Goal: Contribute content: Contribute content

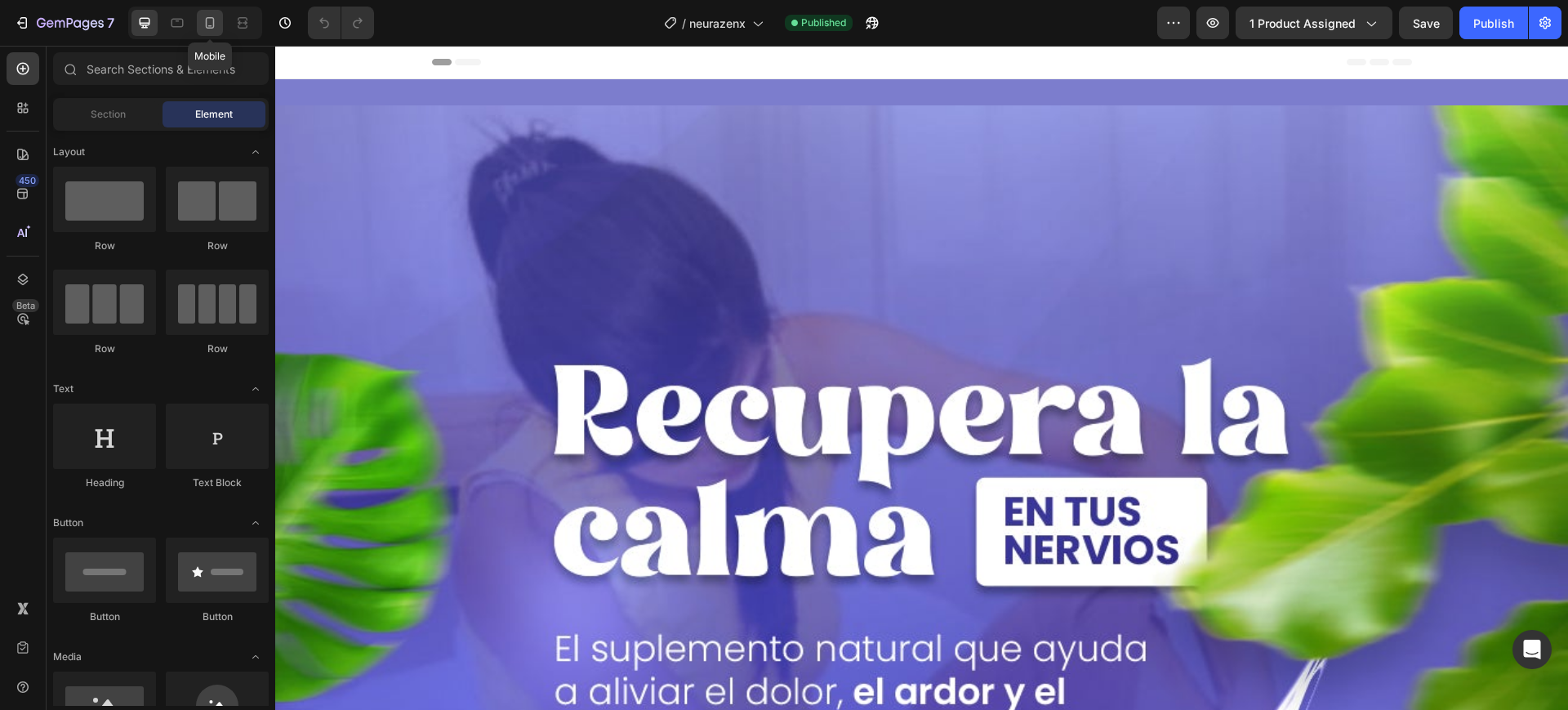
click at [202, 28] on icon at bounding box center [209, 23] width 16 height 16
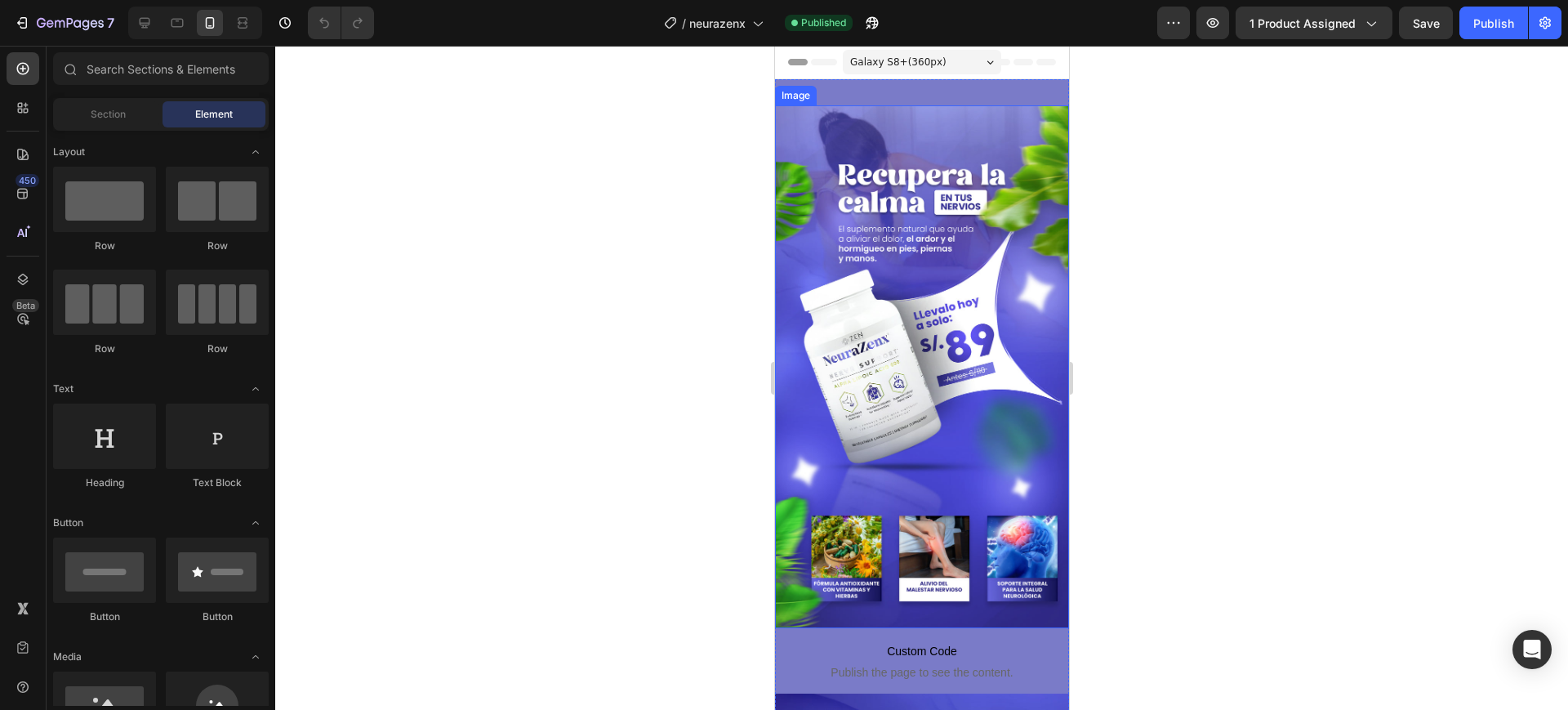
click at [848, 248] on img at bounding box center [921, 366] width 294 height 523
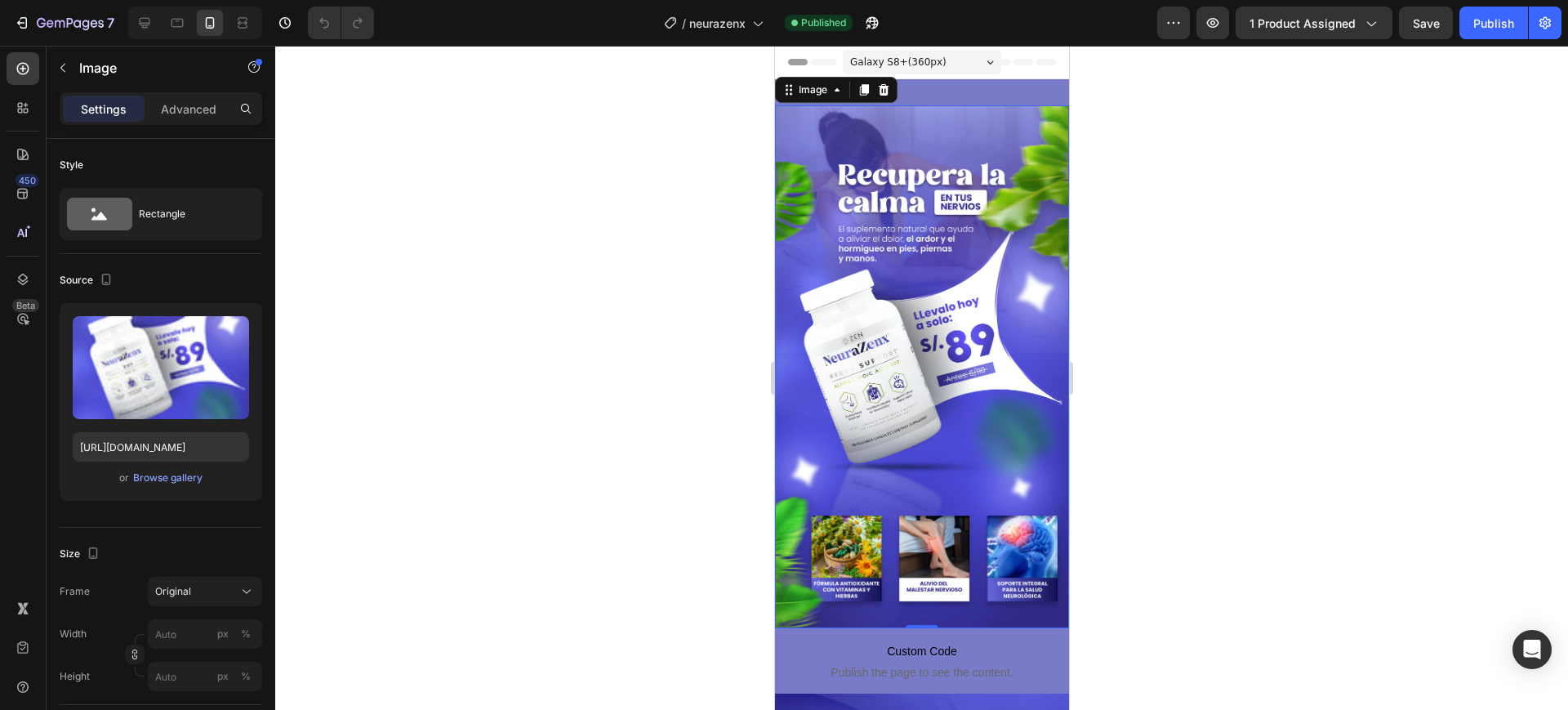
click at [848, 248] on img at bounding box center [921, 366] width 294 height 523
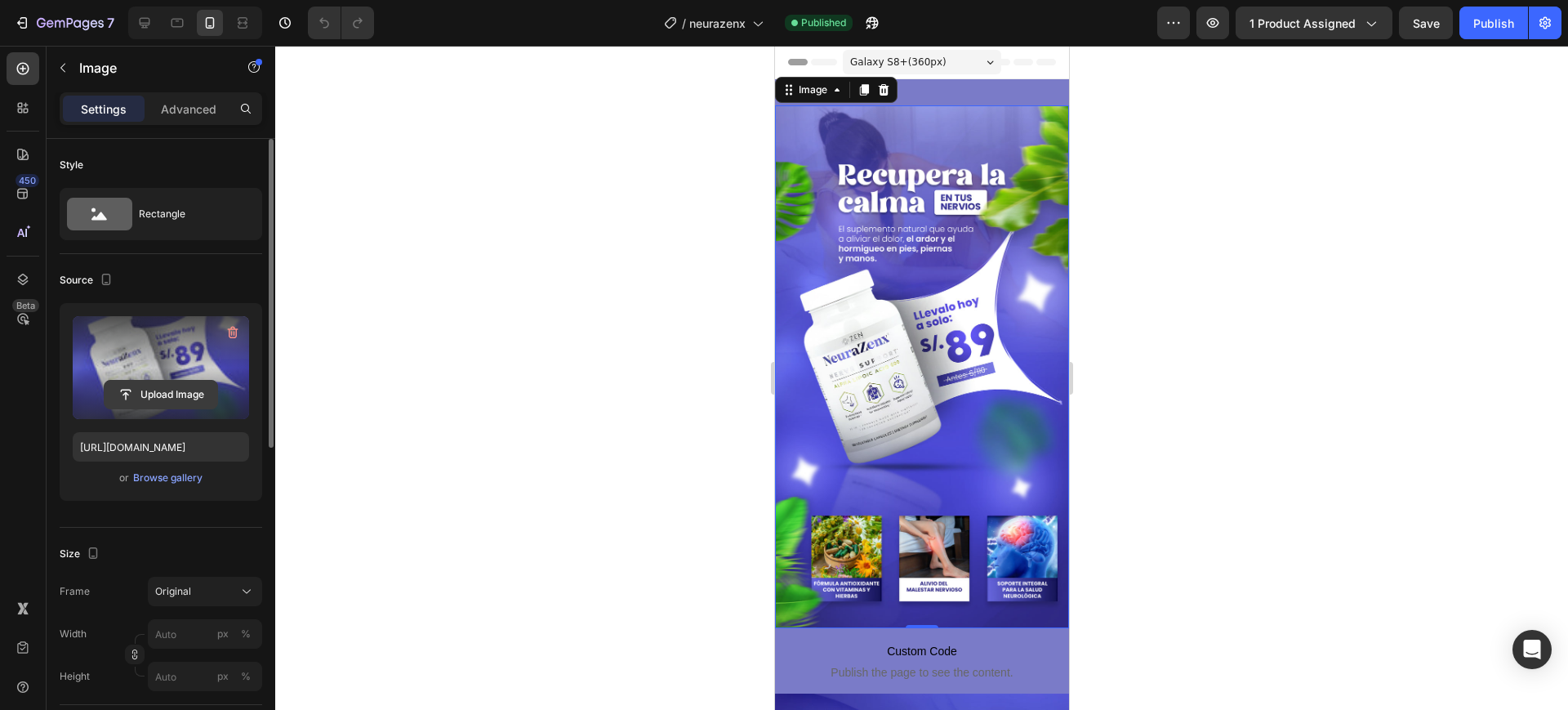
click at [177, 385] on input "file" at bounding box center [161, 395] width 113 height 28
type input "[URL][DOMAIN_NAME]"
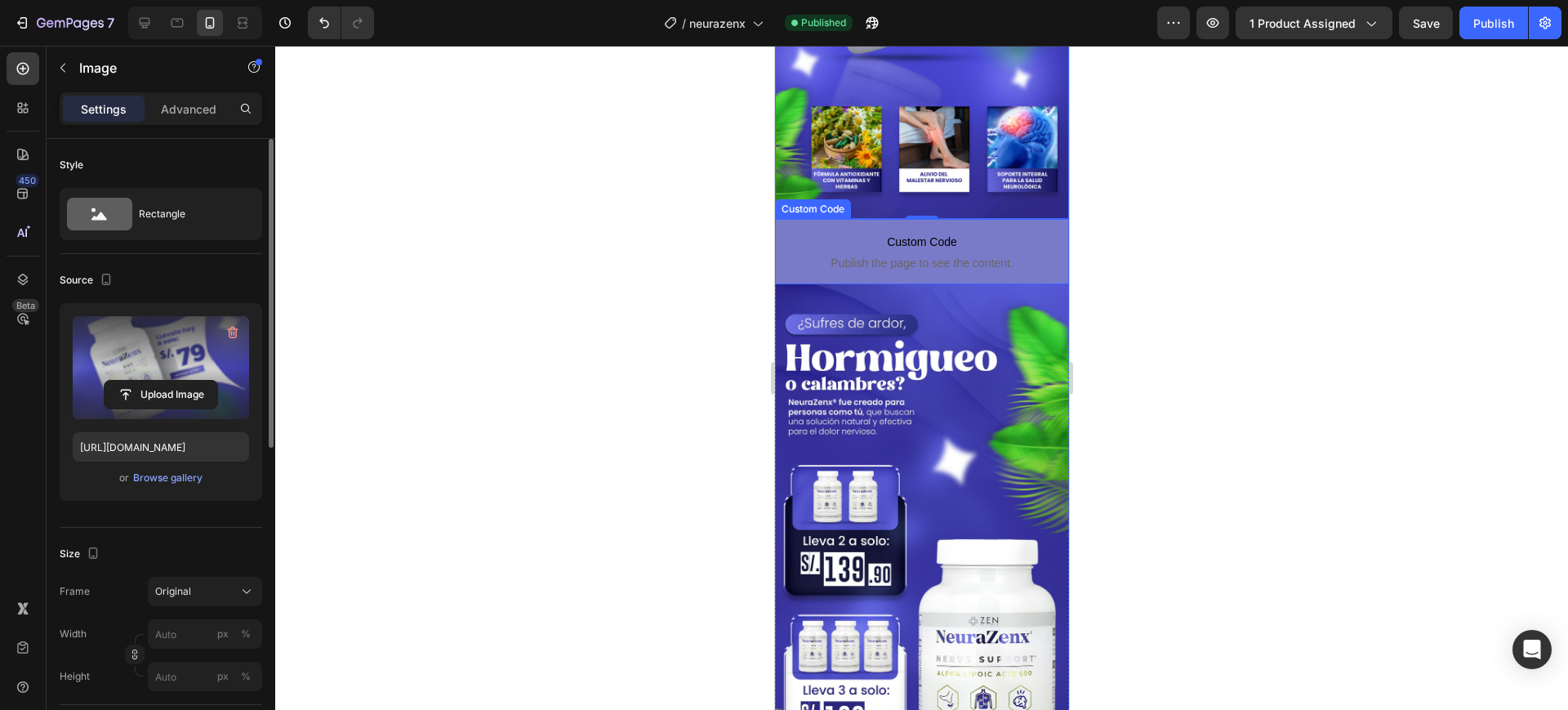
scroll to position [510, 0]
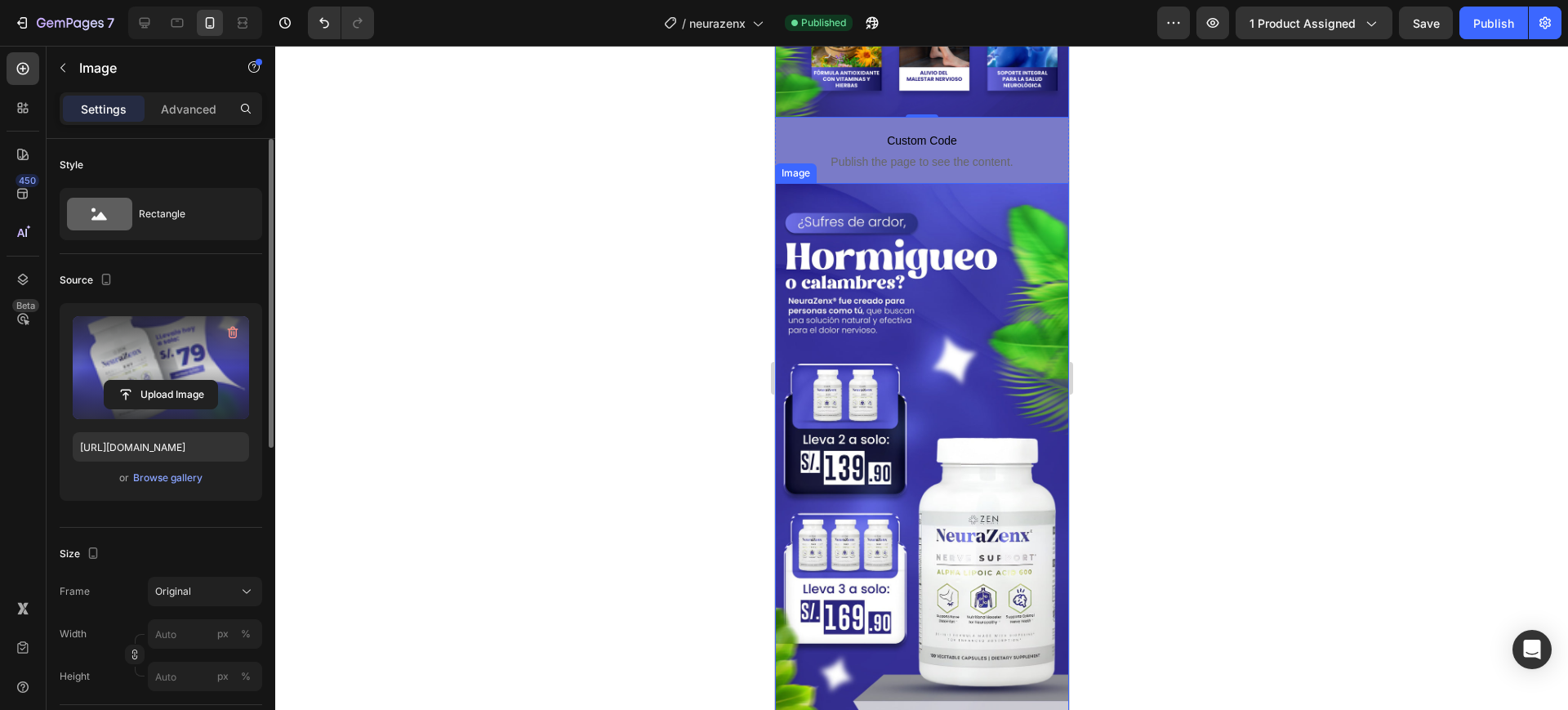
click at [977, 367] on img at bounding box center [921, 460] width 294 height 554
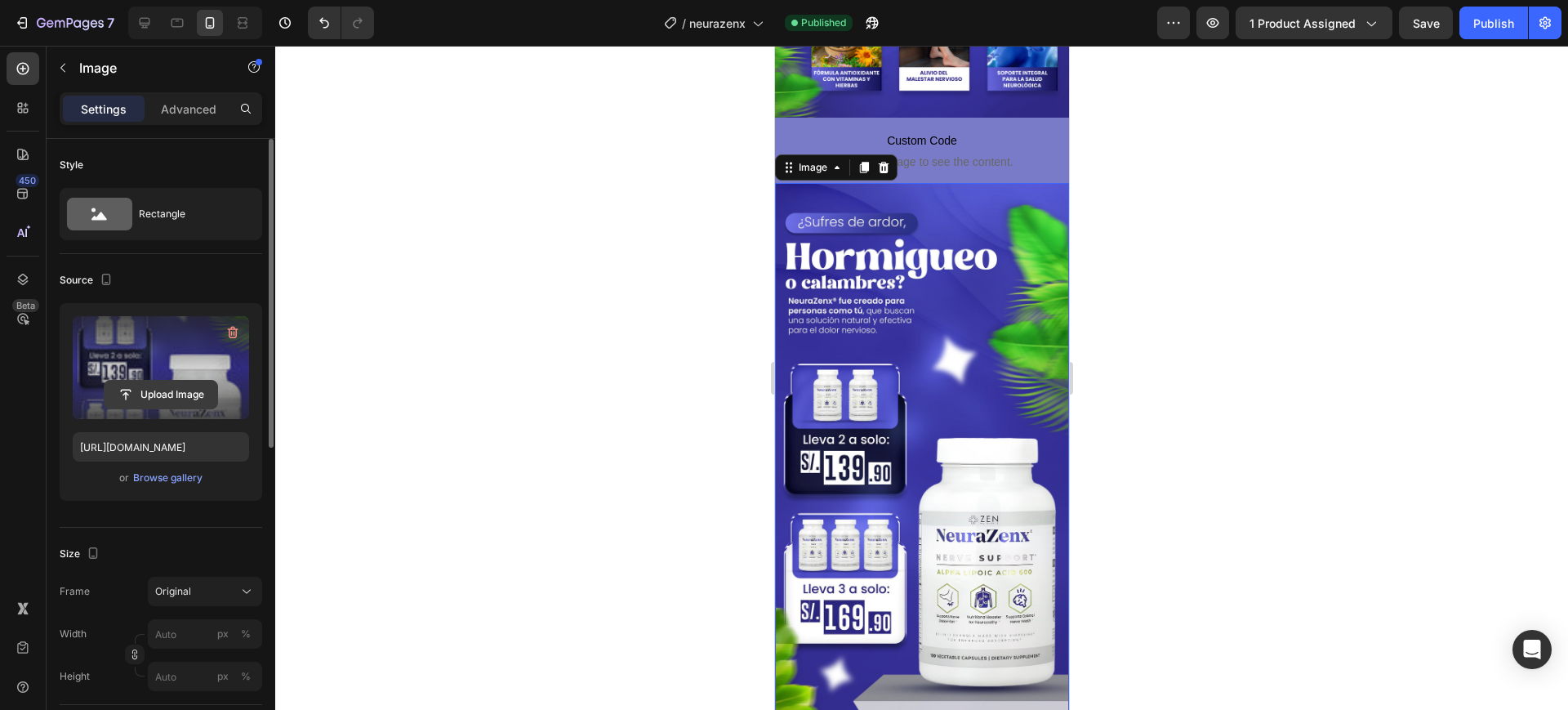
click at [194, 390] on input "file" at bounding box center [161, 395] width 113 height 28
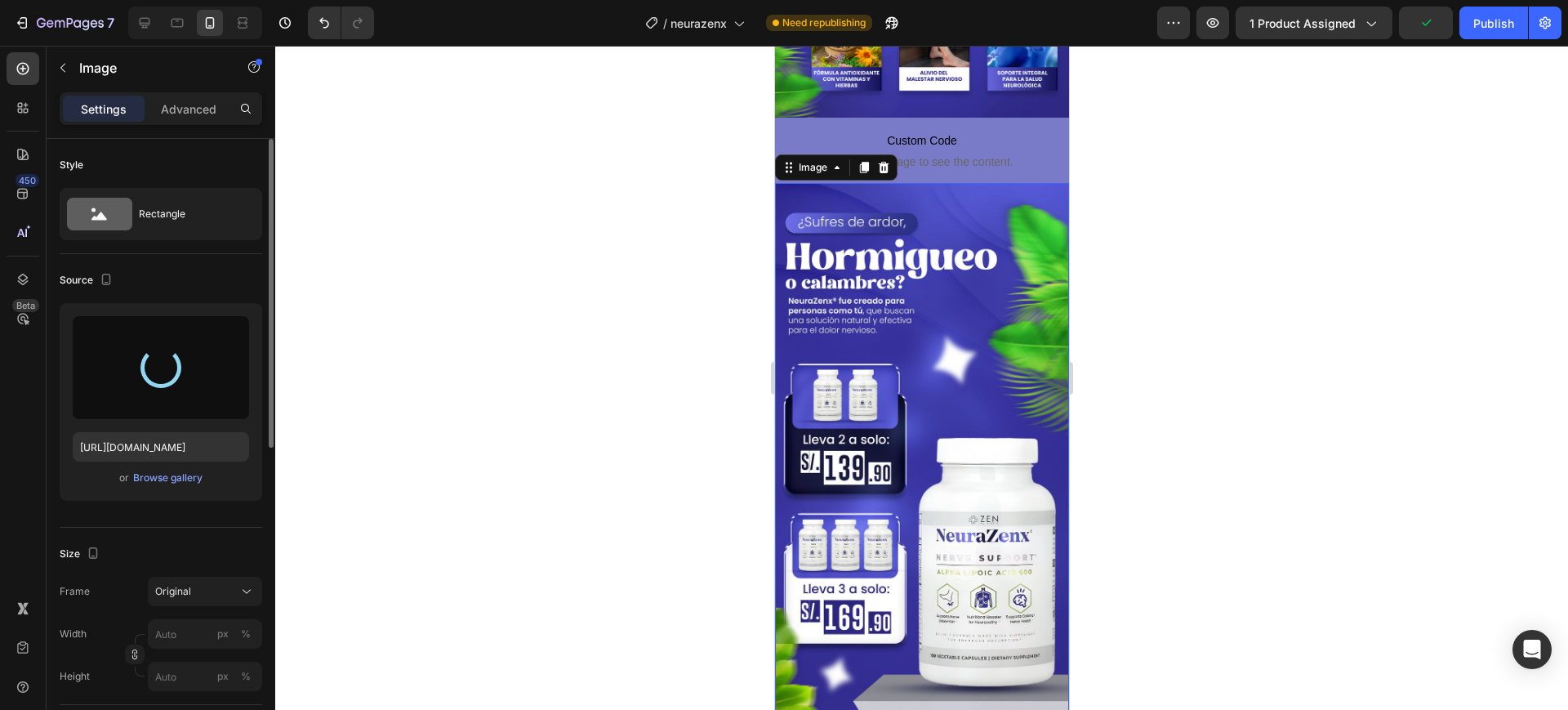
type input "[URL][DOMAIN_NAME]"
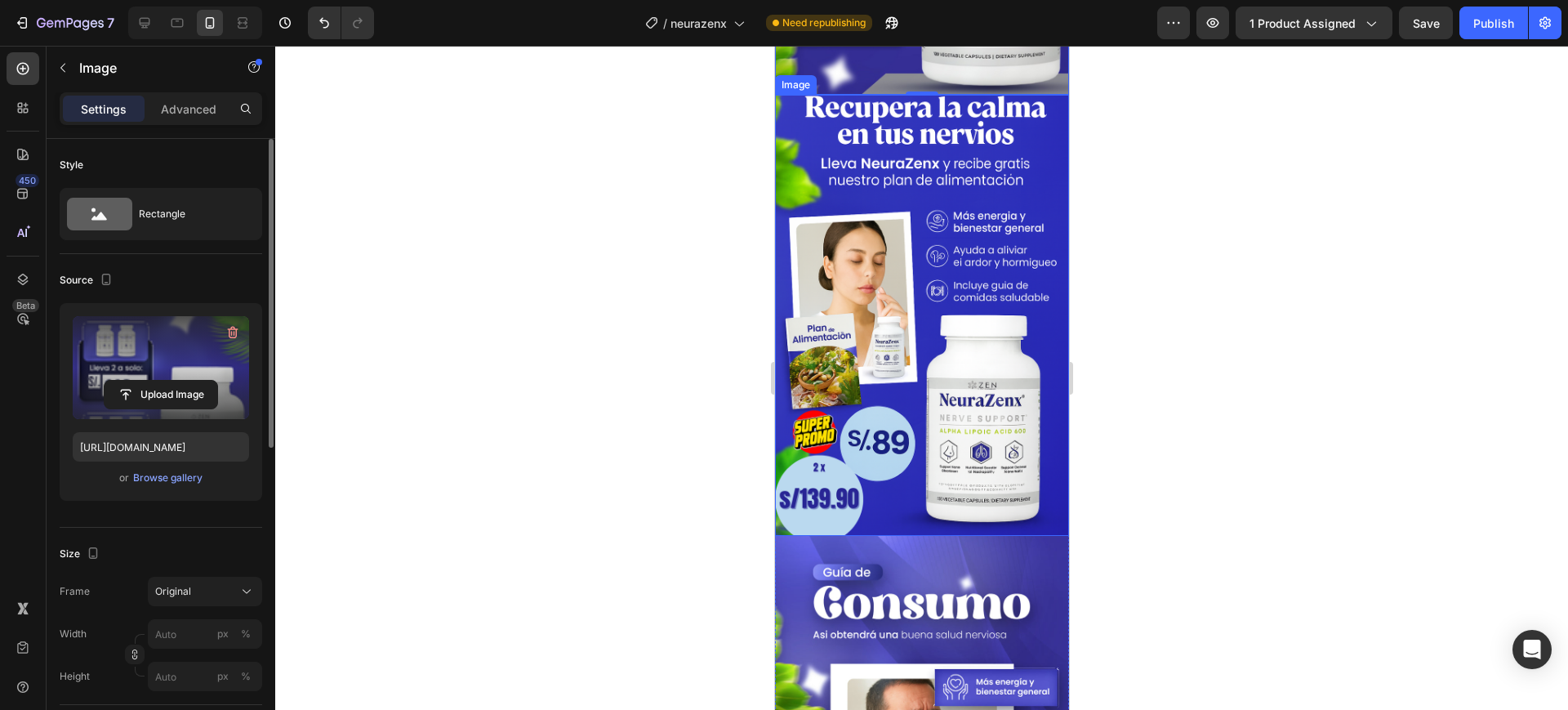
scroll to position [1124, 0]
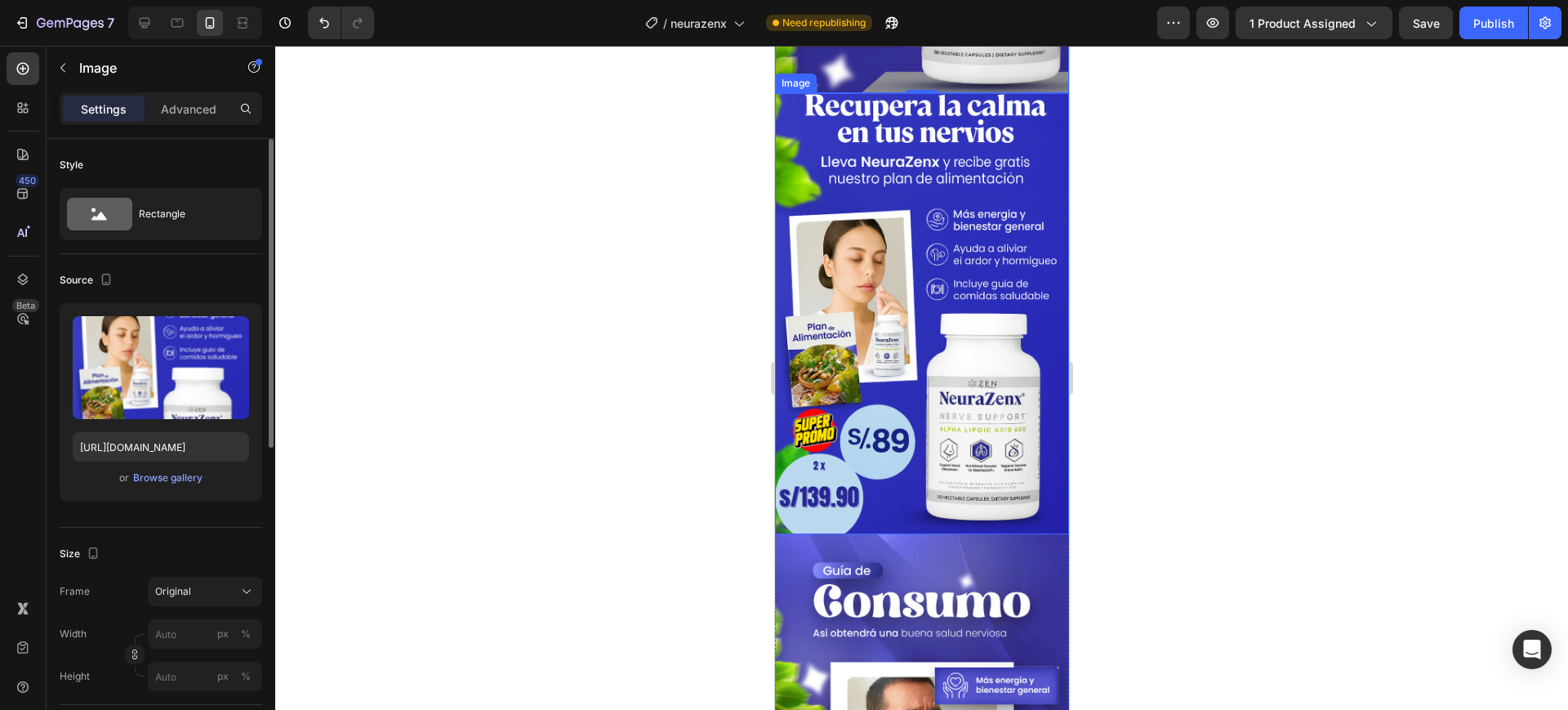
click at [877, 384] on img at bounding box center [921, 314] width 294 height 442
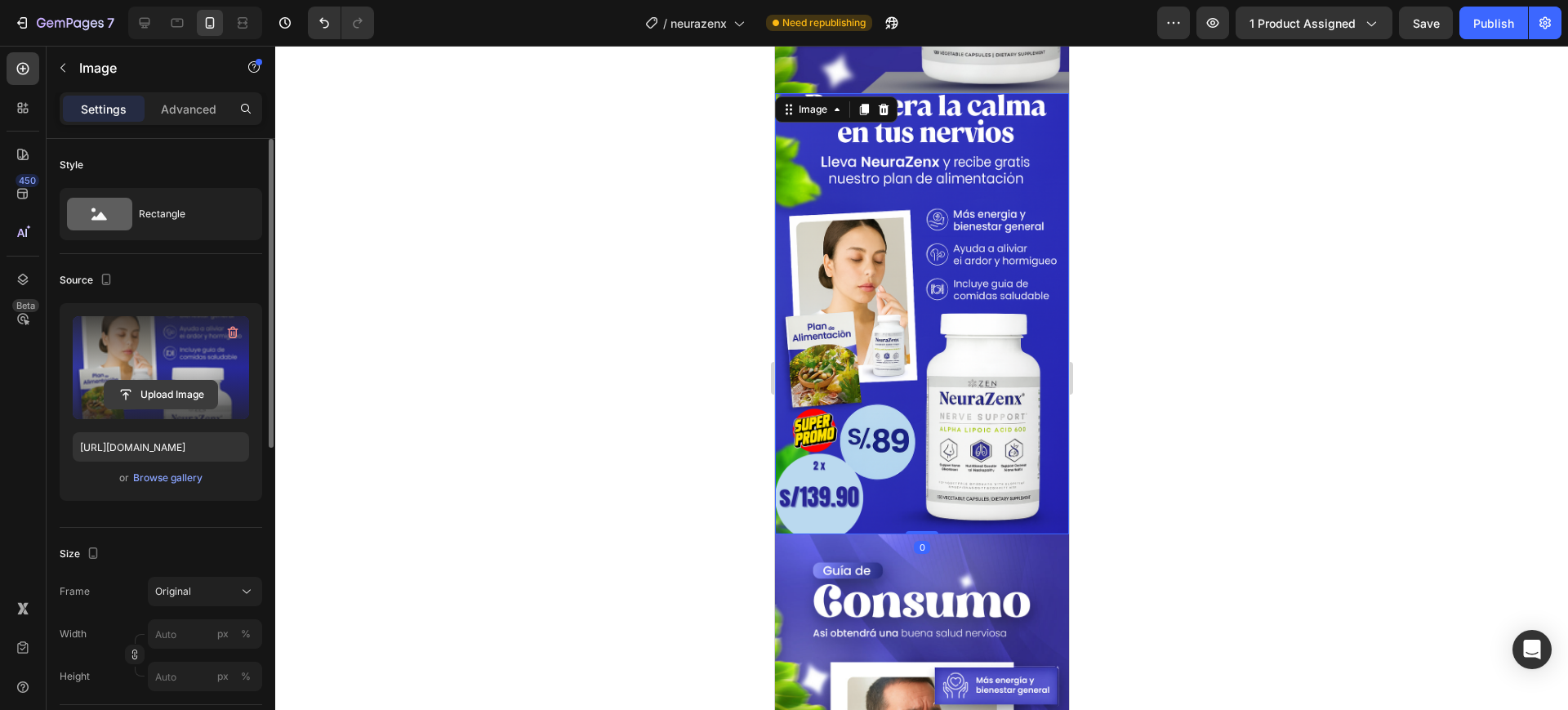
click at [167, 387] on input "file" at bounding box center [161, 395] width 113 height 28
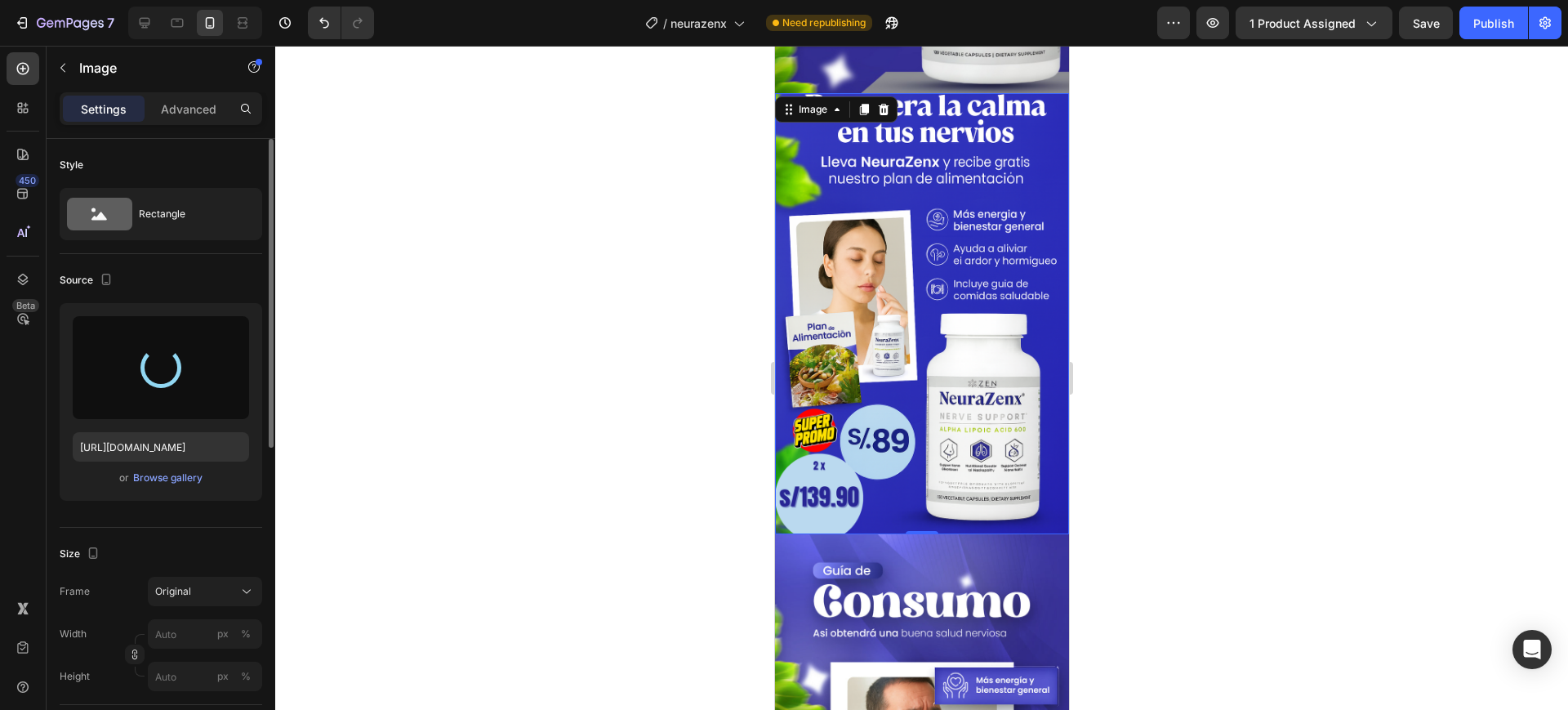
type input "[URL][DOMAIN_NAME]"
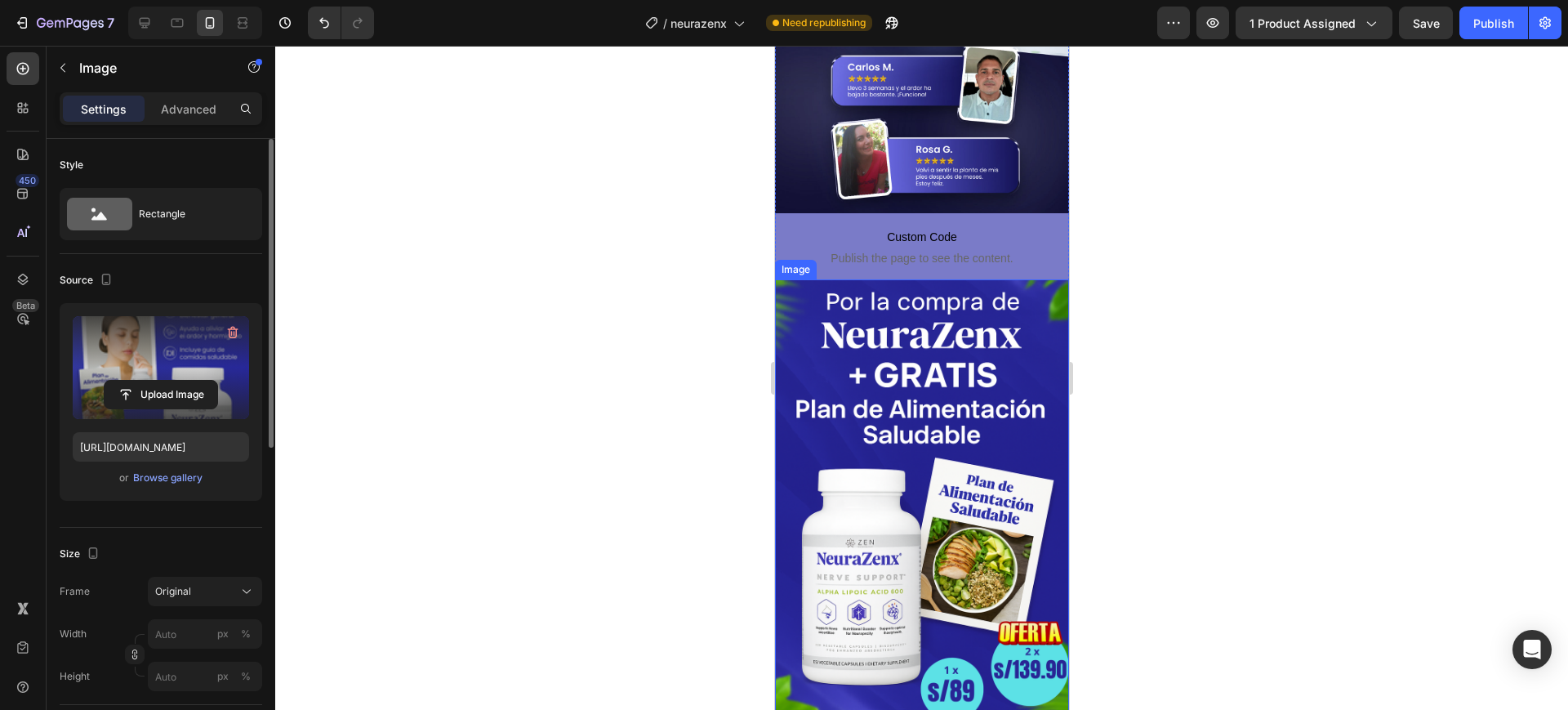
scroll to position [3065, 0]
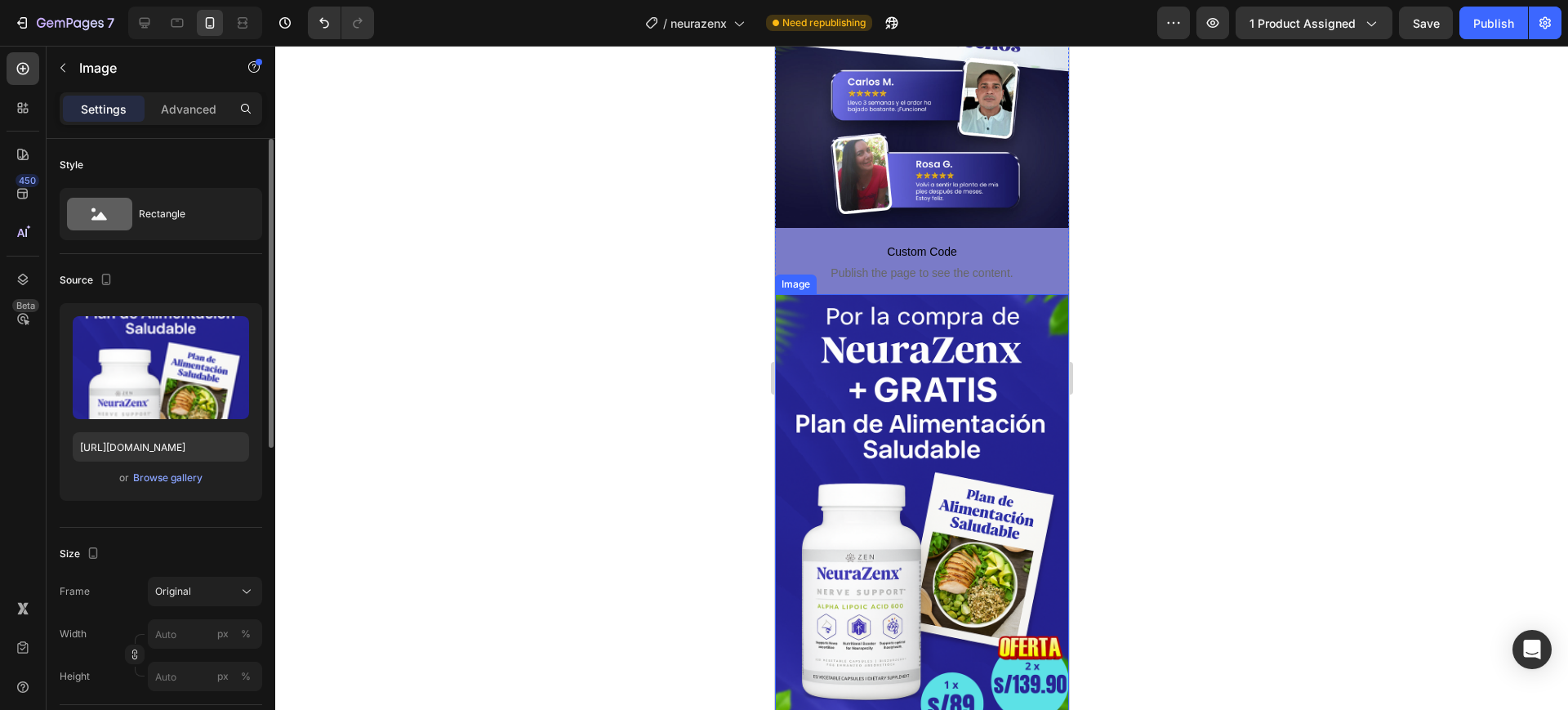
click at [917, 310] on img at bounding box center [921, 514] width 294 height 442
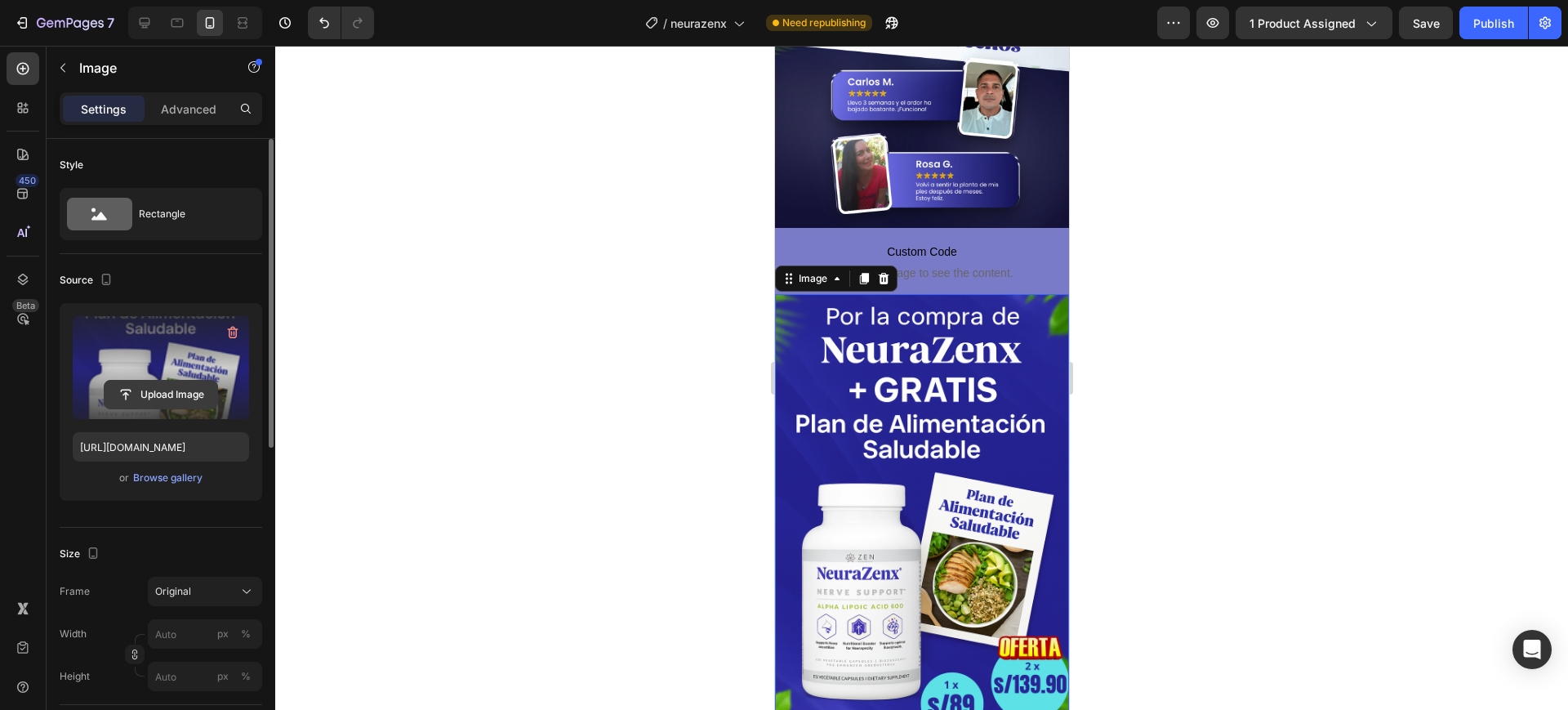
click at [168, 383] on input "file" at bounding box center [161, 395] width 113 height 28
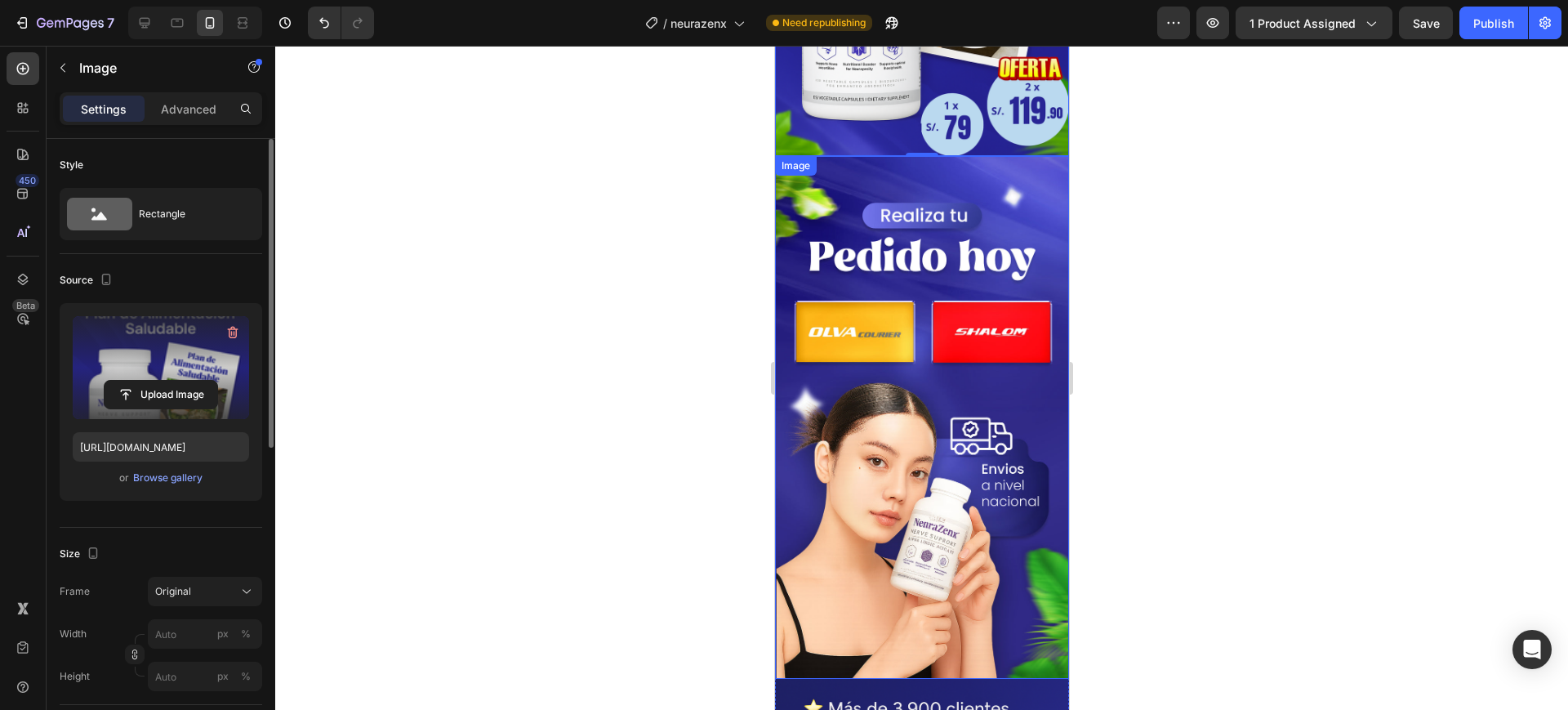
scroll to position [3642, 0]
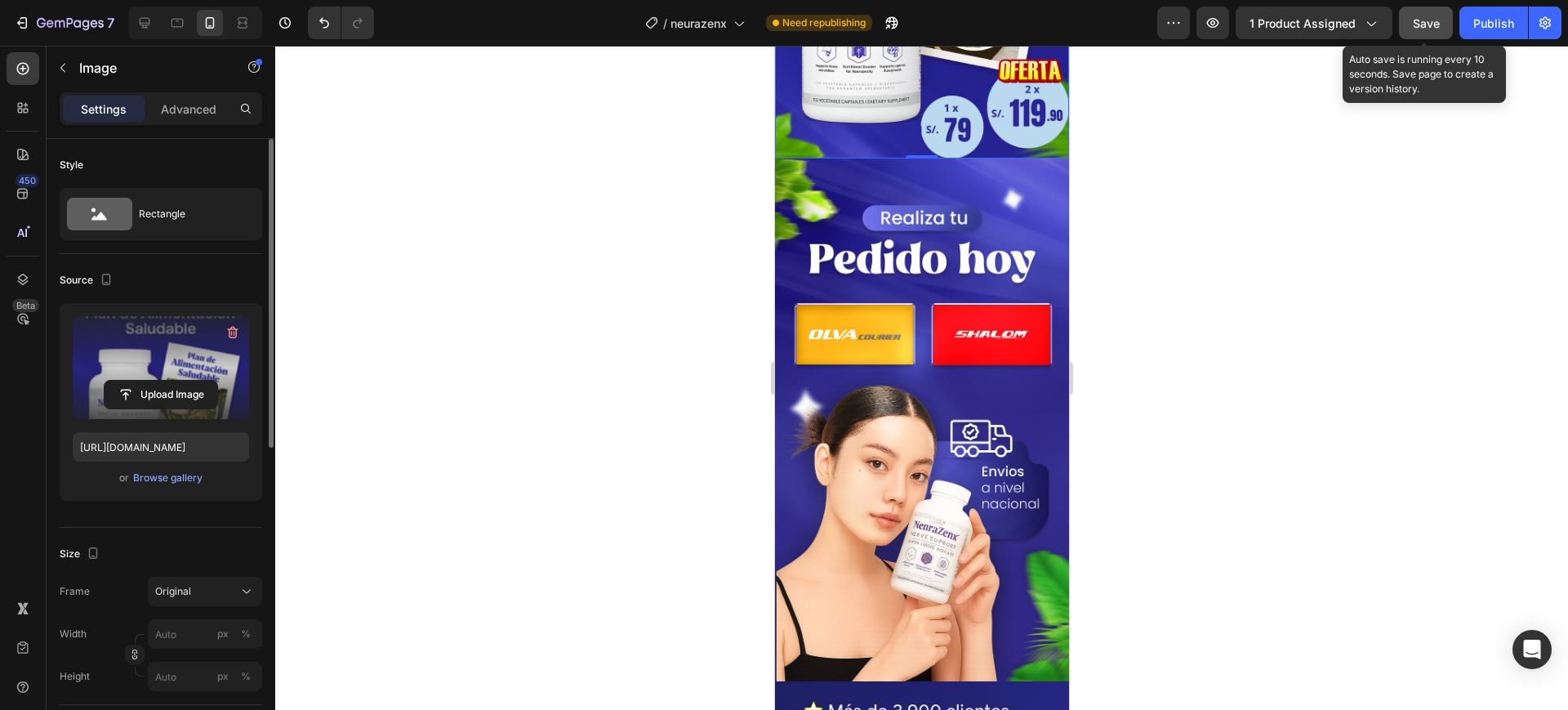
click at [1420, 23] on span "Save" at bounding box center [1426, 23] width 27 height 14
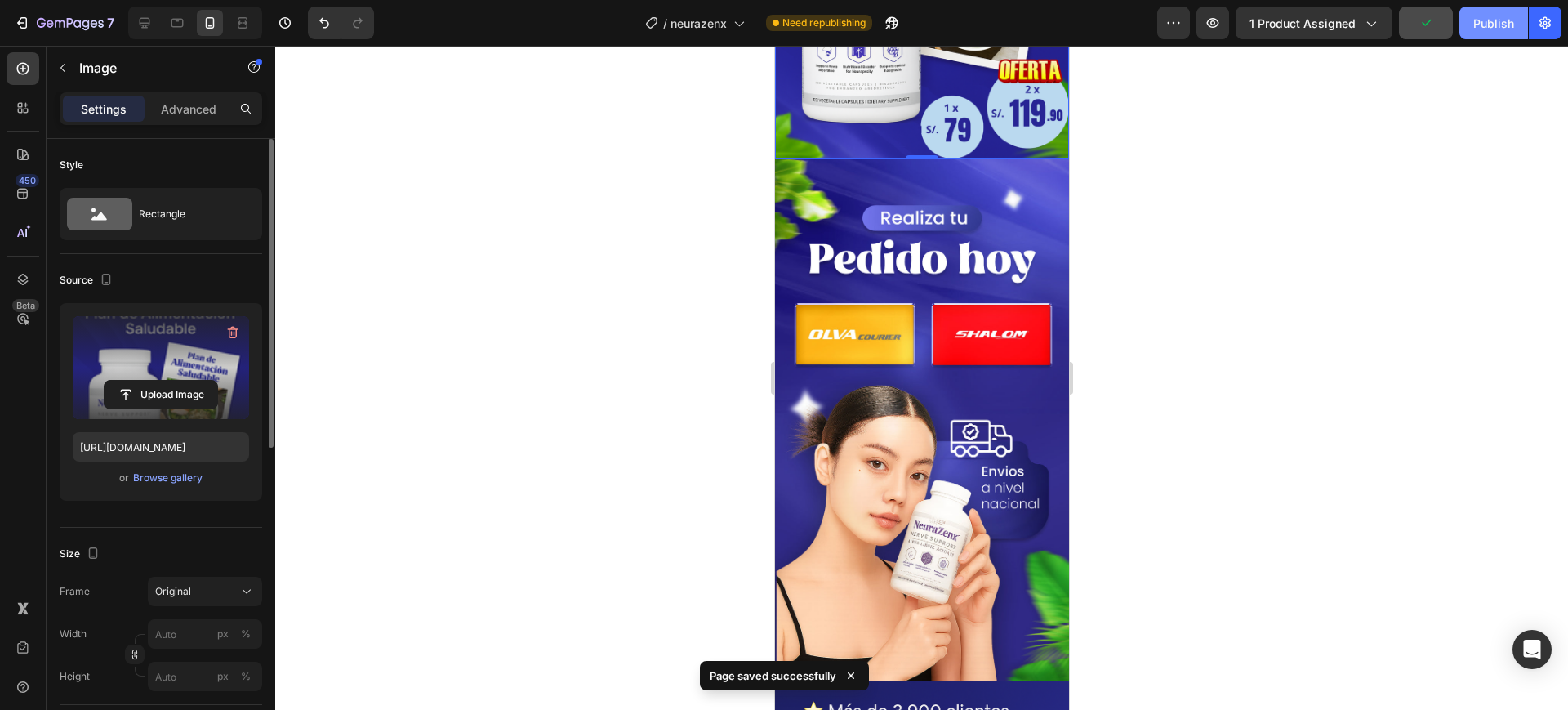
click at [1481, 25] on div "Publish" at bounding box center [1494, 23] width 41 height 17
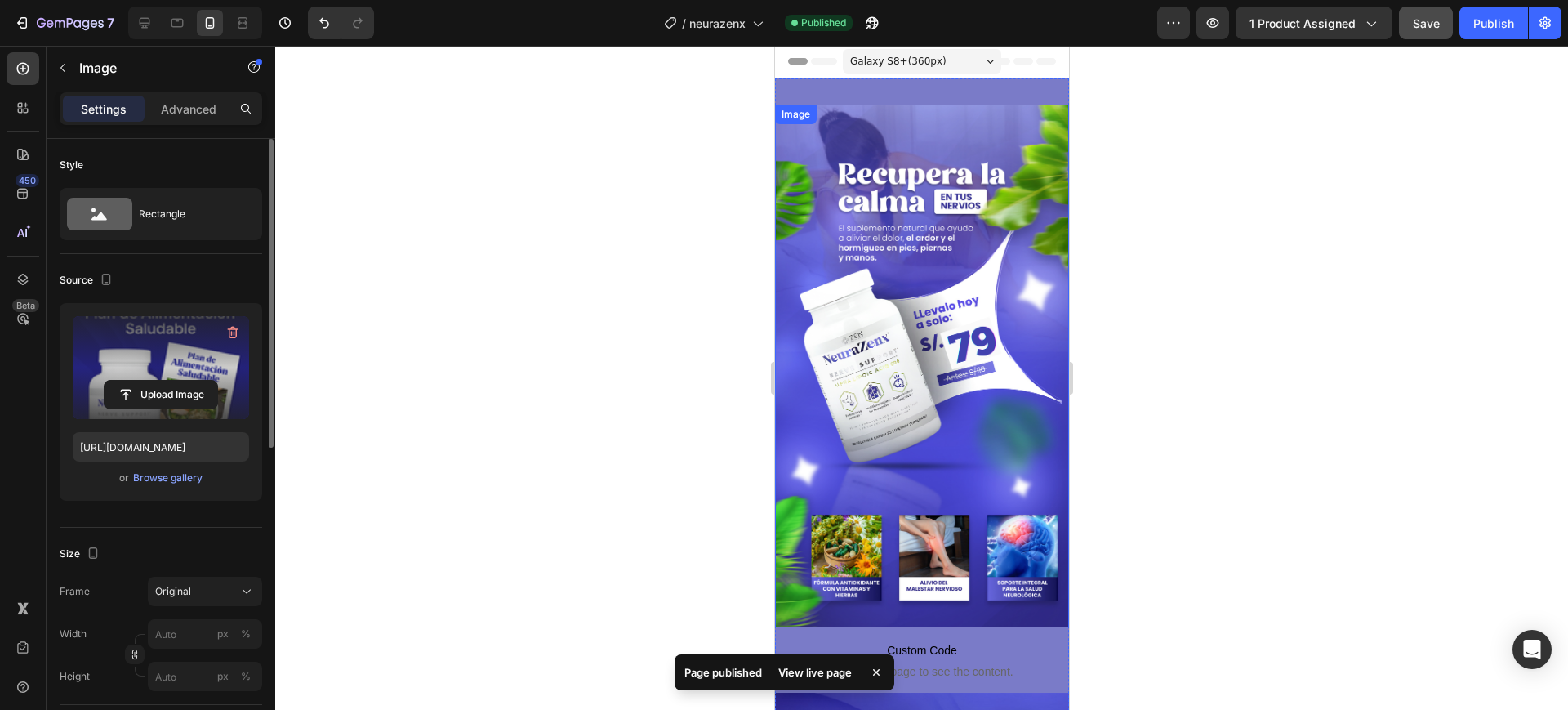
scroll to position [0, 0]
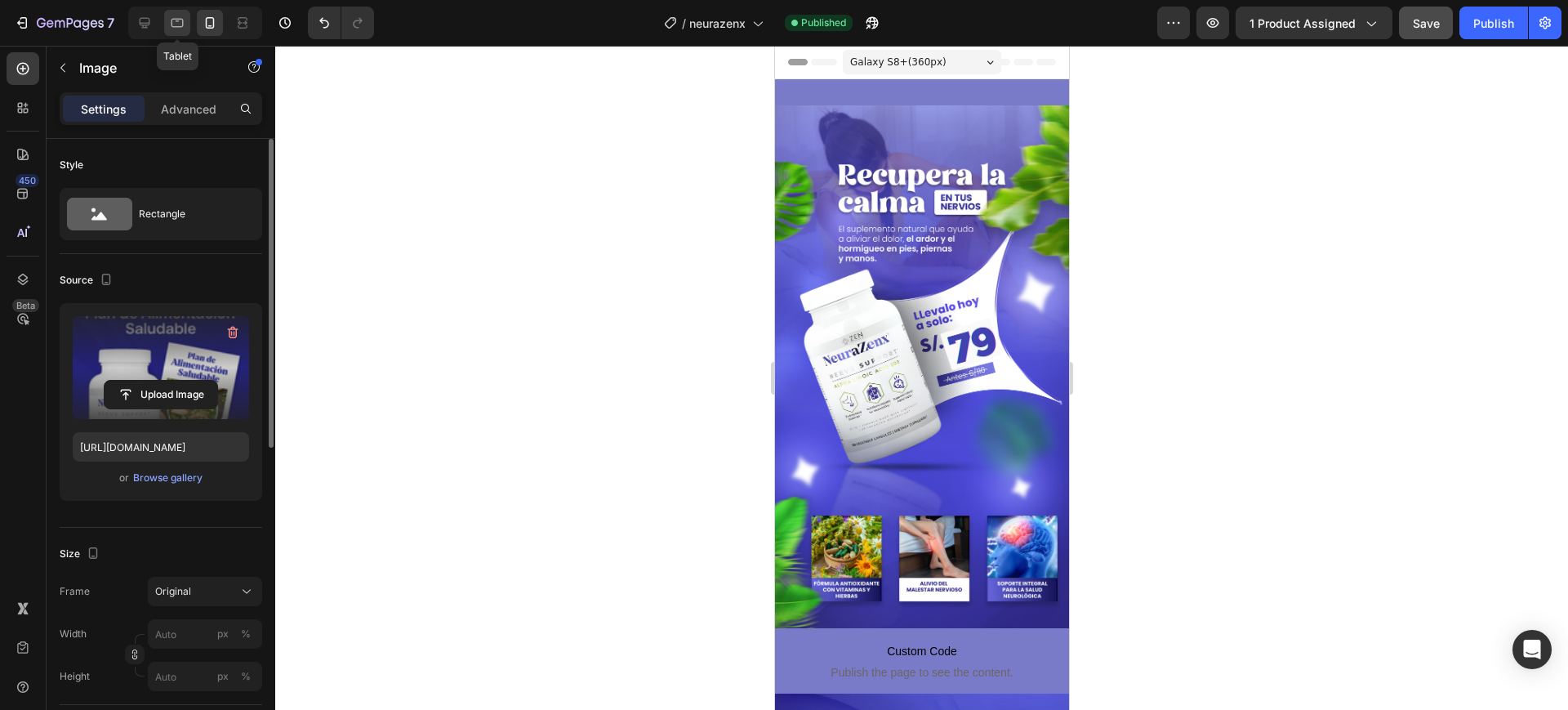
click at [183, 28] on icon at bounding box center [177, 23] width 16 height 16
type input "[URL][DOMAIN_NAME]"
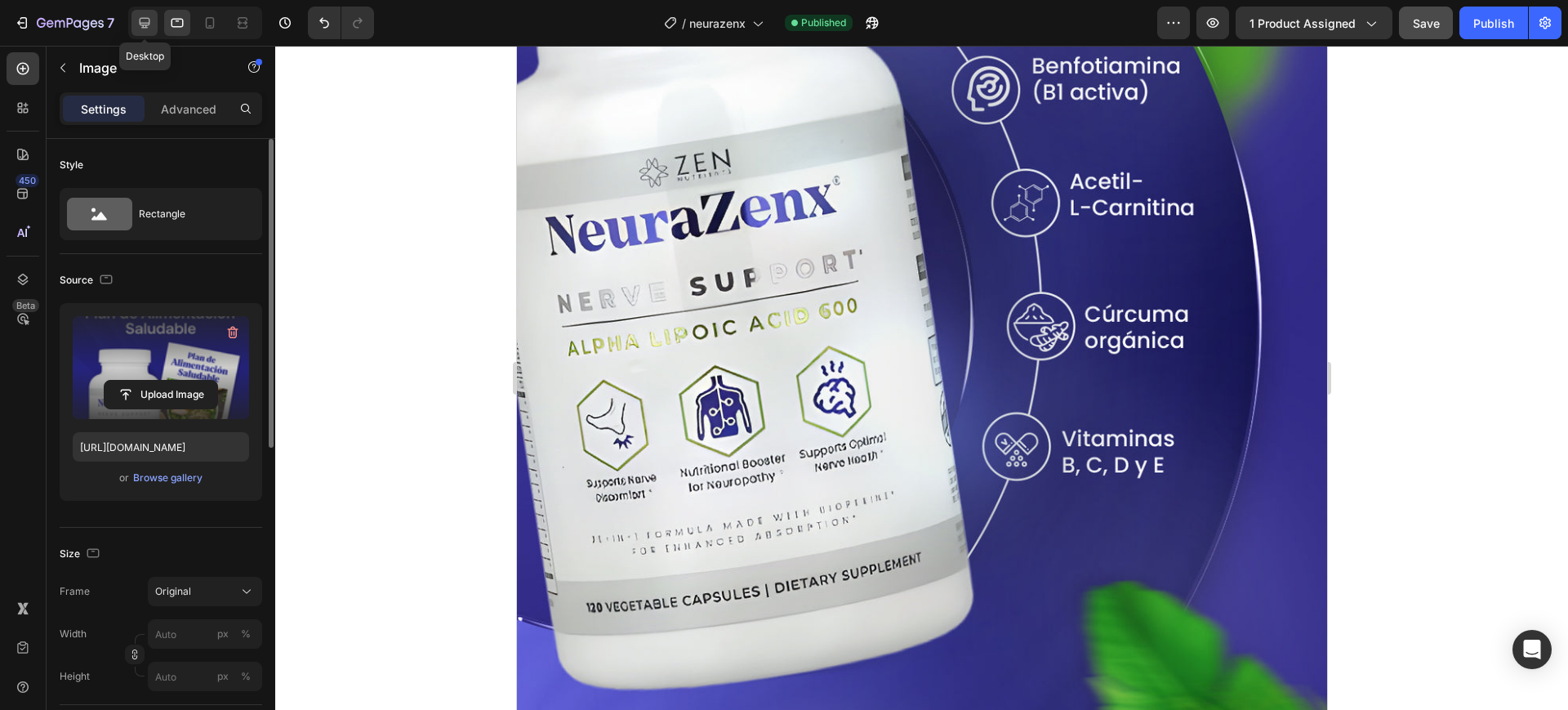
click at [150, 25] on icon at bounding box center [144, 23] width 16 height 16
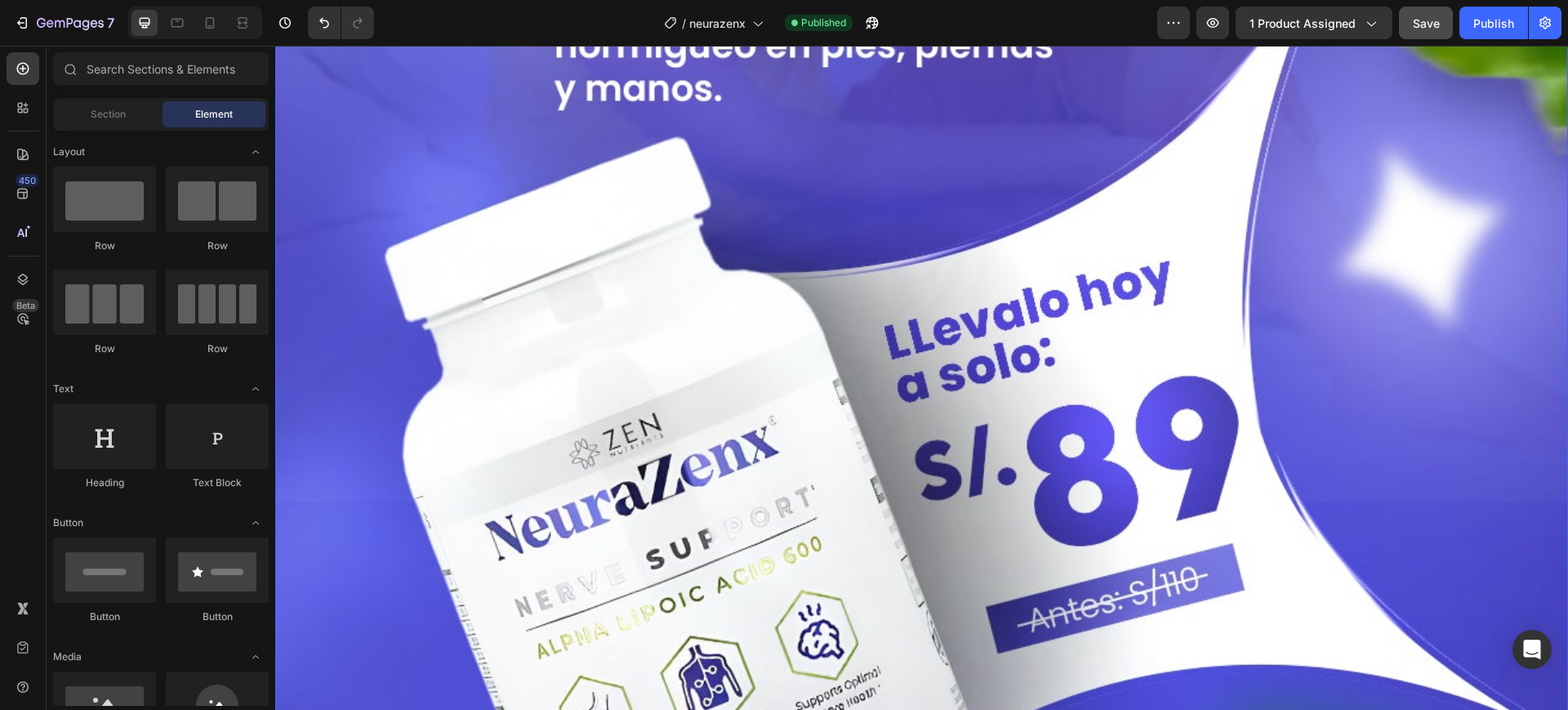
scroll to position [817, 0]
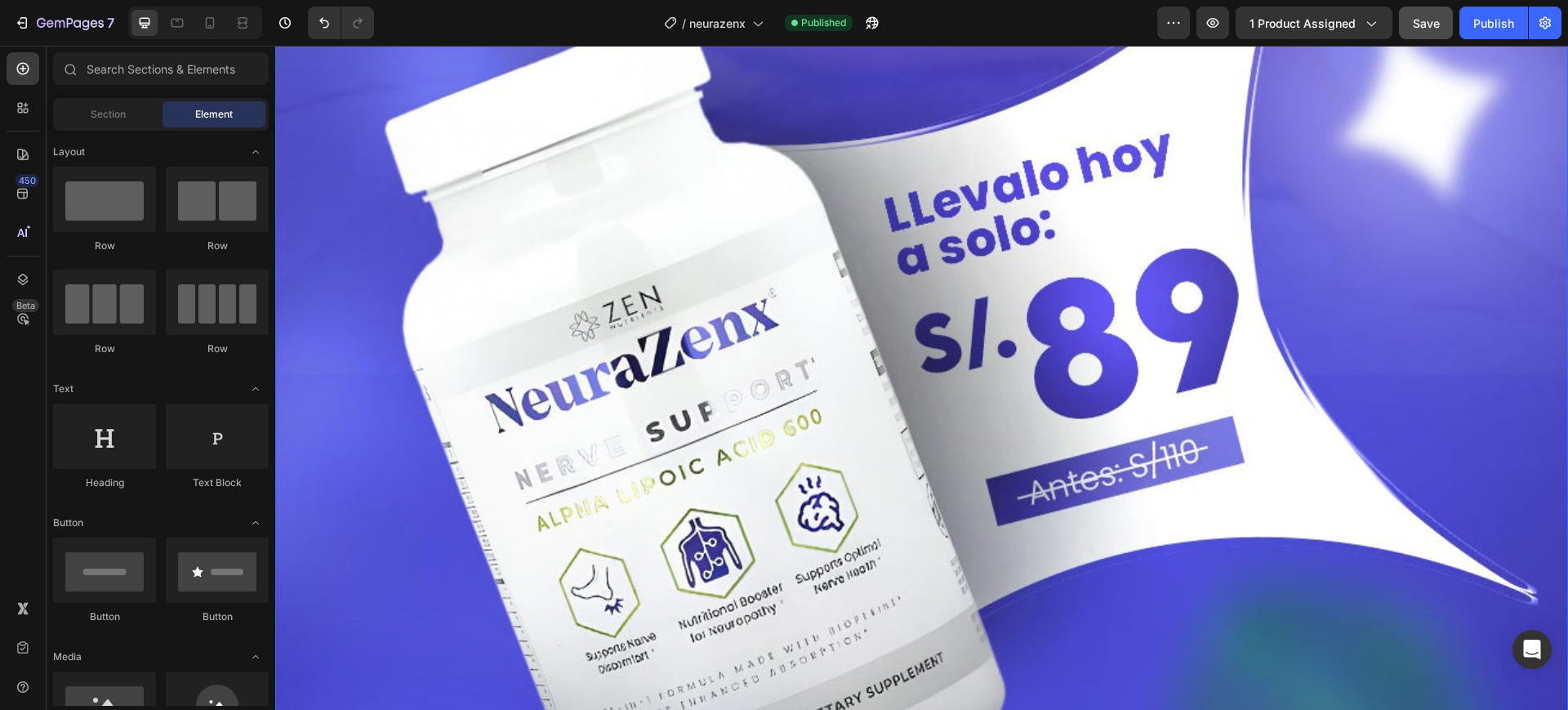
click at [1197, 319] on img at bounding box center [921, 438] width 1293 height 2300
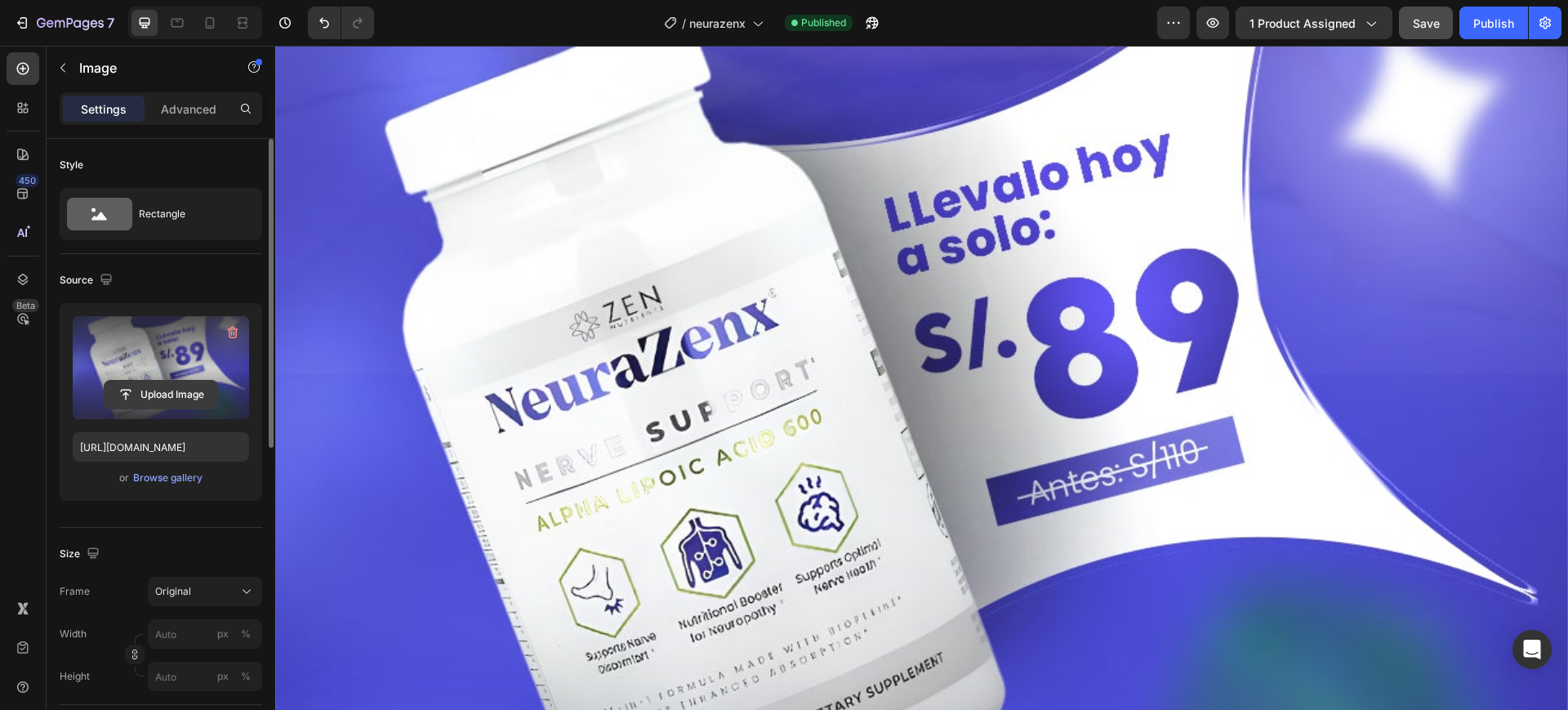
click at [146, 386] on input "file" at bounding box center [161, 395] width 113 height 28
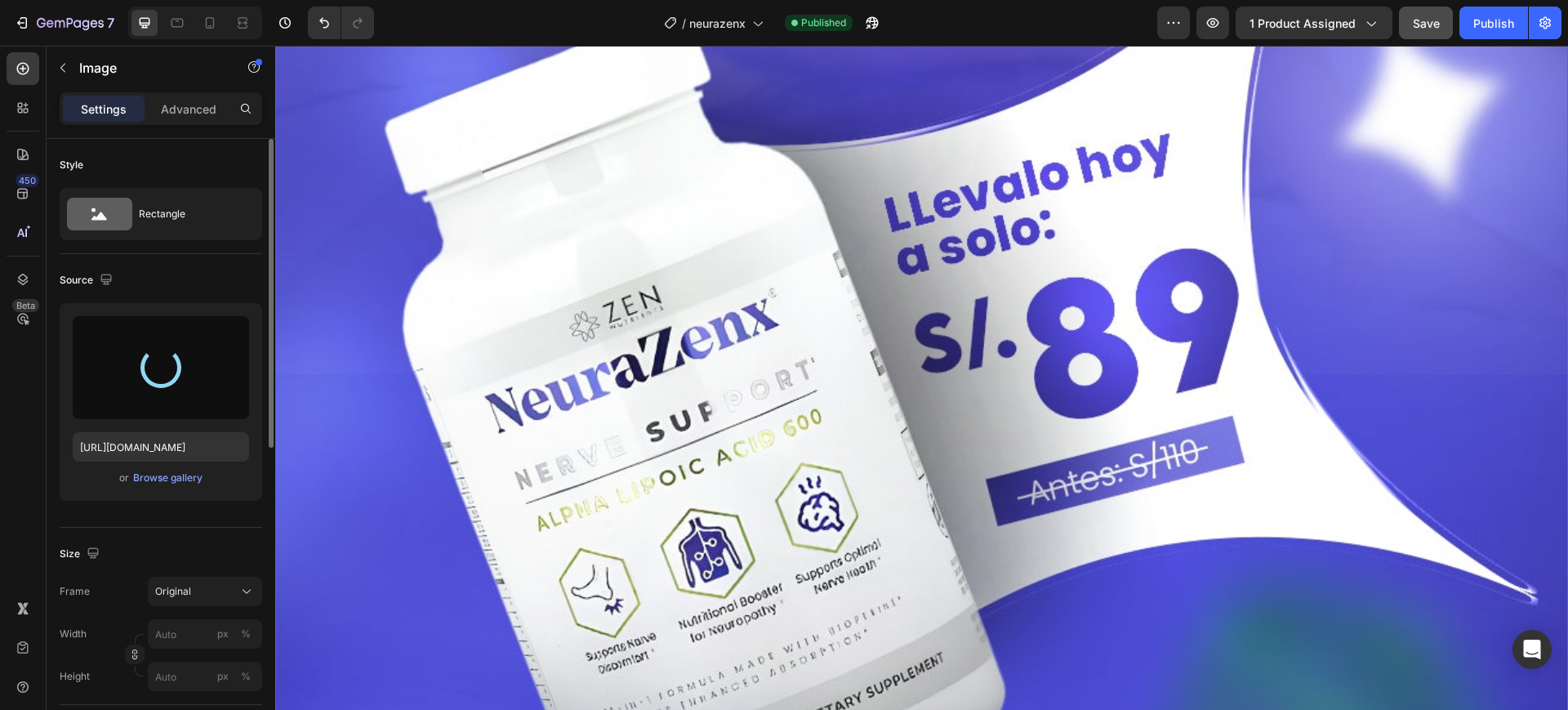
type input "[URL][DOMAIN_NAME]"
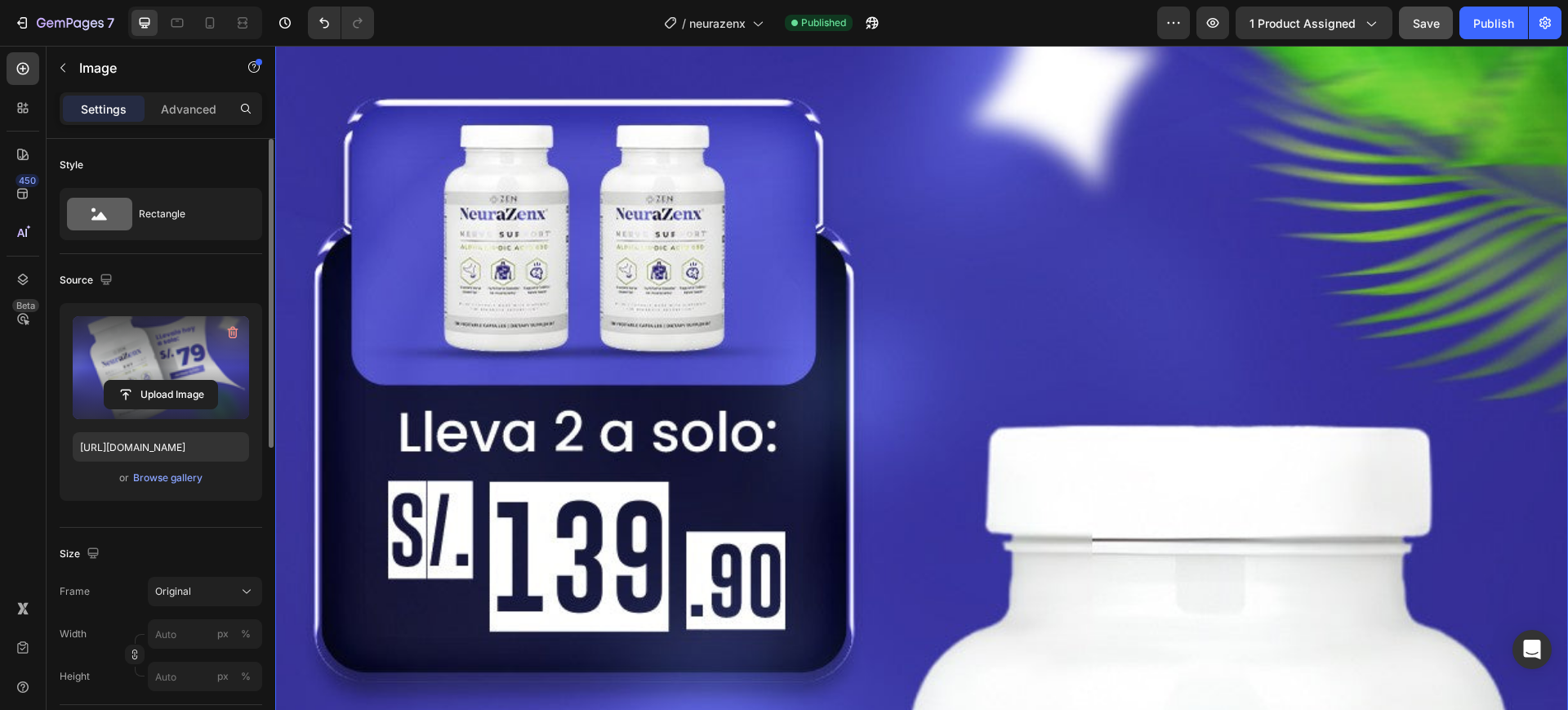
scroll to position [3576, 0]
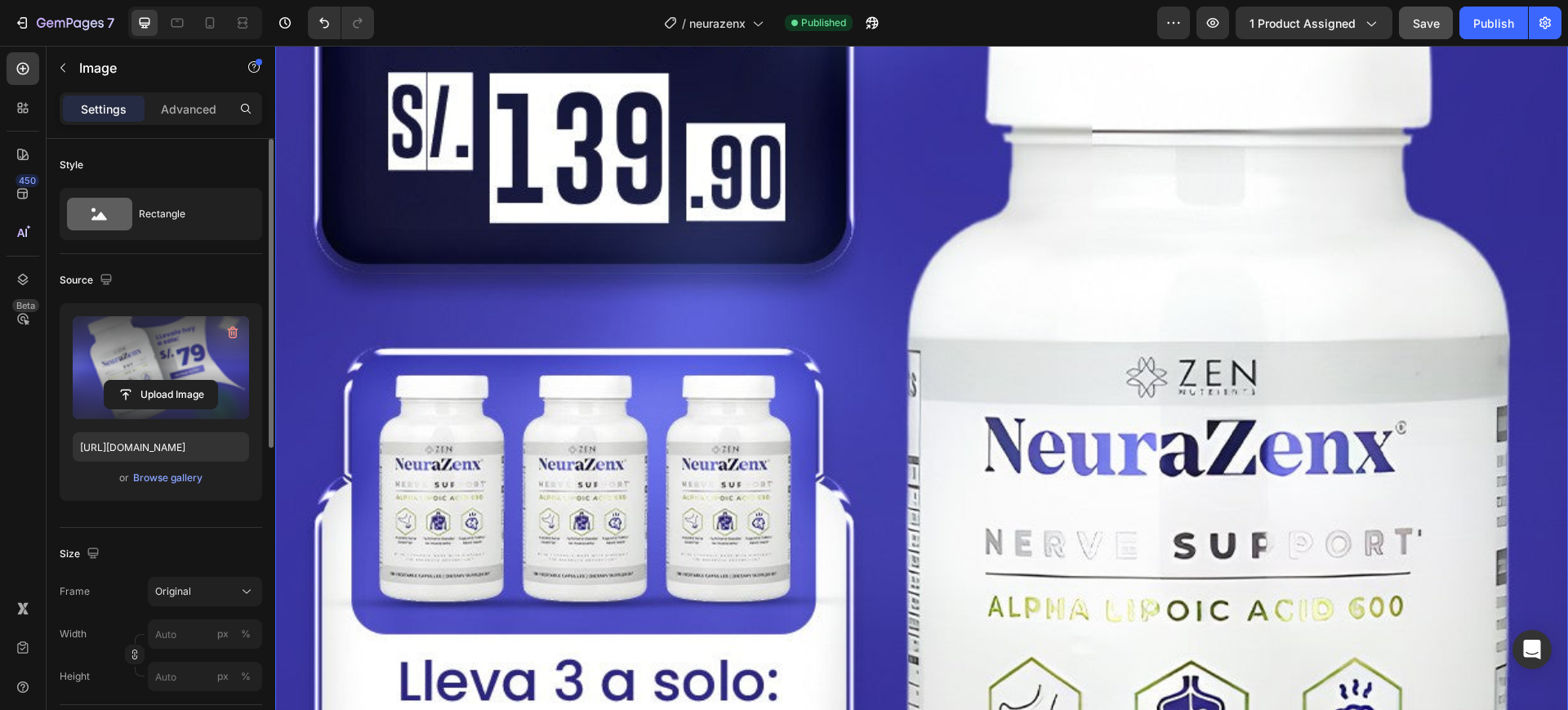
click at [680, 358] on img at bounding box center [921, 113] width 1293 height 2438
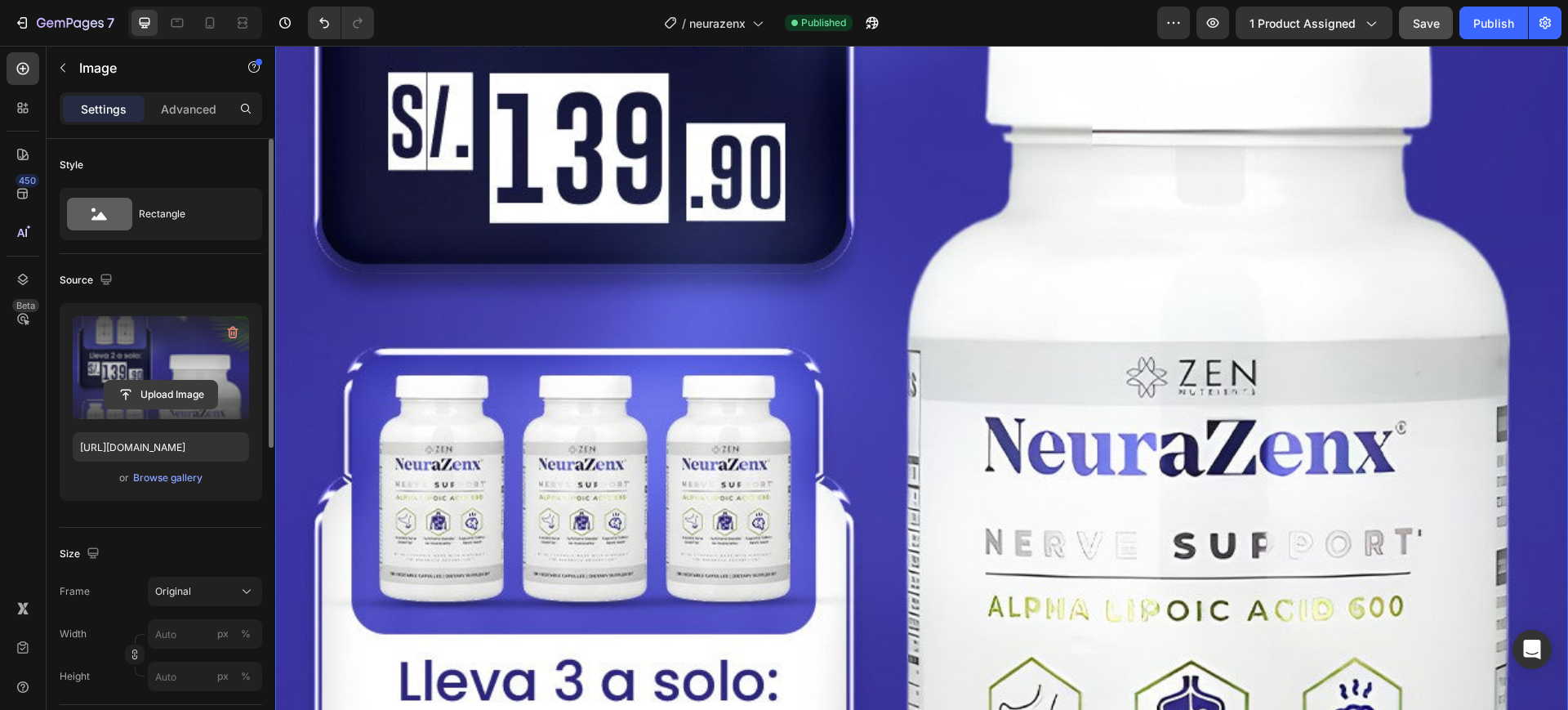
click at [202, 381] on input "file" at bounding box center [161, 395] width 113 height 28
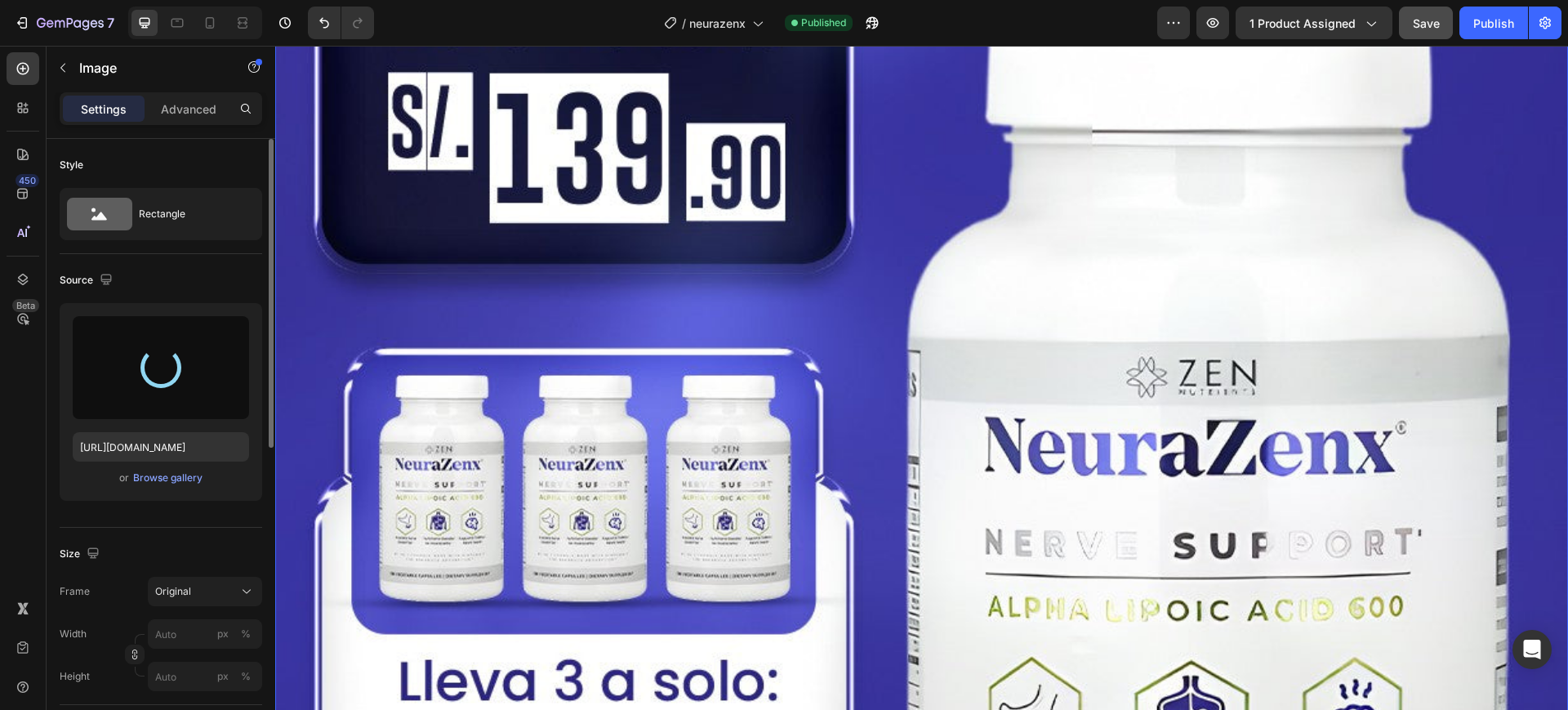
type input "[URL][DOMAIN_NAME]"
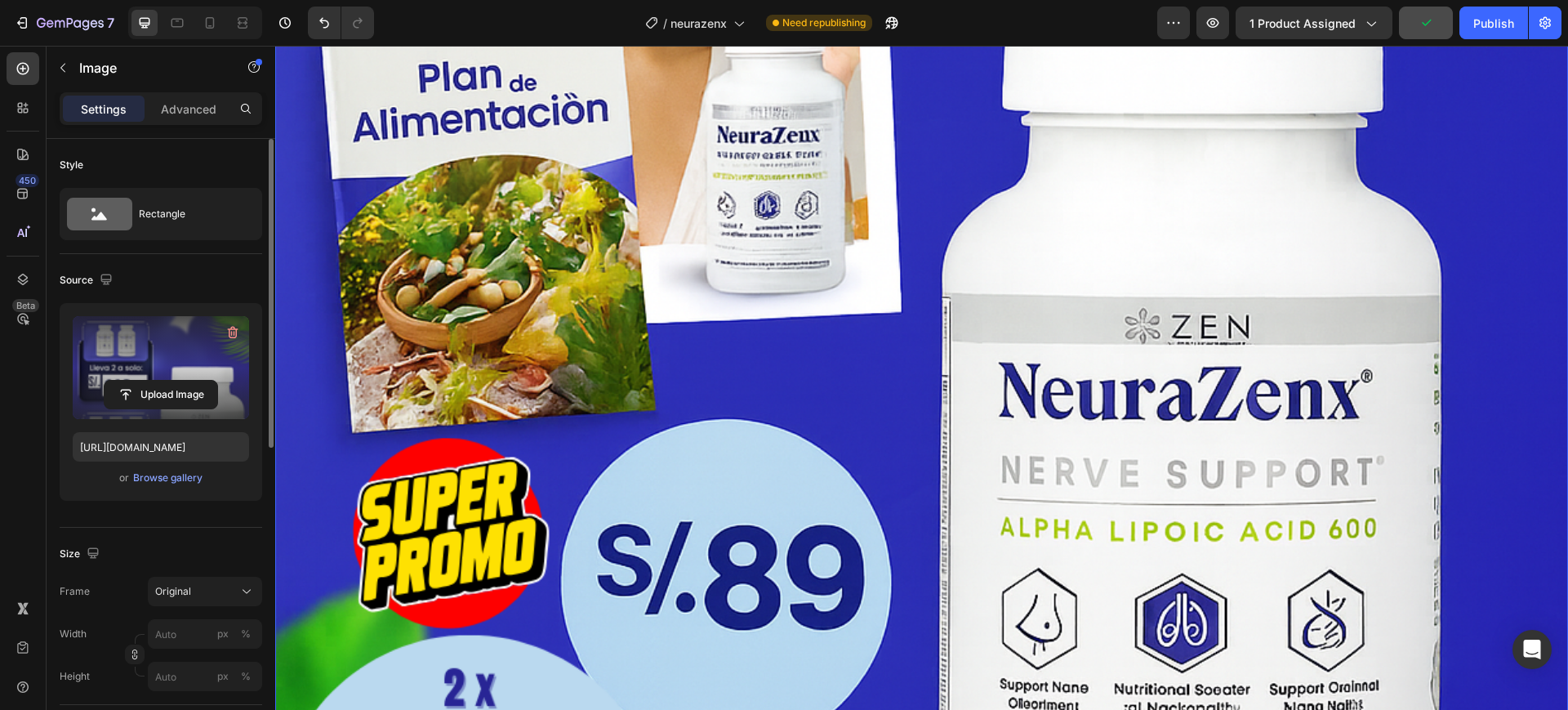
scroll to position [6029, 0]
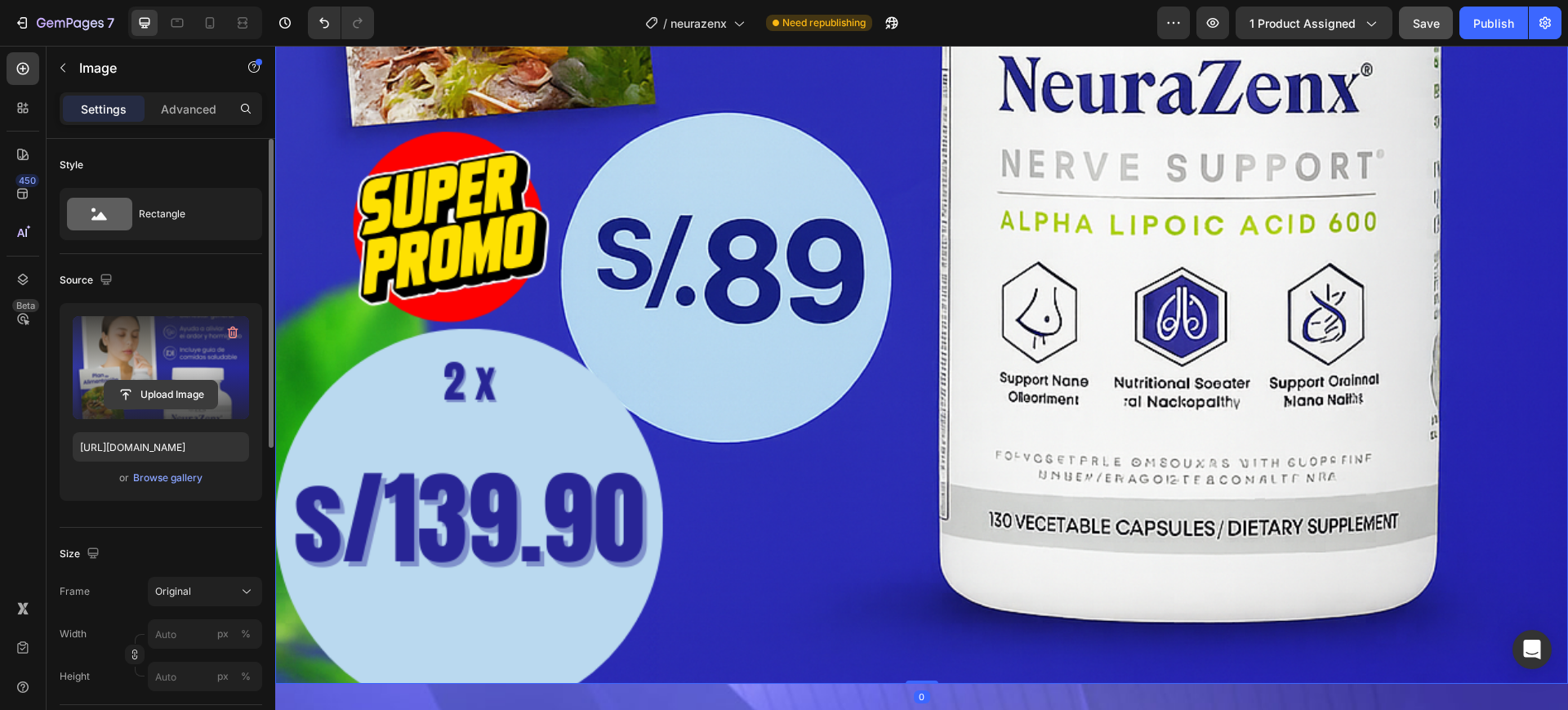
click at [191, 387] on input "file" at bounding box center [161, 395] width 113 height 28
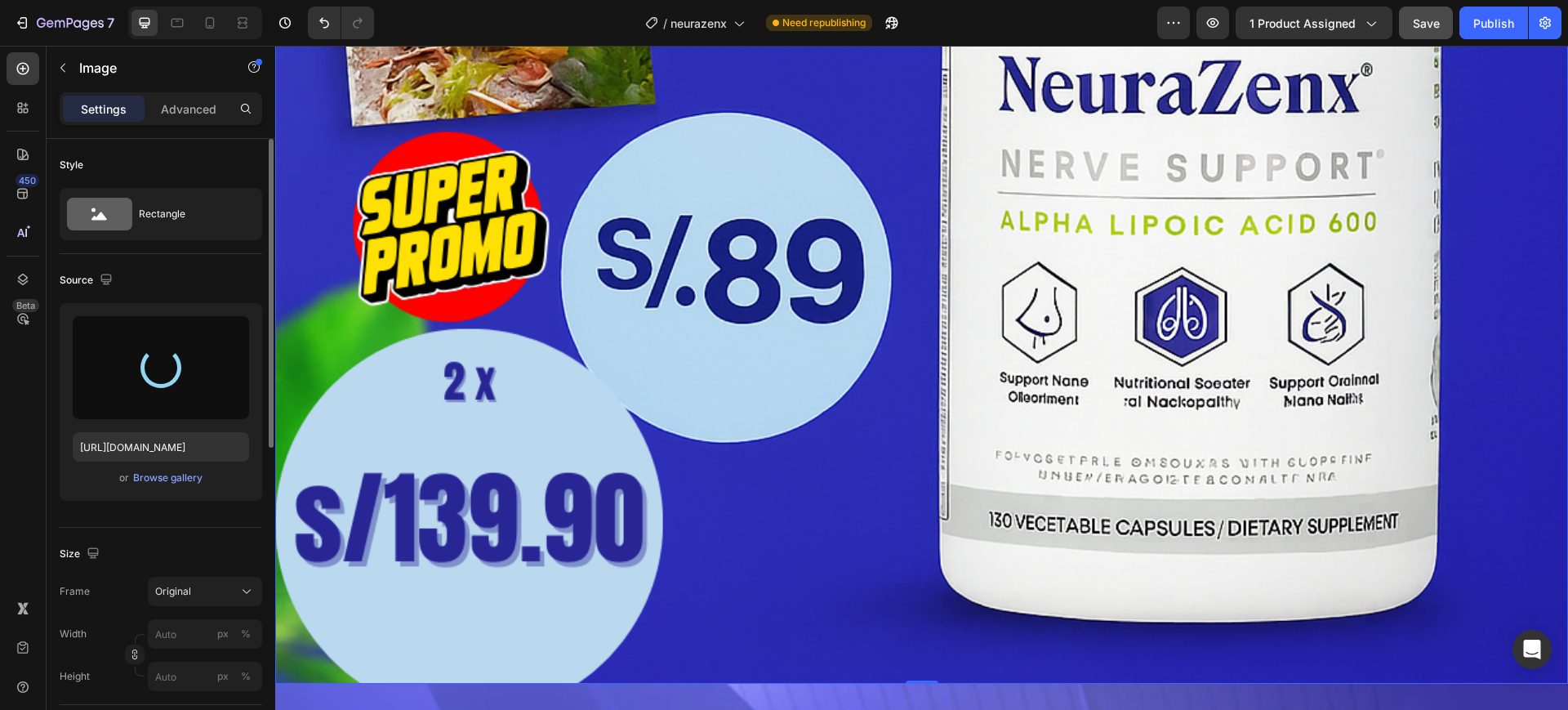
type input "[URL][DOMAIN_NAME]"
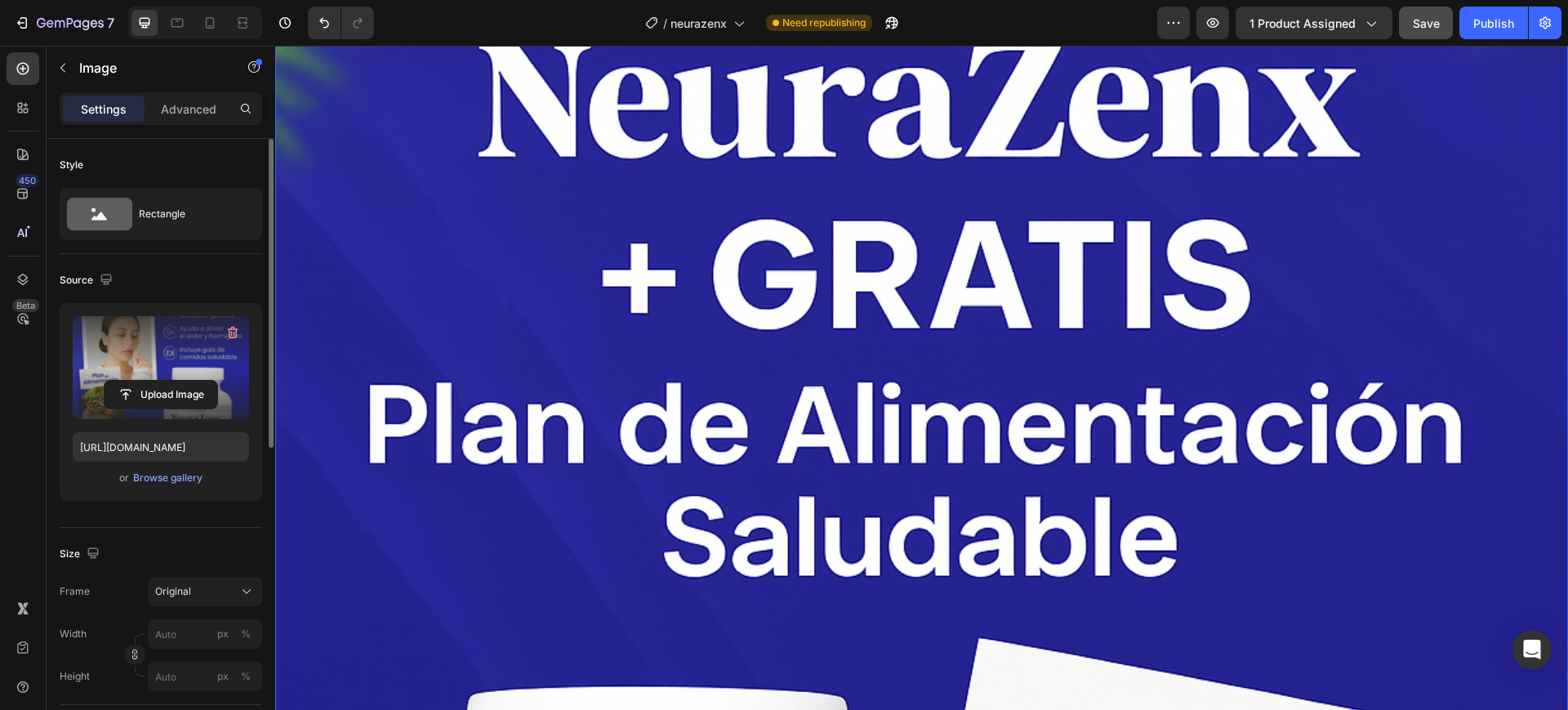
scroll to position [13998, 0]
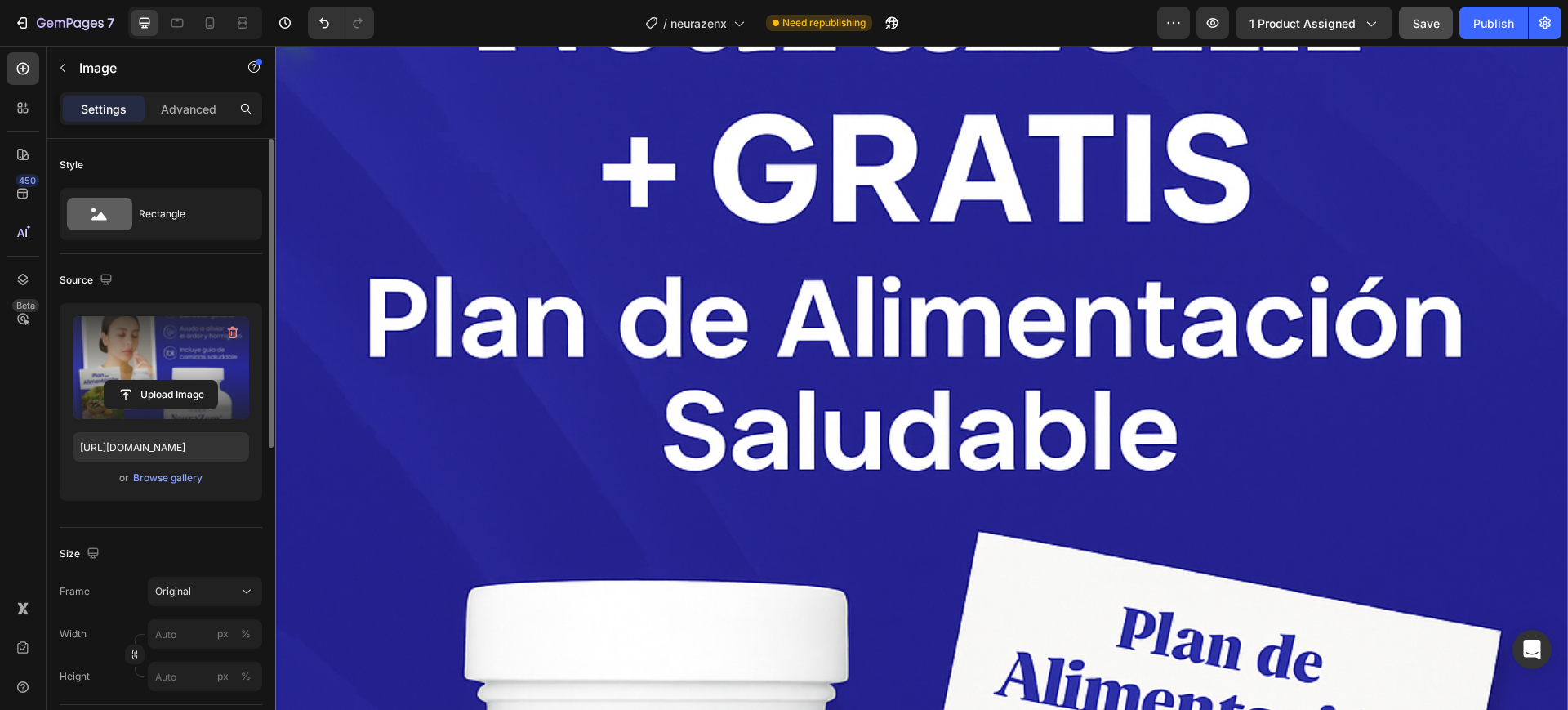
click at [606, 336] on img at bounding box center [921, 718] width 1293 height 1941
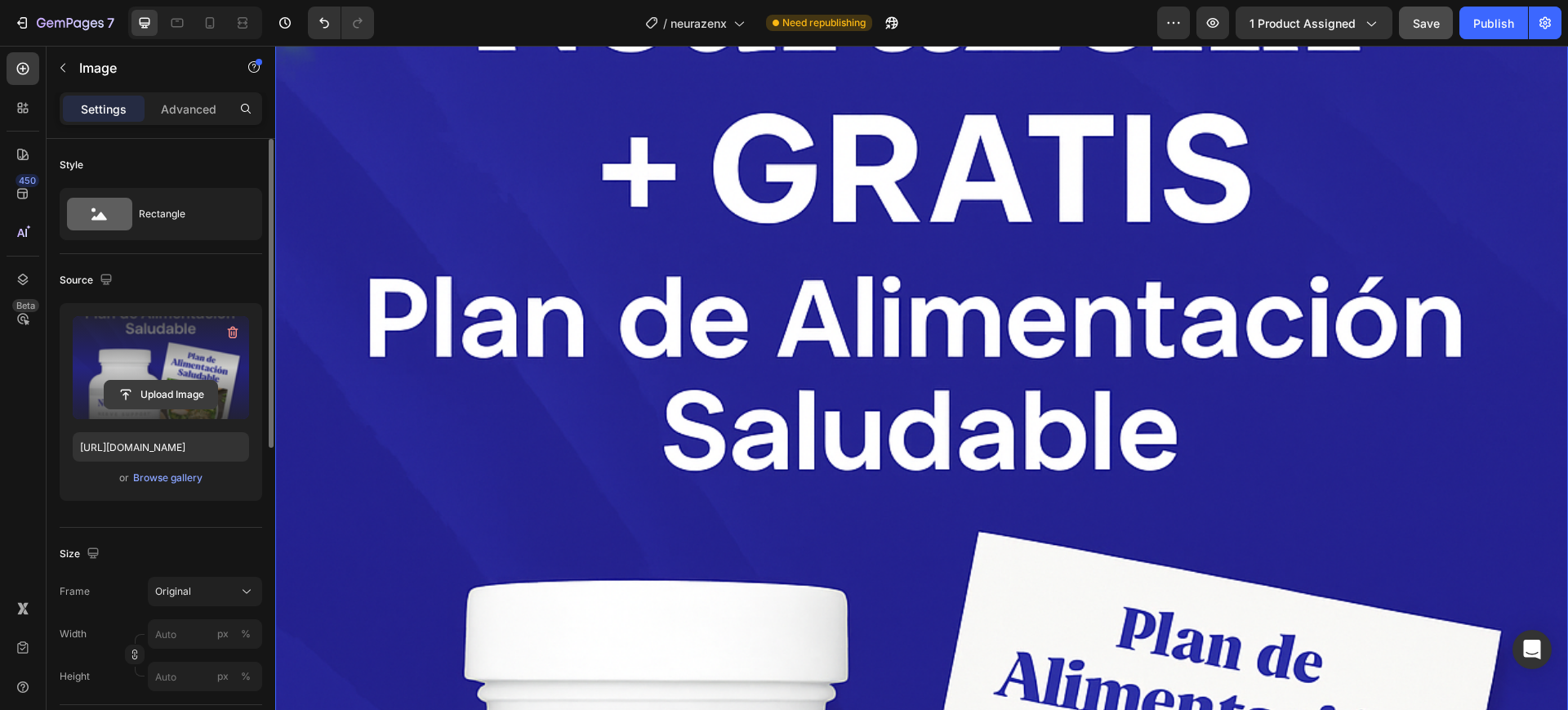
click at [192, 390] on input "file" at bounding box center [161, 395] width 113 height 28
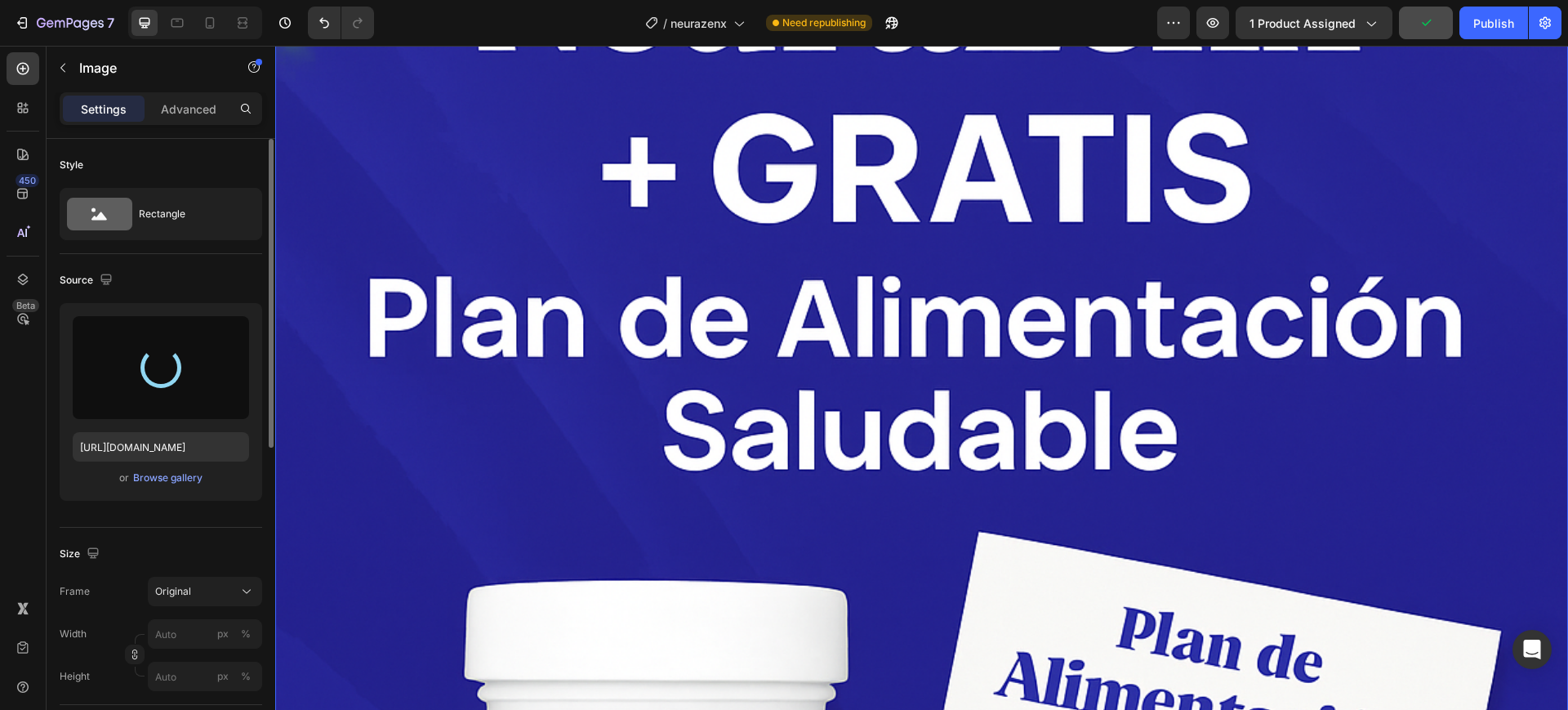
type input "[URL][DOMAIN_NAME]"
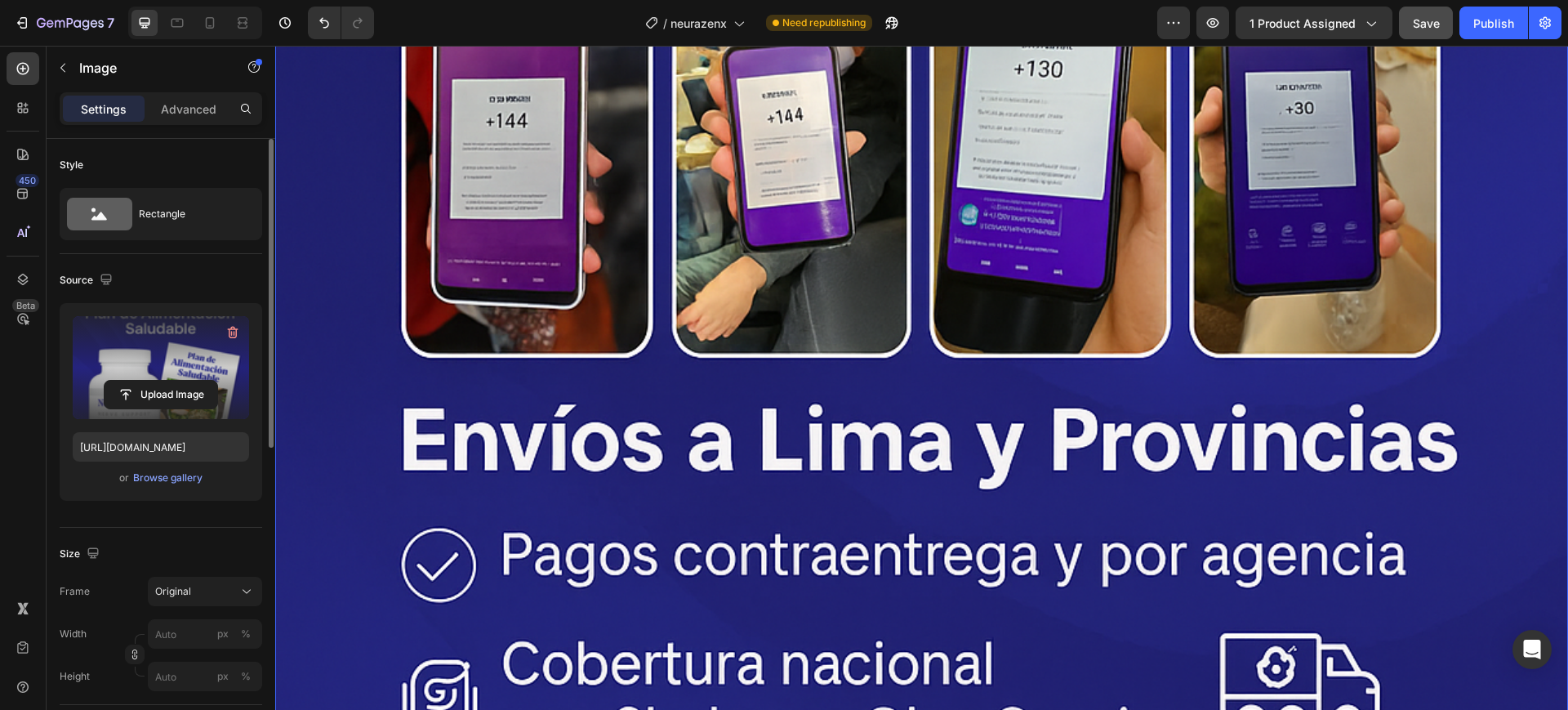
scroll to position [19205, 0]
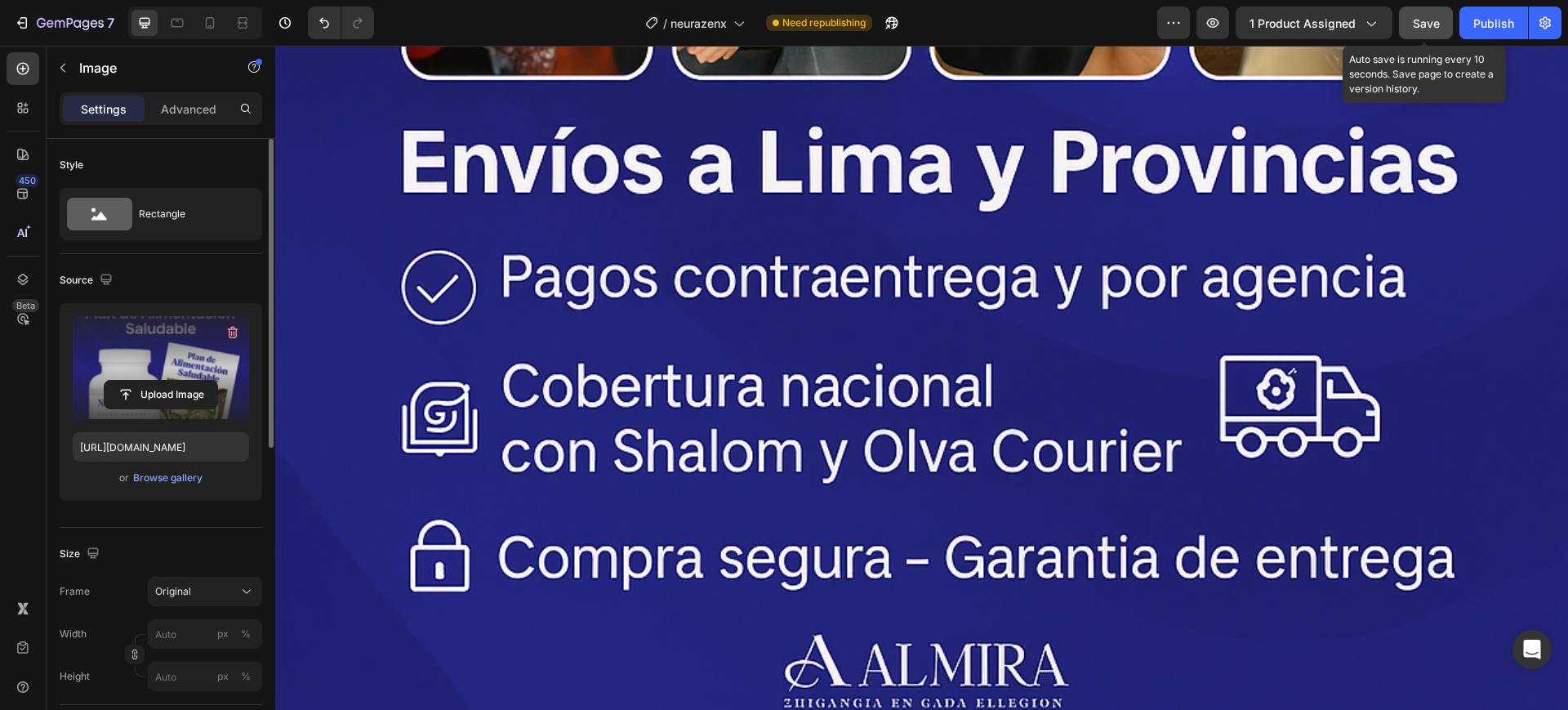
click at [1416, 21] on span "Save" at bounding box center [1426, 23] width 27 height 14
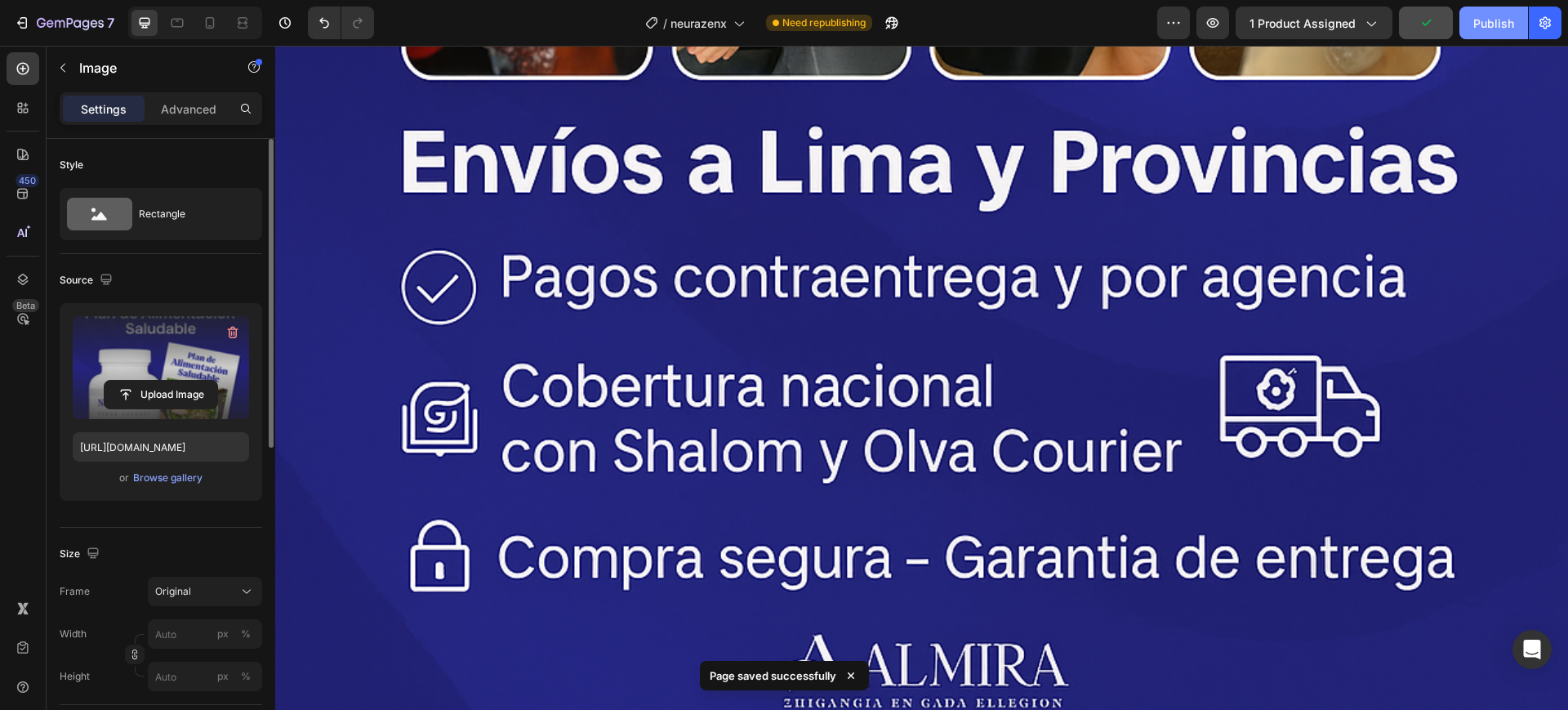
click at [1471, 25] on button "Publish" at bounding box center [1494, 23] width 68 height 33
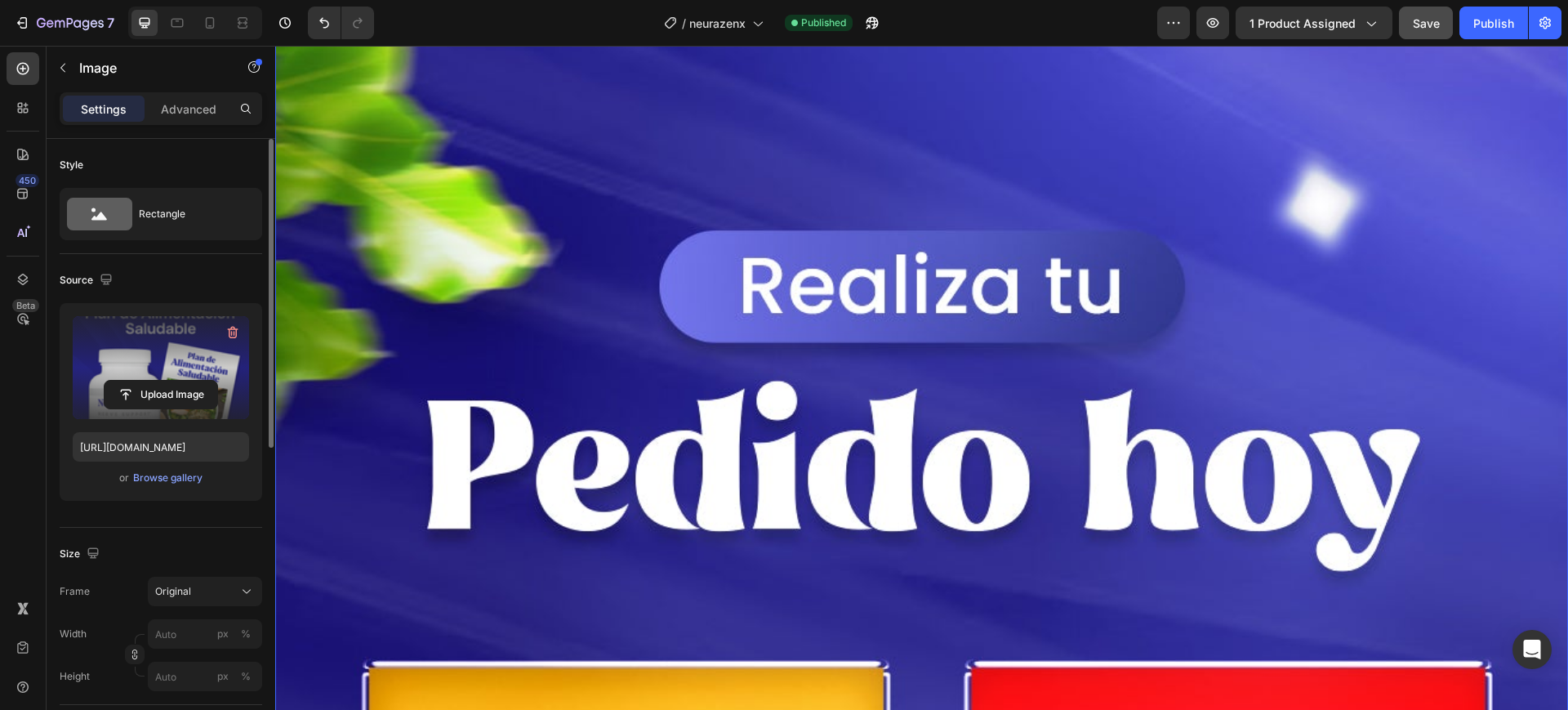
scroll to position [15527, 0]
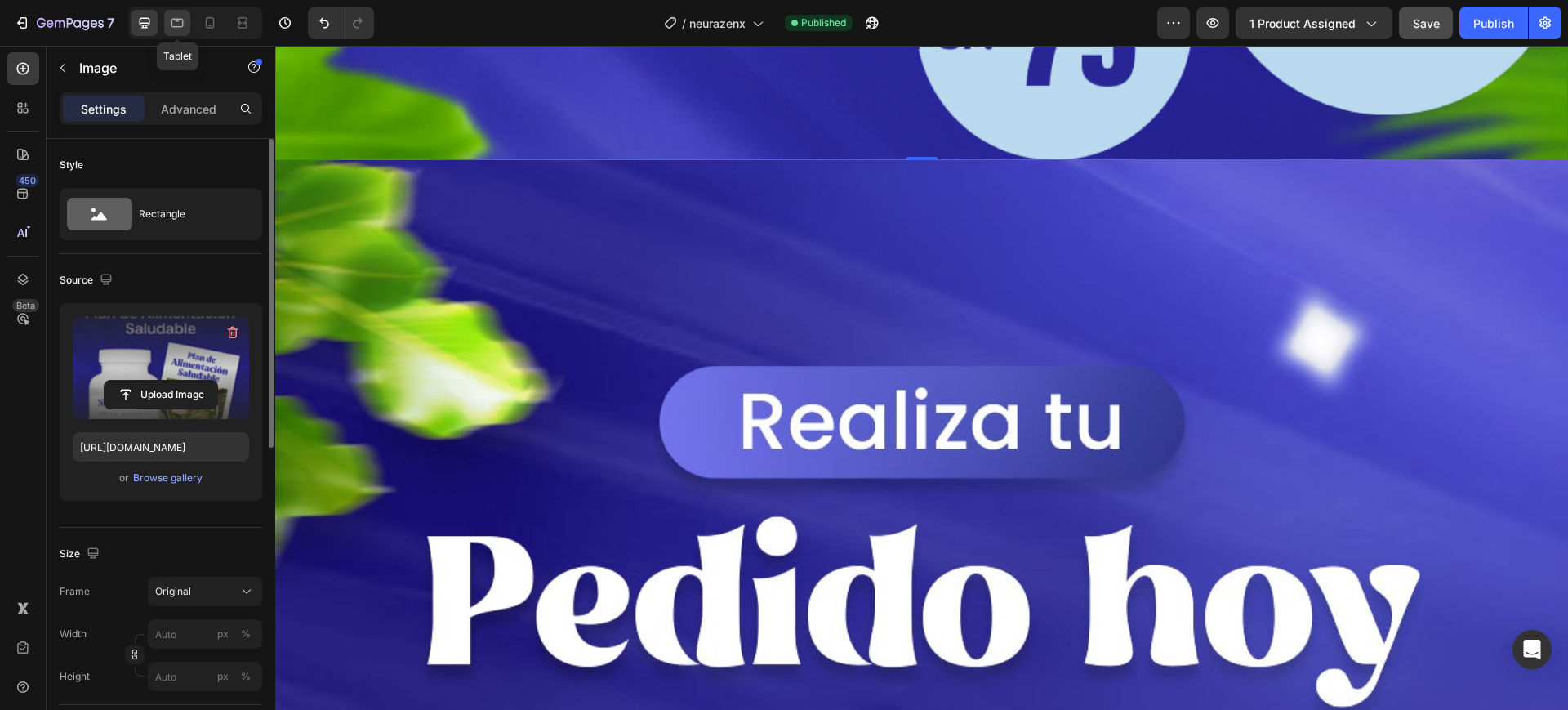
click at [182, 26] on icon at bounding box center [178, 23] width 12 height 9
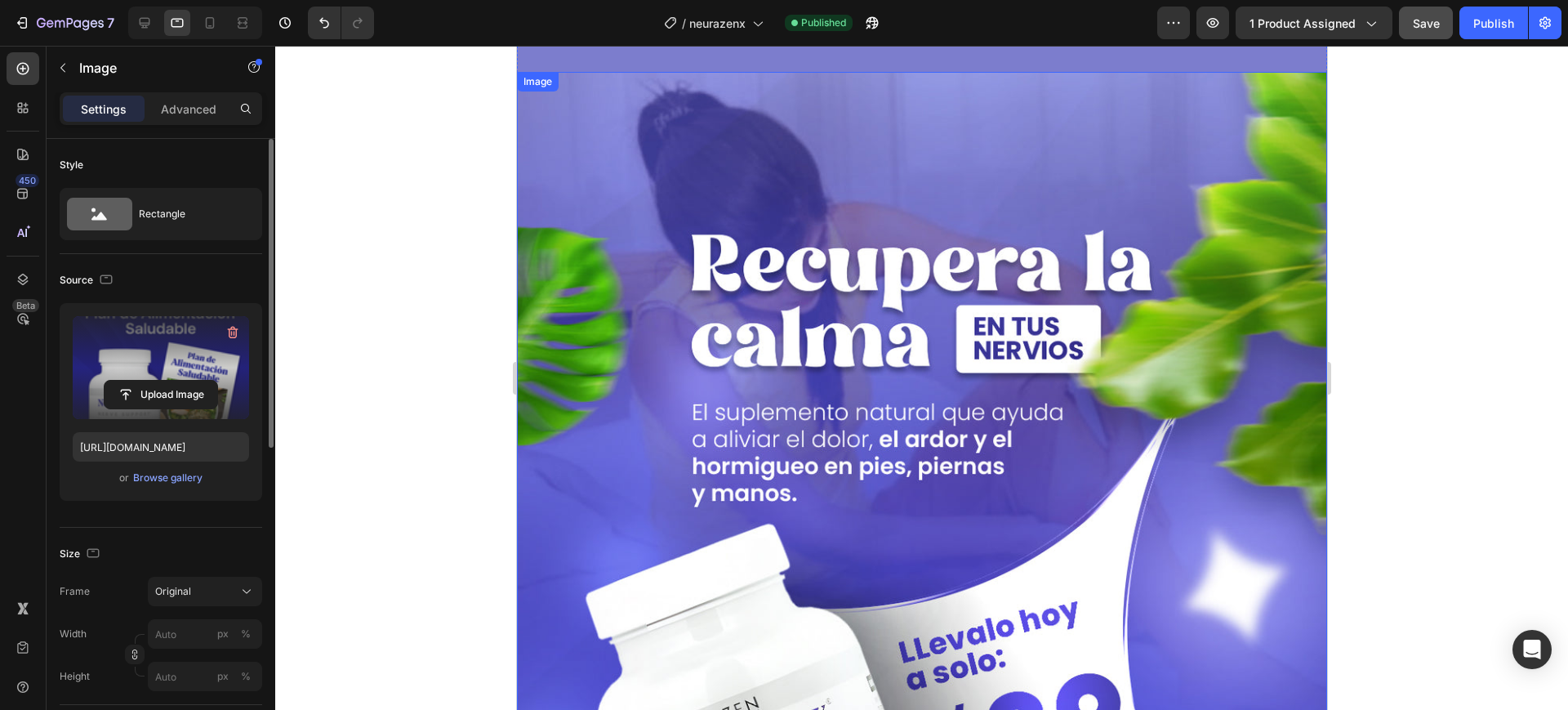
scroll to position [613, 0]
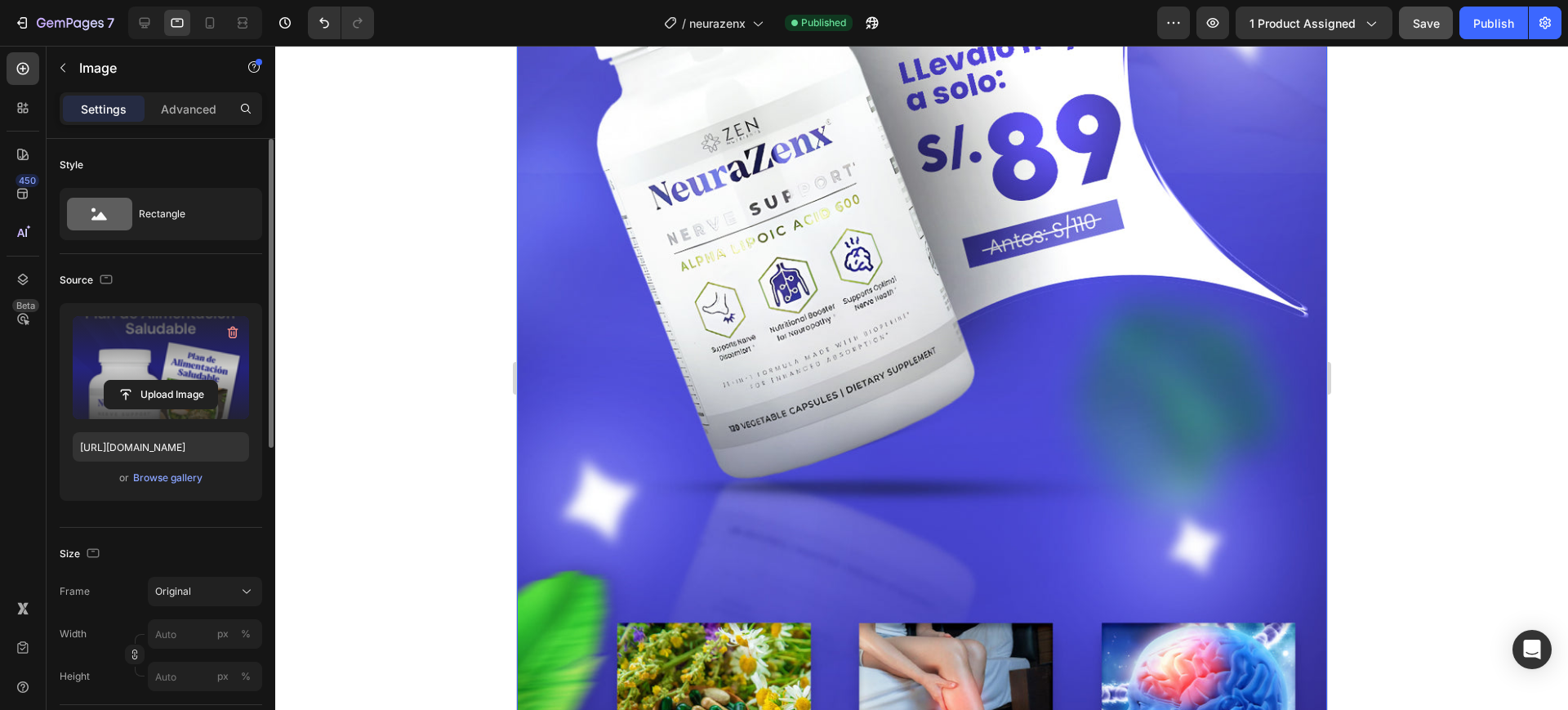
click at [1037, 219] on img at bounding box center [921, 213] width 811 height 1441
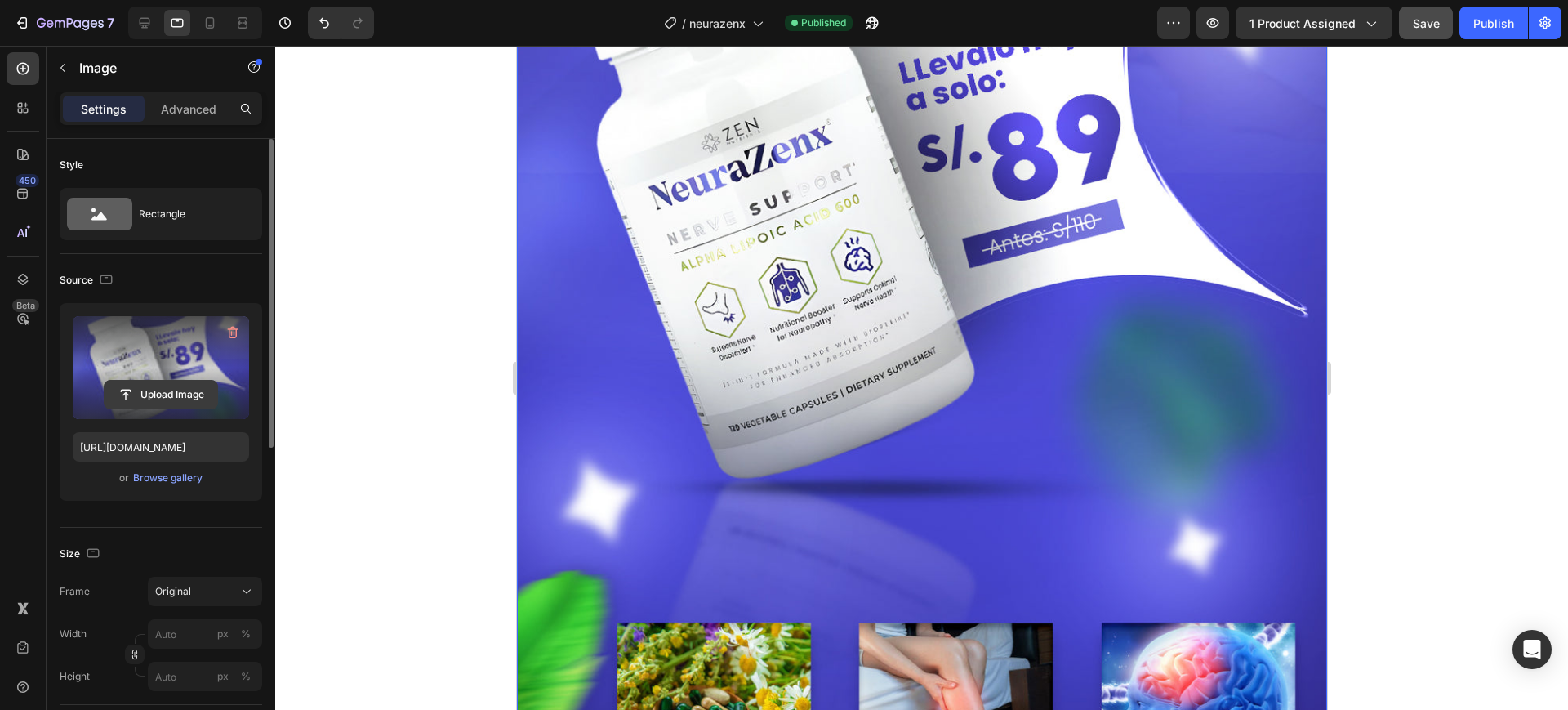
click at [177, 384] on input "file" at bounding box center [161, 395] width 113 height 28
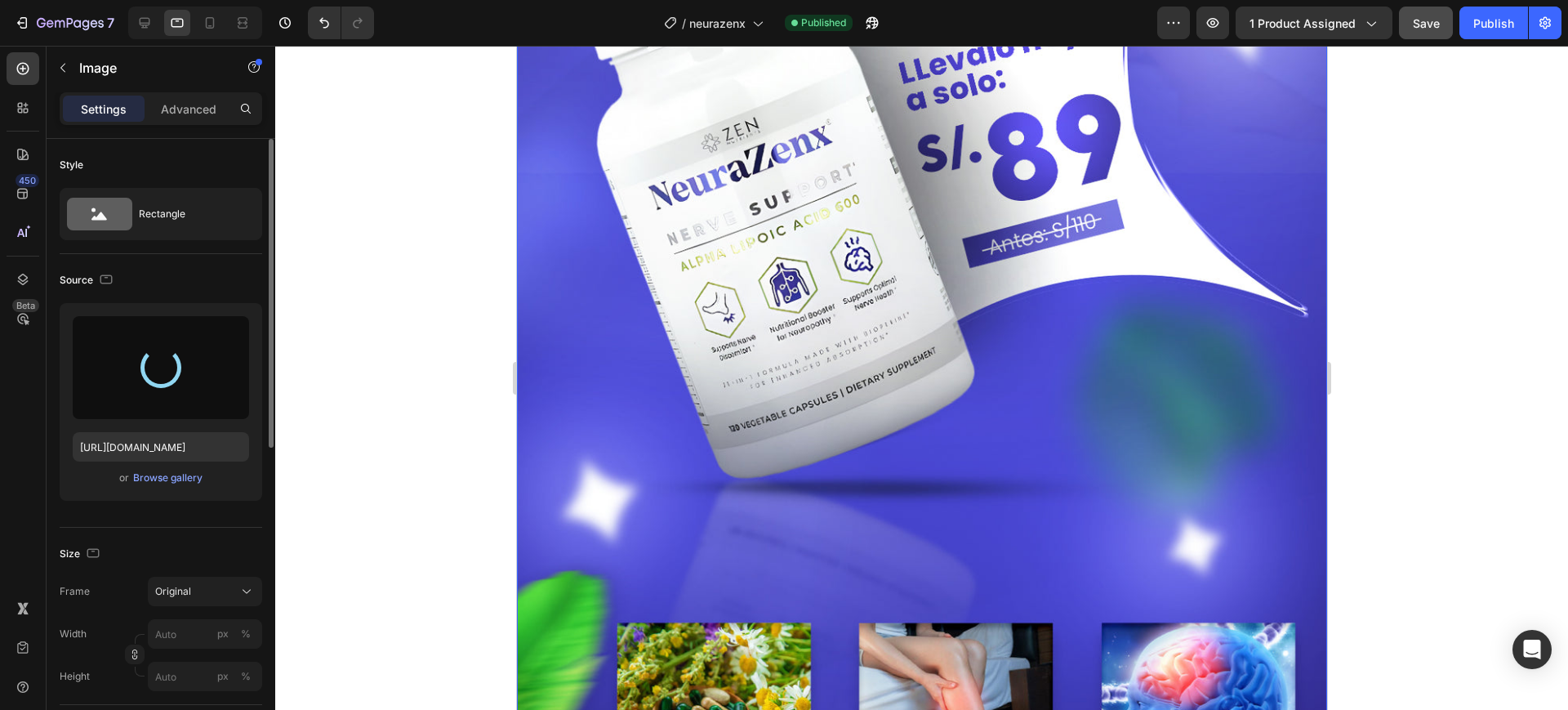
type input "[URL][DOMAIN_NAME]"
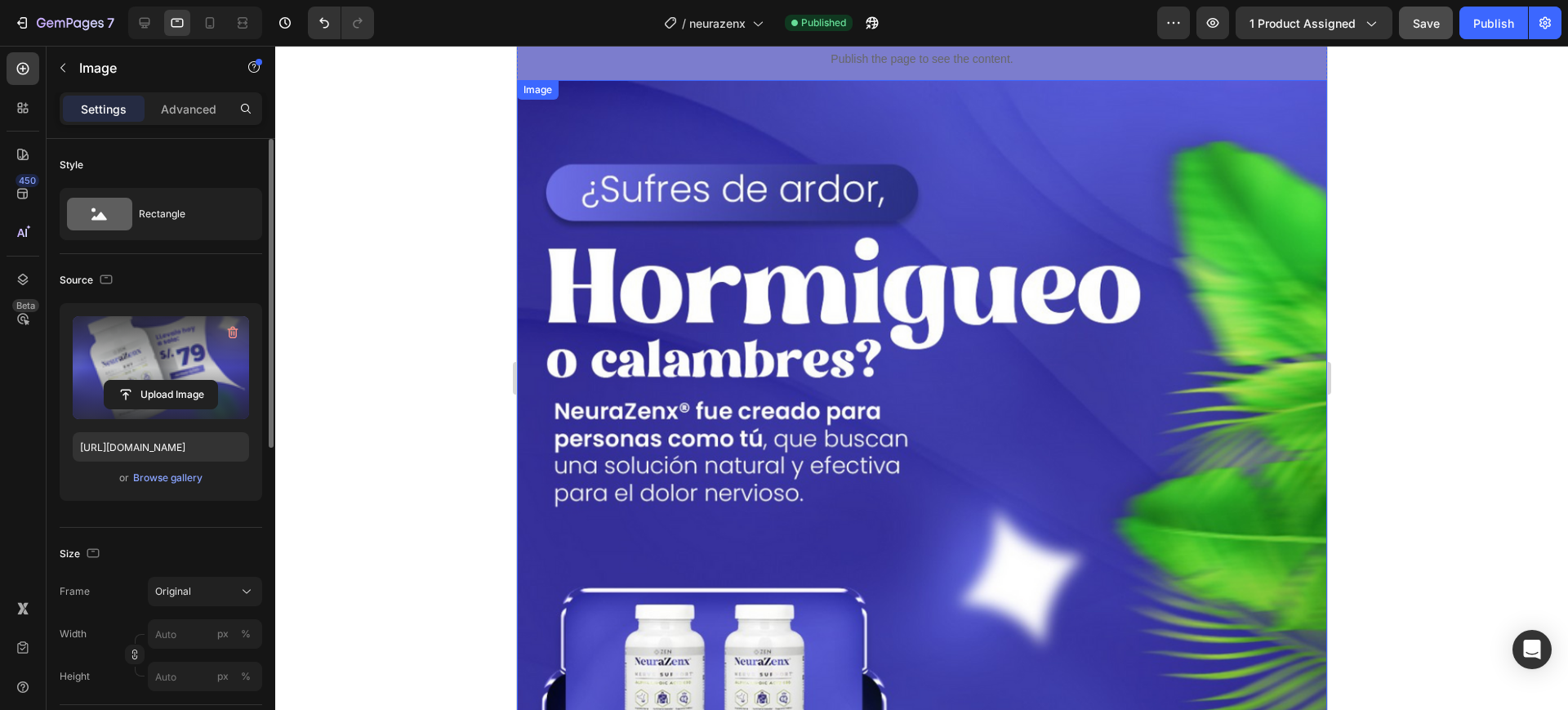
scroll to position [1634, 0]
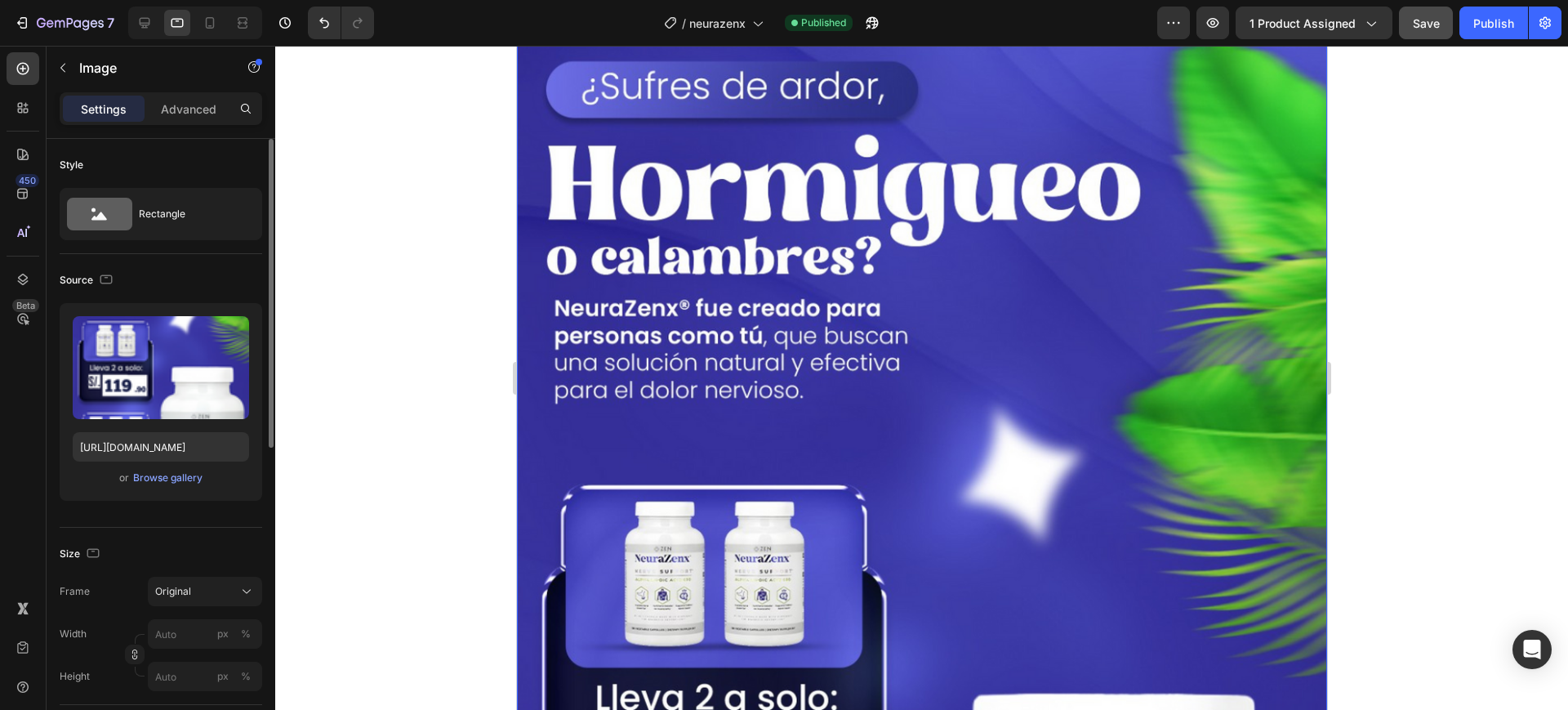
click at [741, 346] on img at bounding box center [921, 697] width 811 height 1441
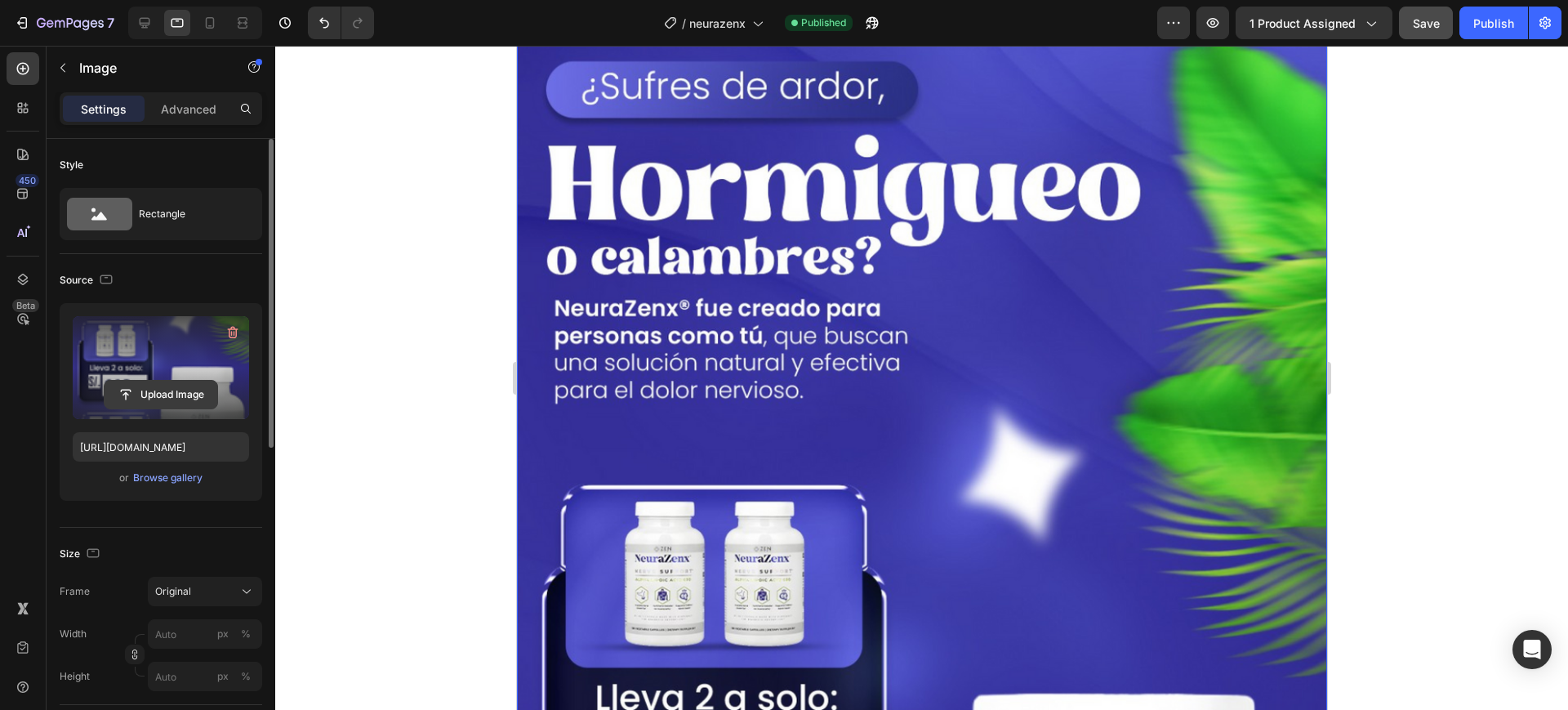
click at [156, 388] on input "file" at bounding box center [161, 395] width 113 height 28
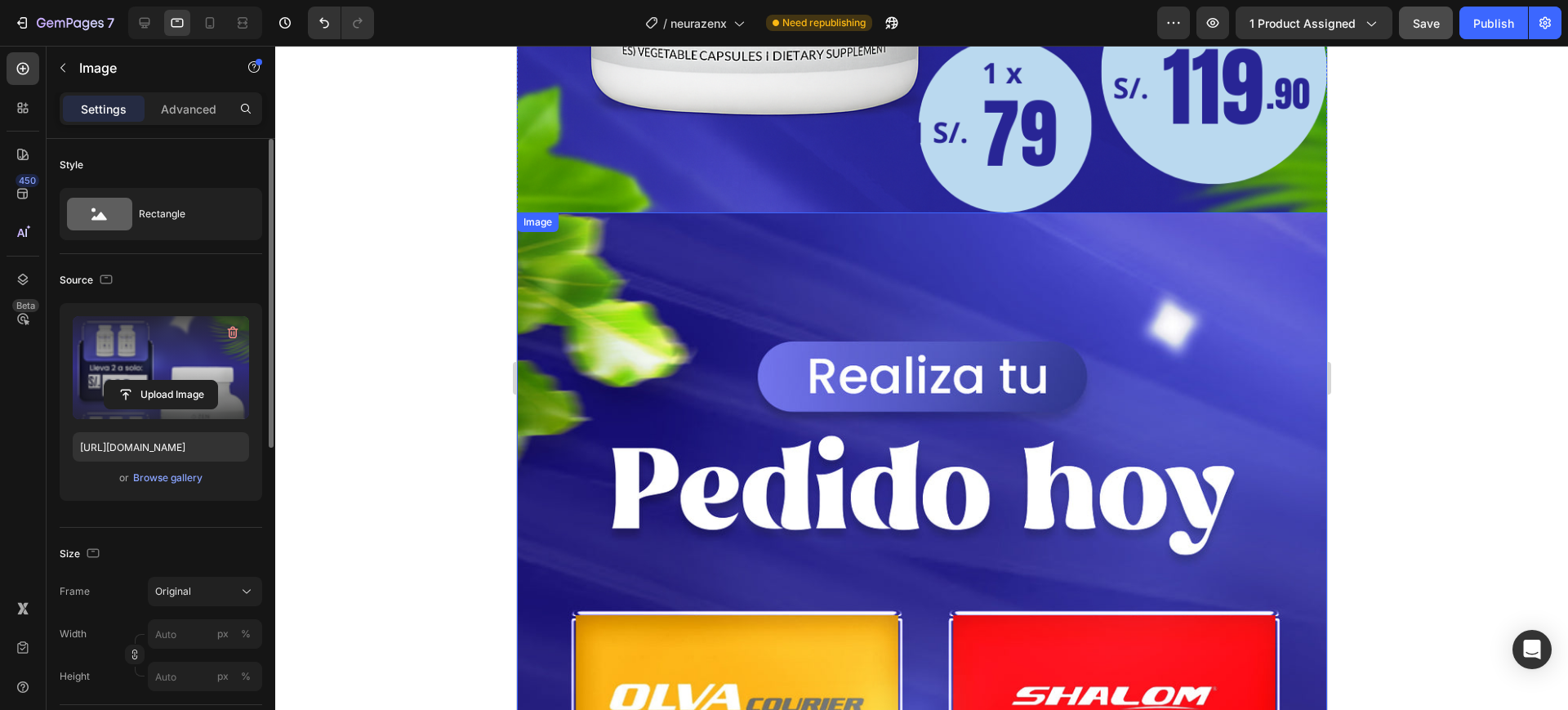
scroll to position [9950, 0]
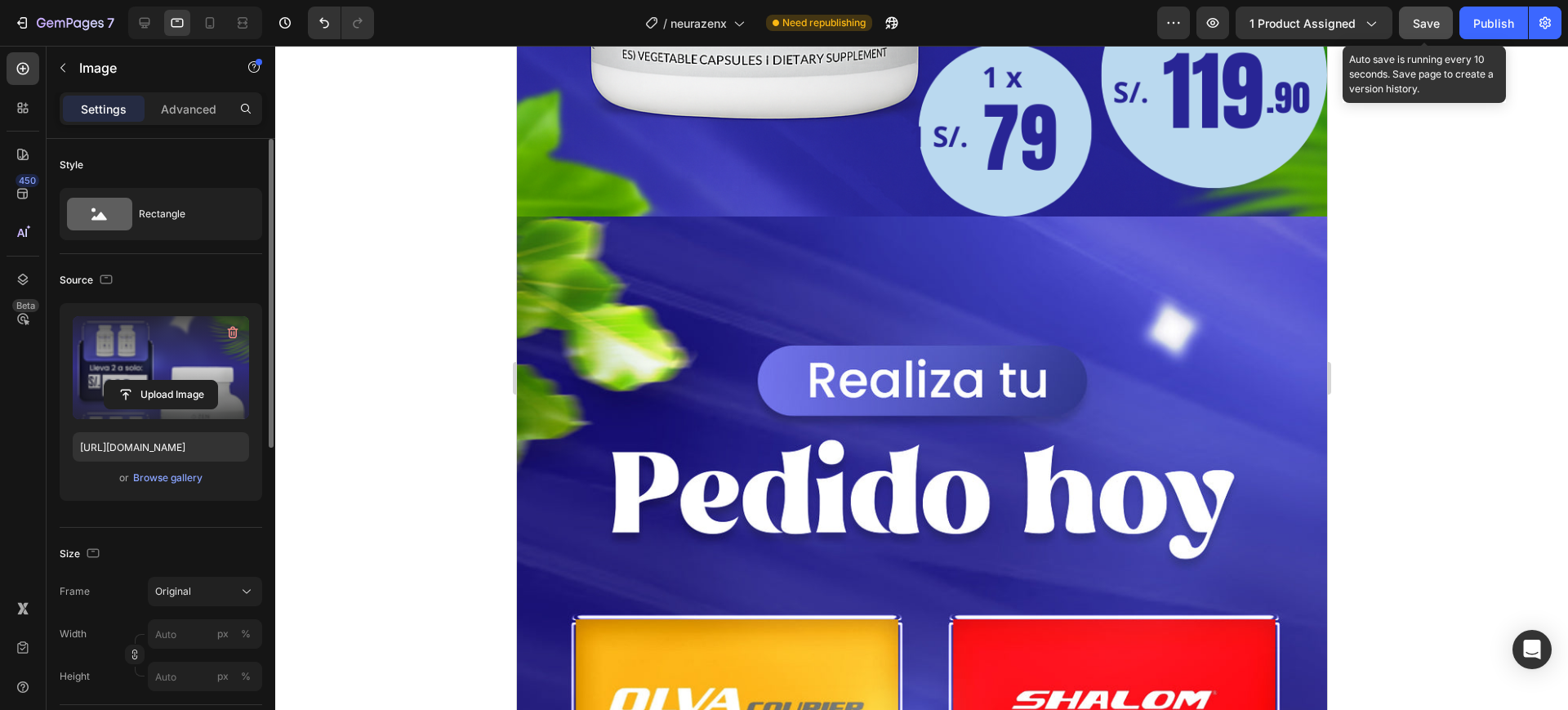
click at [1438, 21] on span "Save" at bounding box center [1426, 23] width 27 height 14
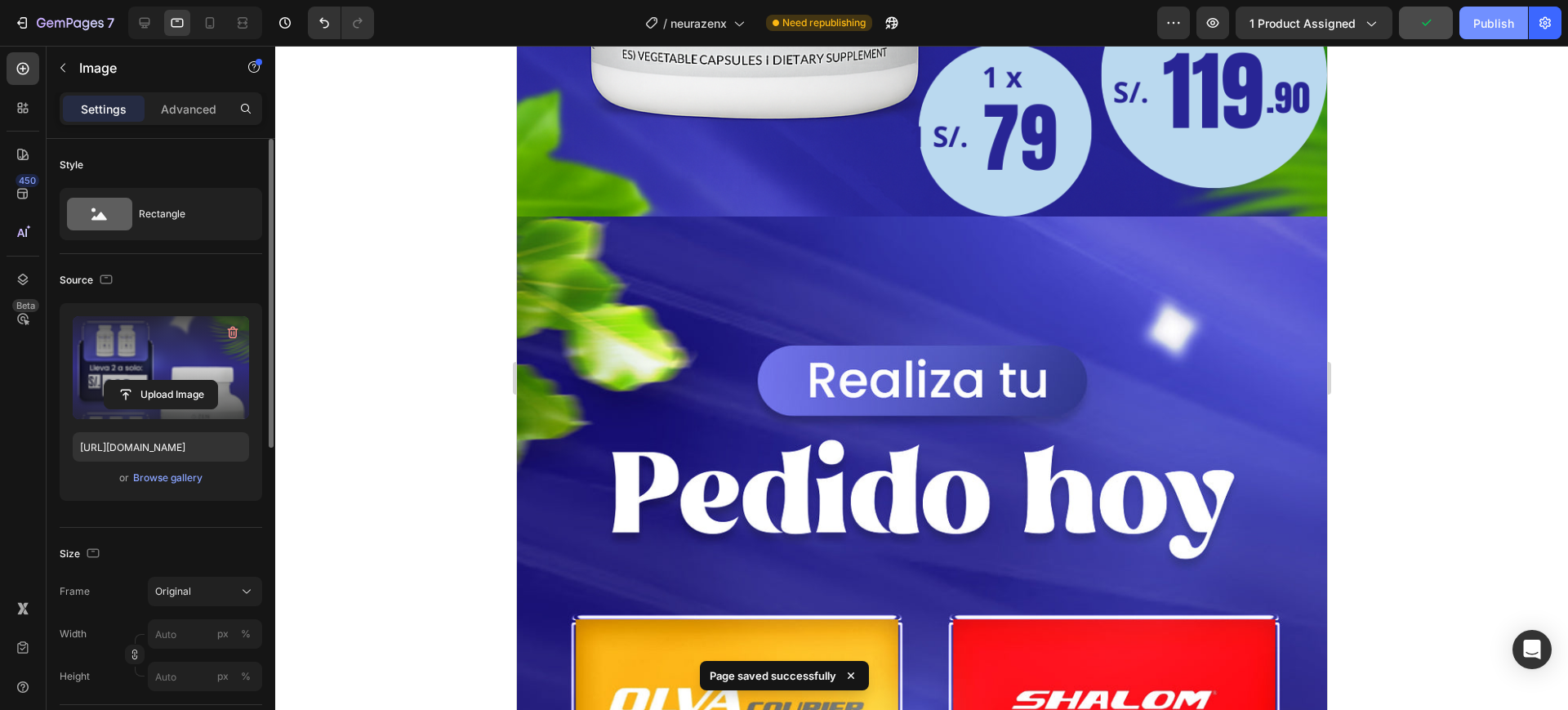
click at [1473, 23] on button "Publish" at bounding box center [1494, 23] width 68 height 33
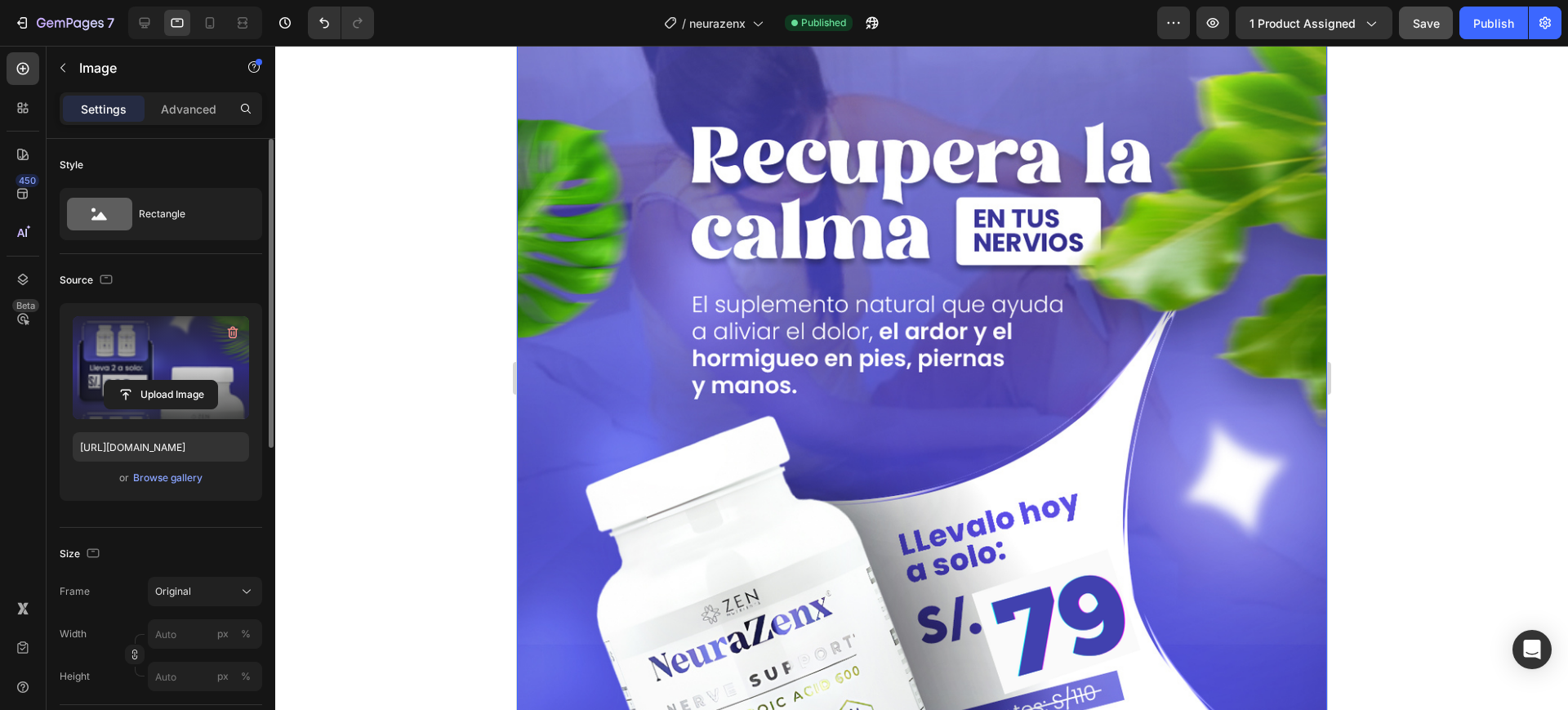
scroll to position [0, 0]
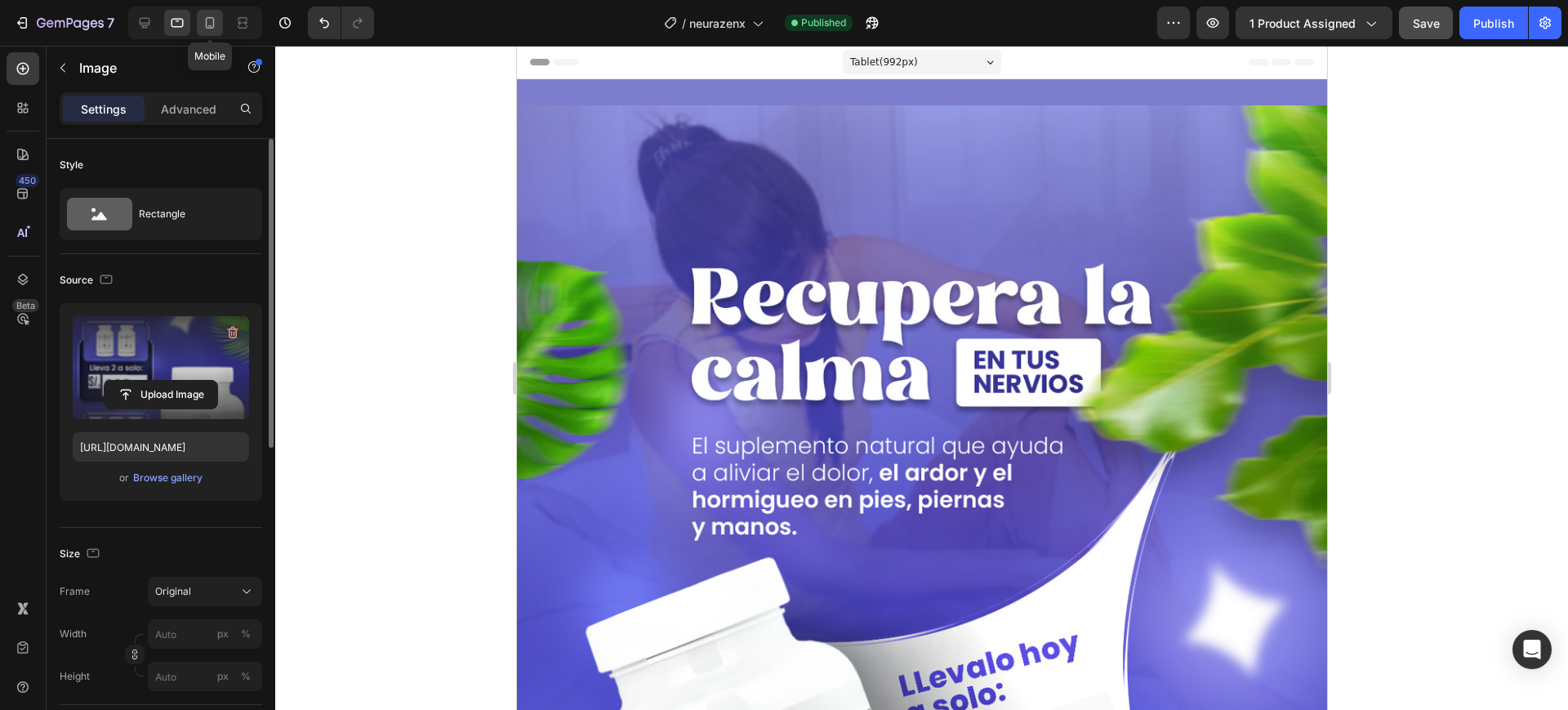
click at [215, 22] on icon at bounding box center [209, 23] width 16 height 16
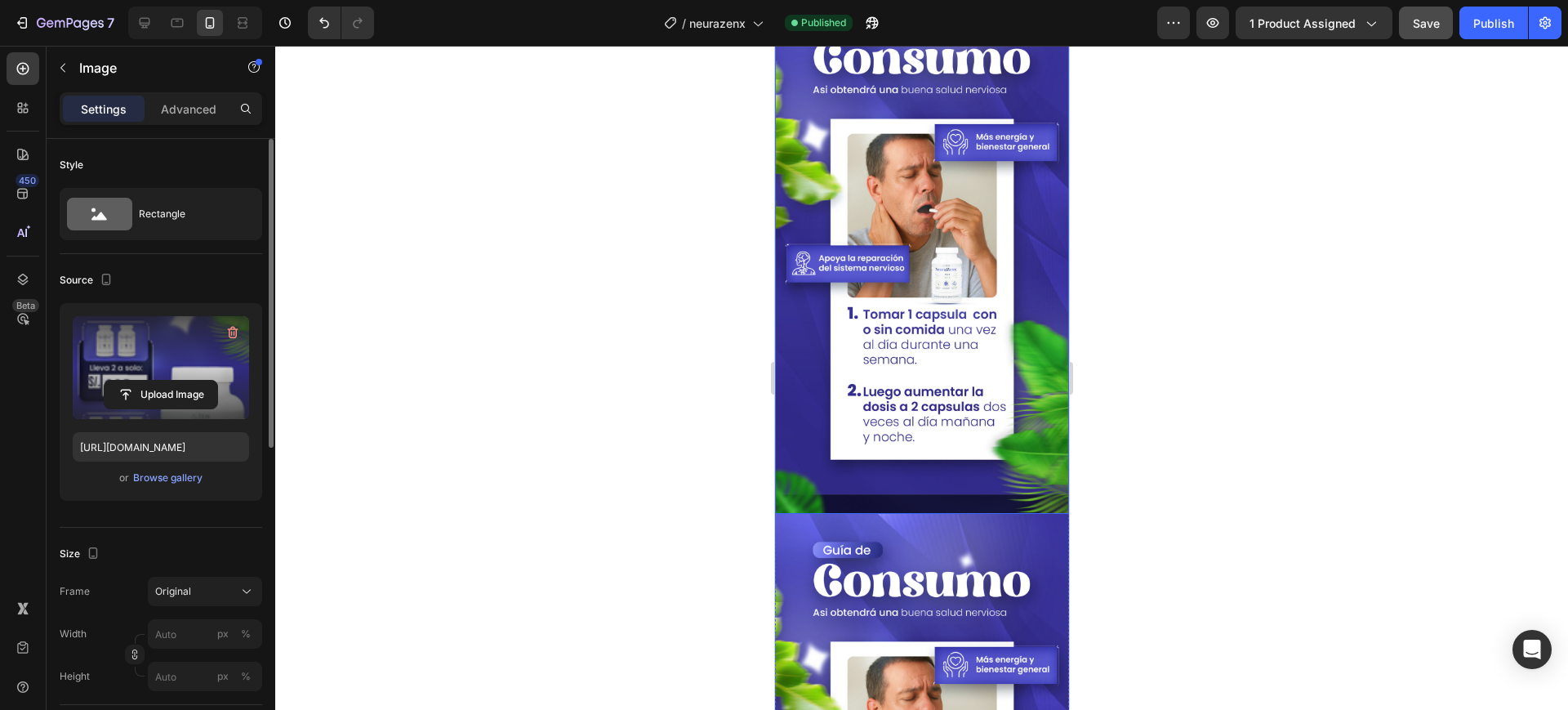
scroll to position [1022, 0]
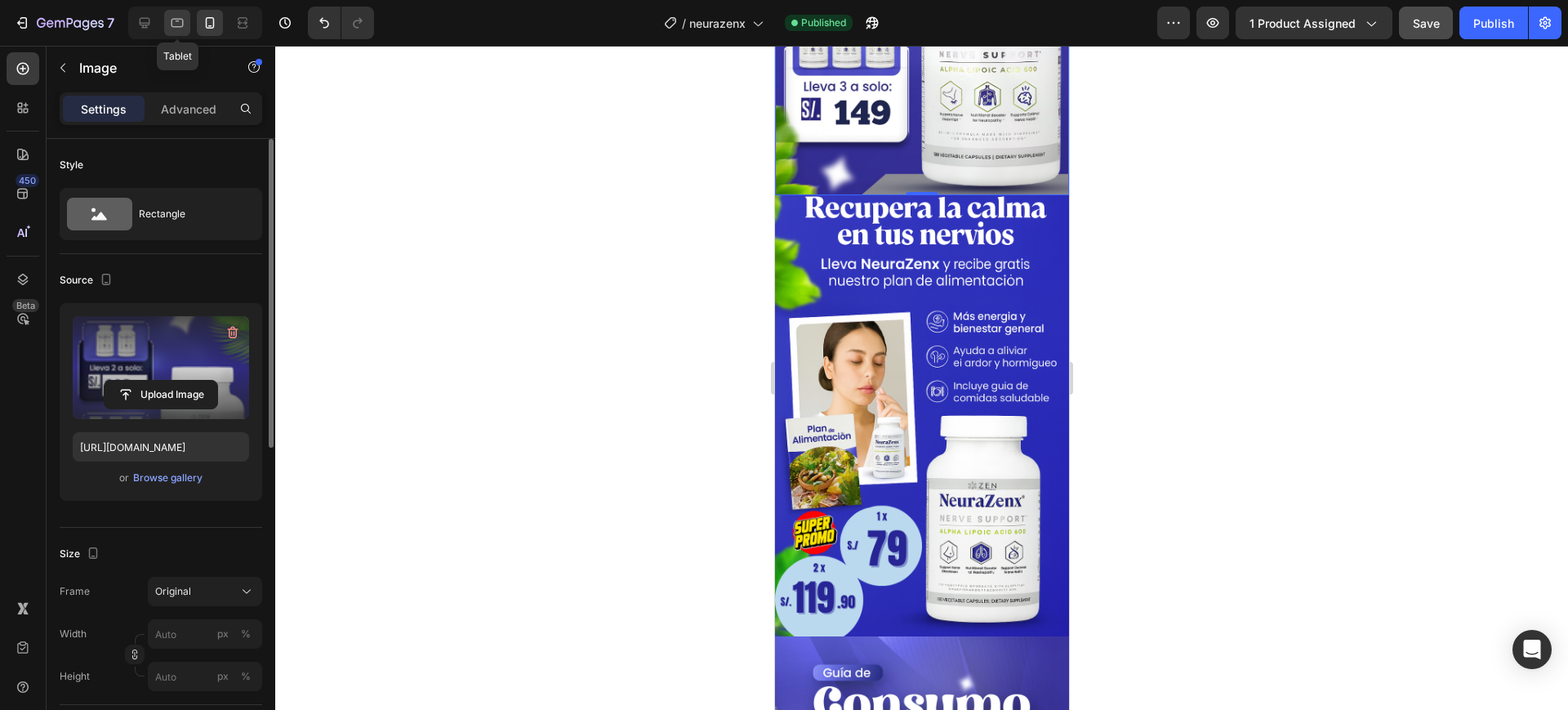
click at [182, 28] on icon at bounding box center [177, 23] width 16 height 16
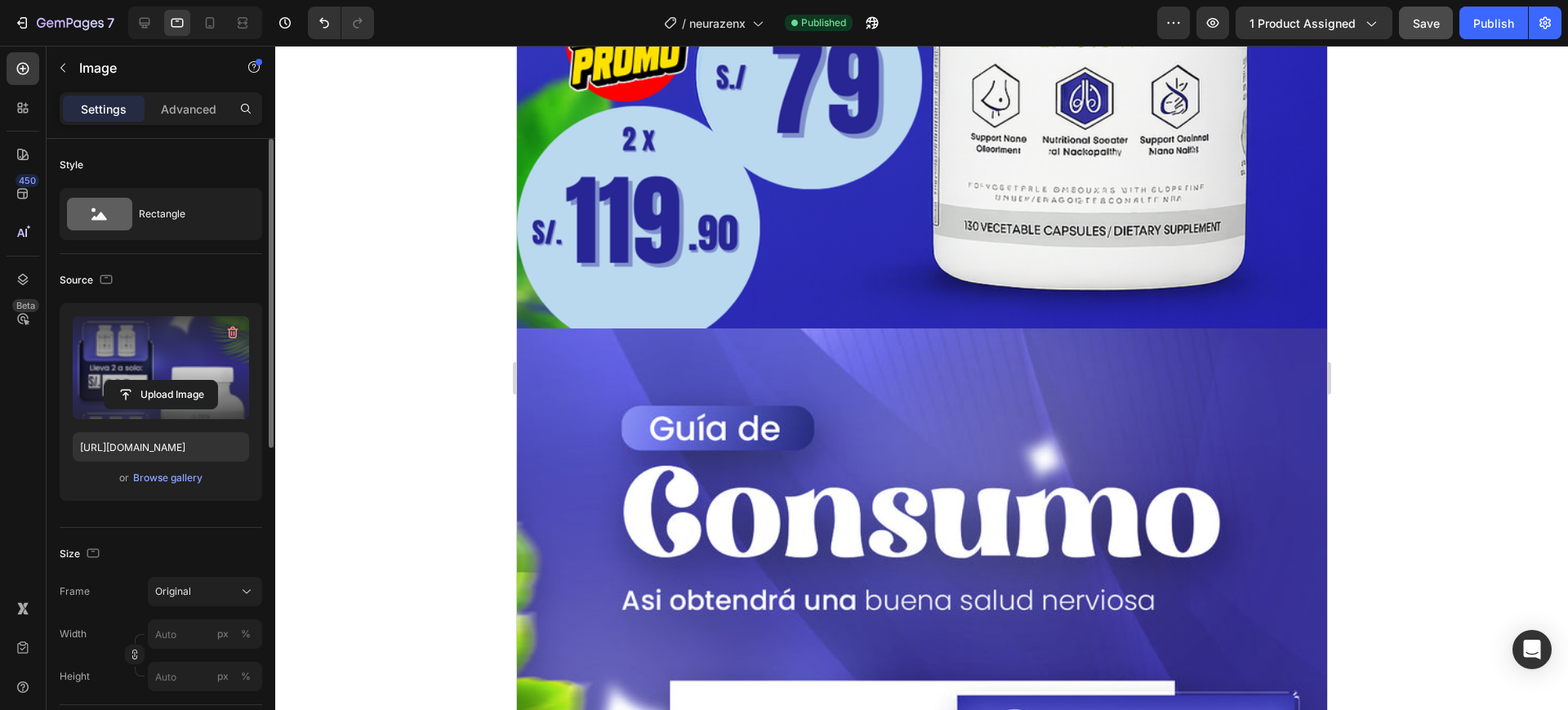
scroll to position [3729, 0]
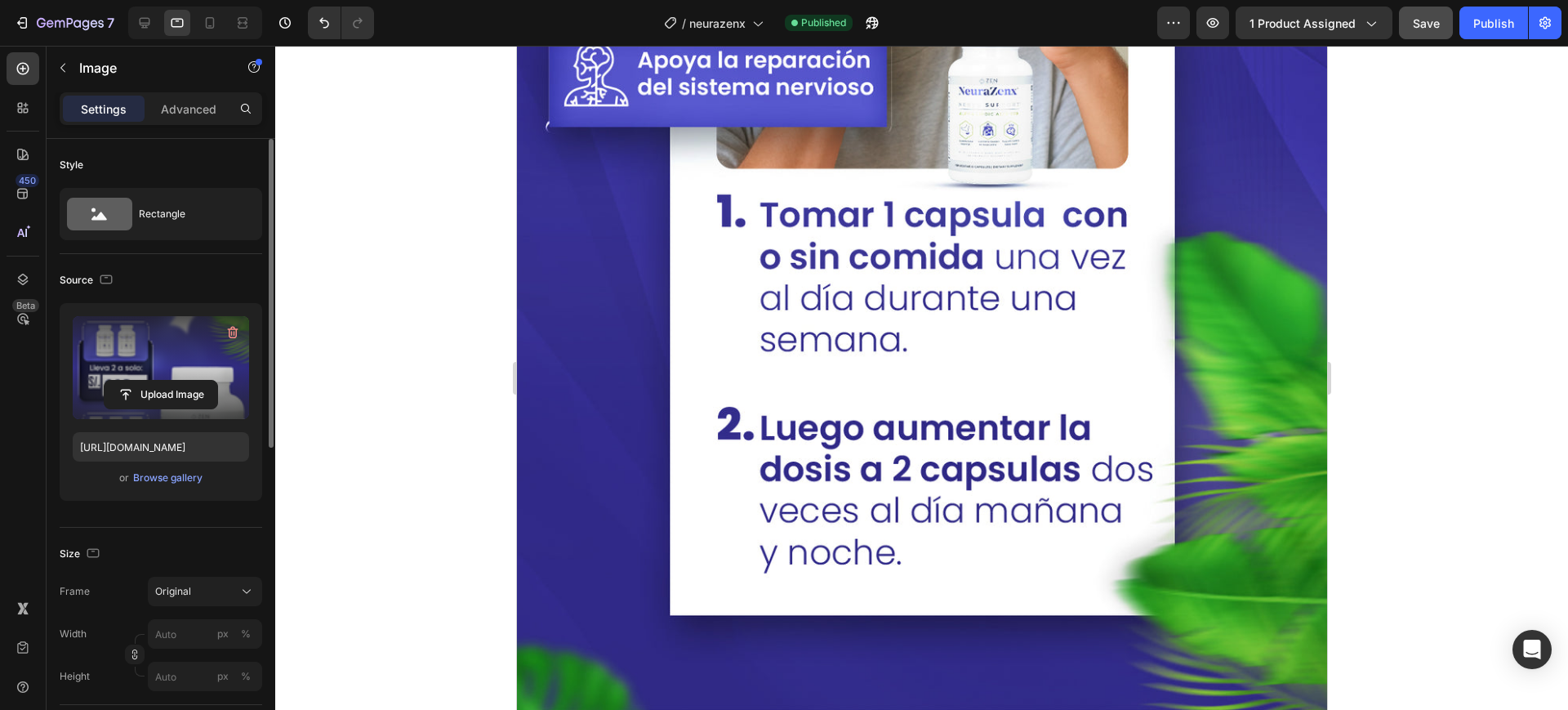
click at [978, 252] on img at bounding box center [921, 44] width 811 height 1441
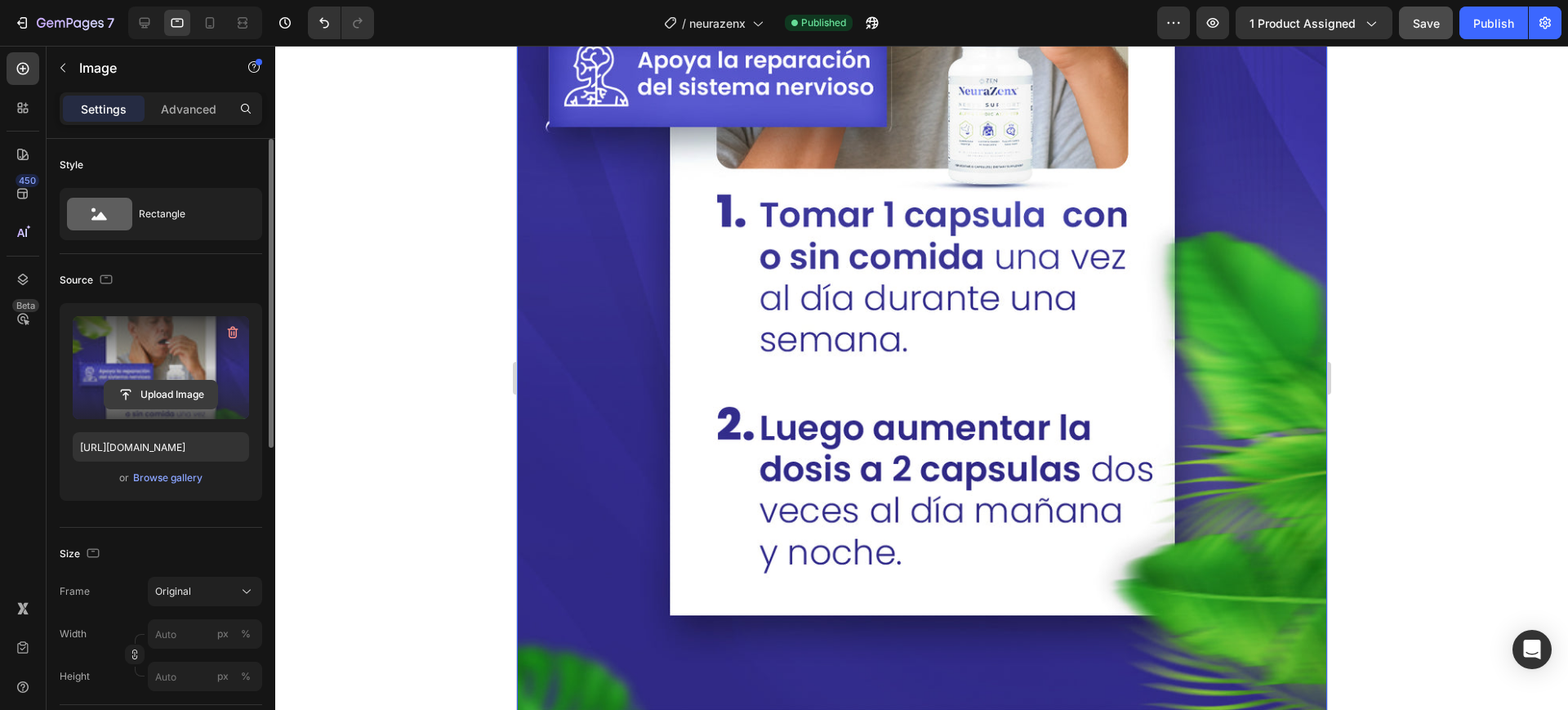
click at [164, 387] on input "file" at bounding box center [161, 395] width 113 height 28
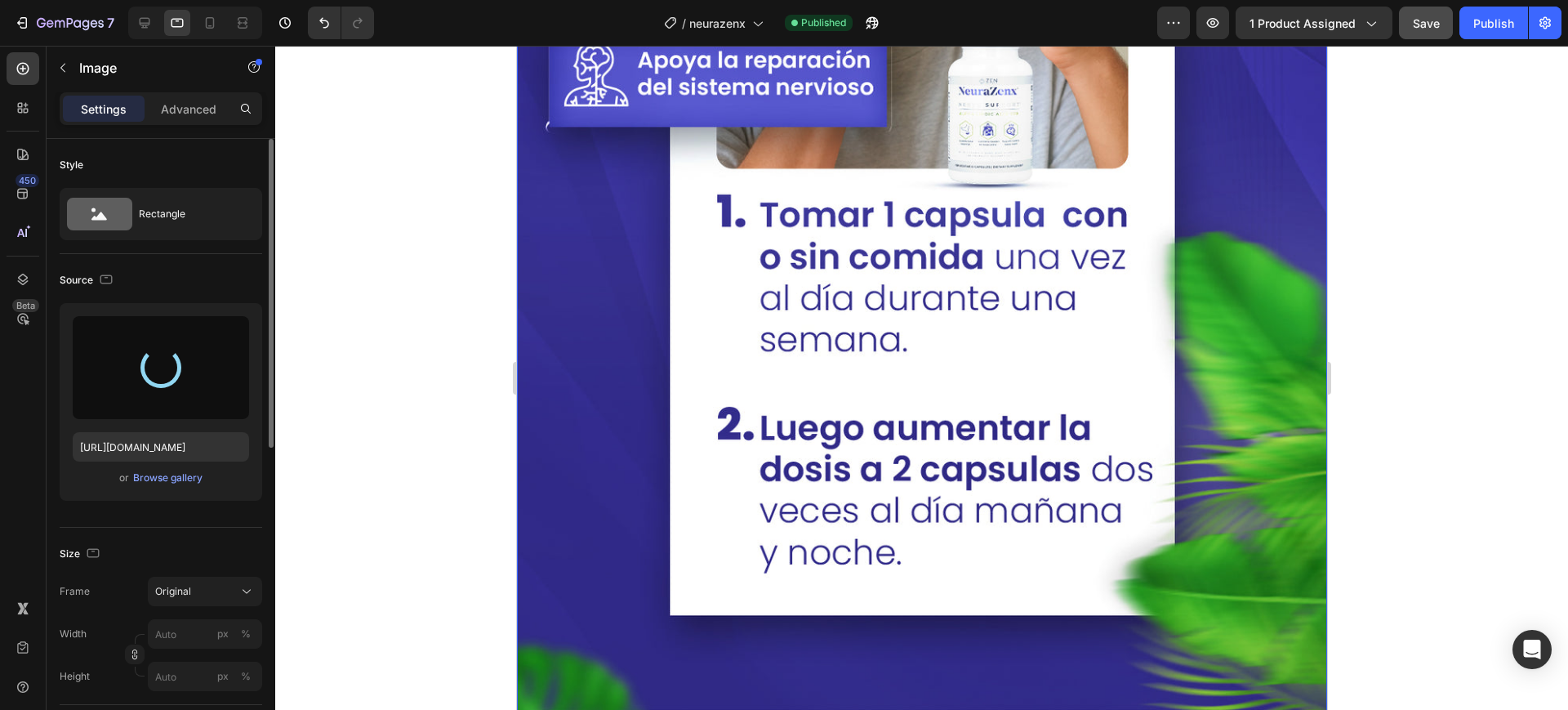
type input "[URL][DOMAIN_NAME]"
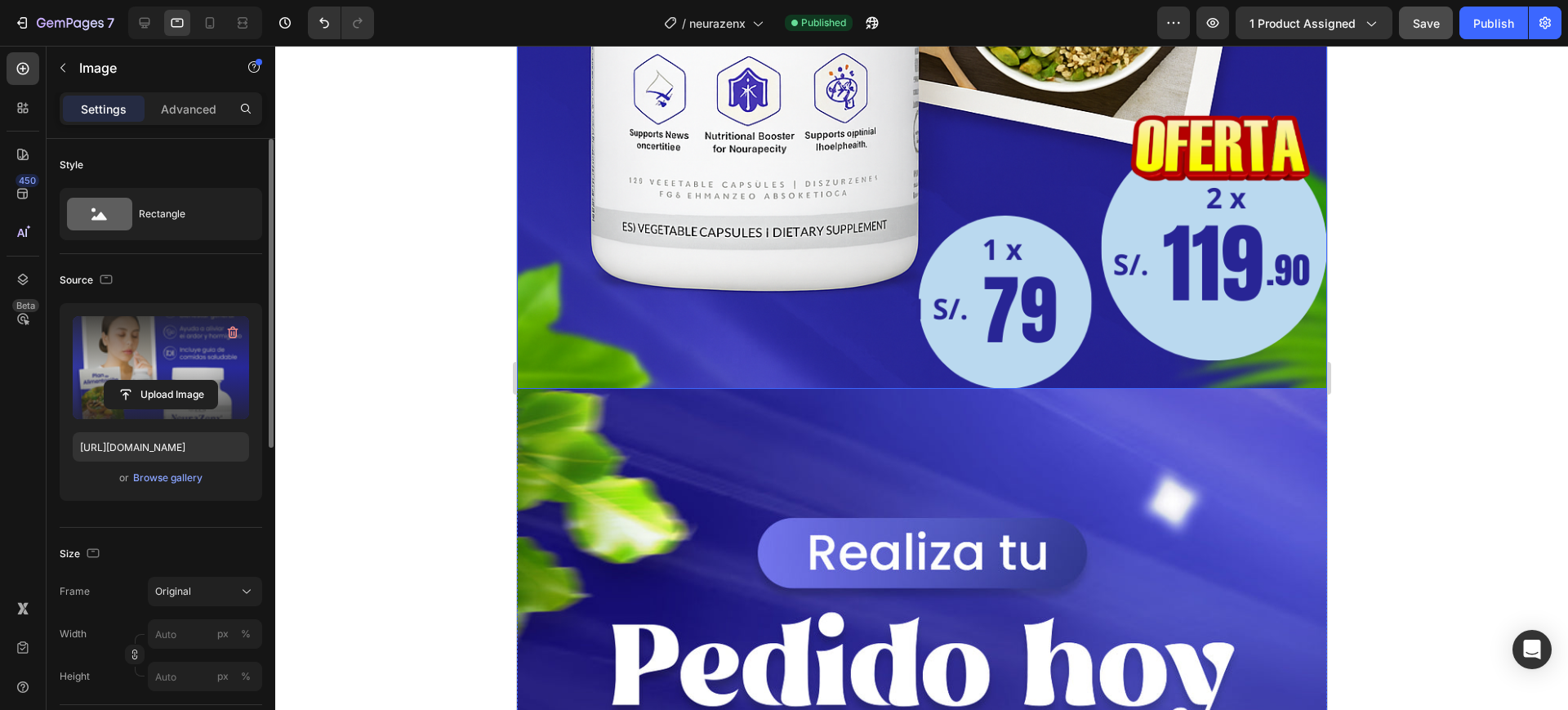
scroll to position [10166, 0]
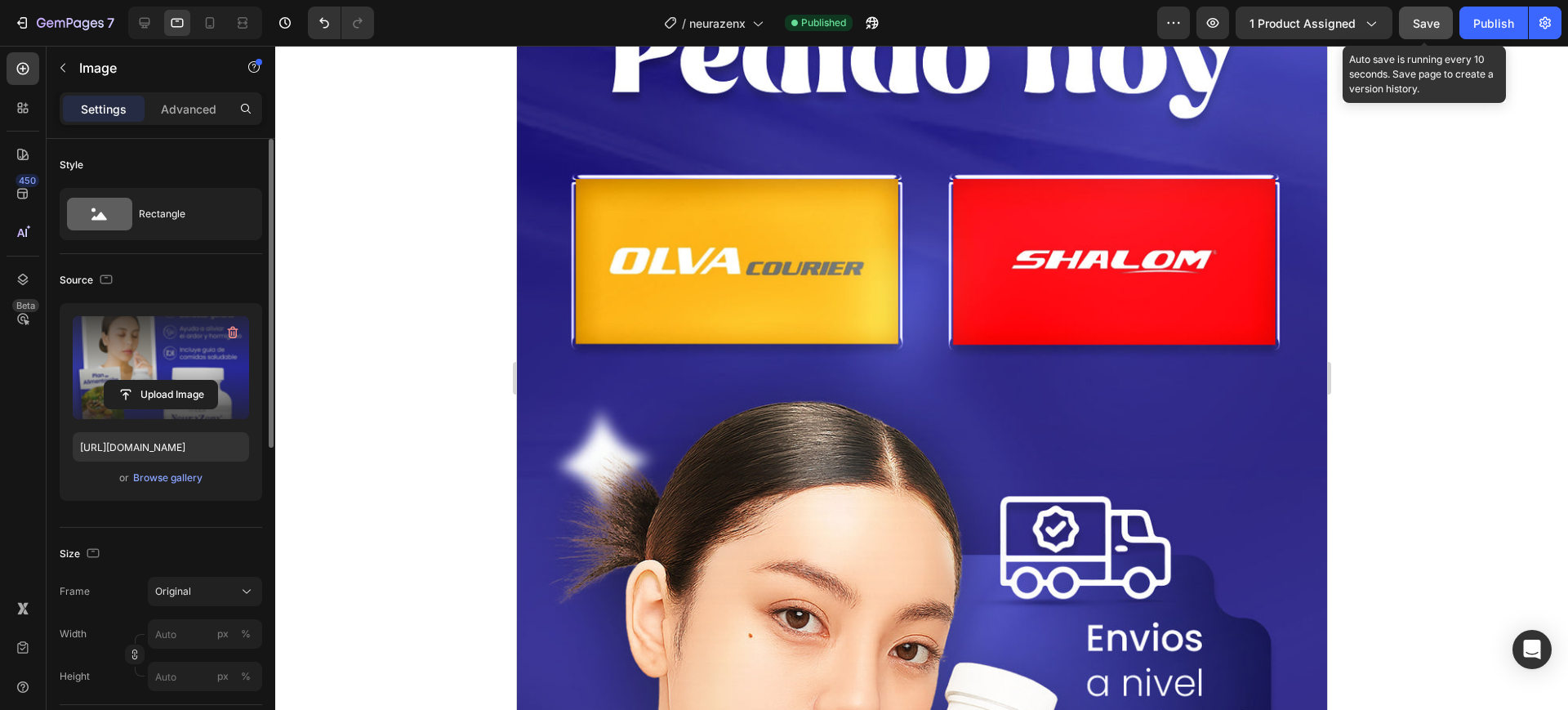
click at [1420, 28] on span "Save" at bounding box center [1426, 23] width 27 height 14
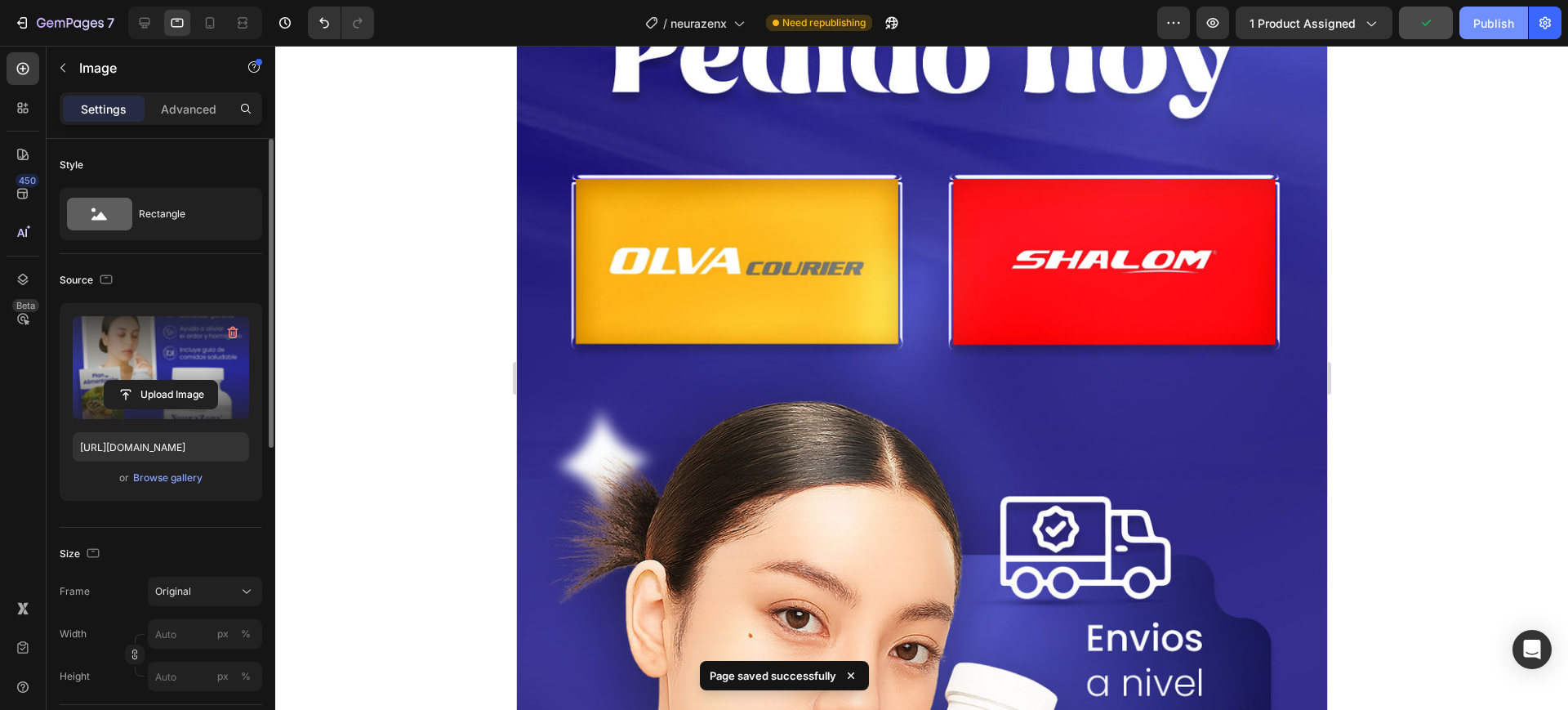
click at [1467, 30] on button "Publish" at bounding box center [1494, 23] width 68 height 33
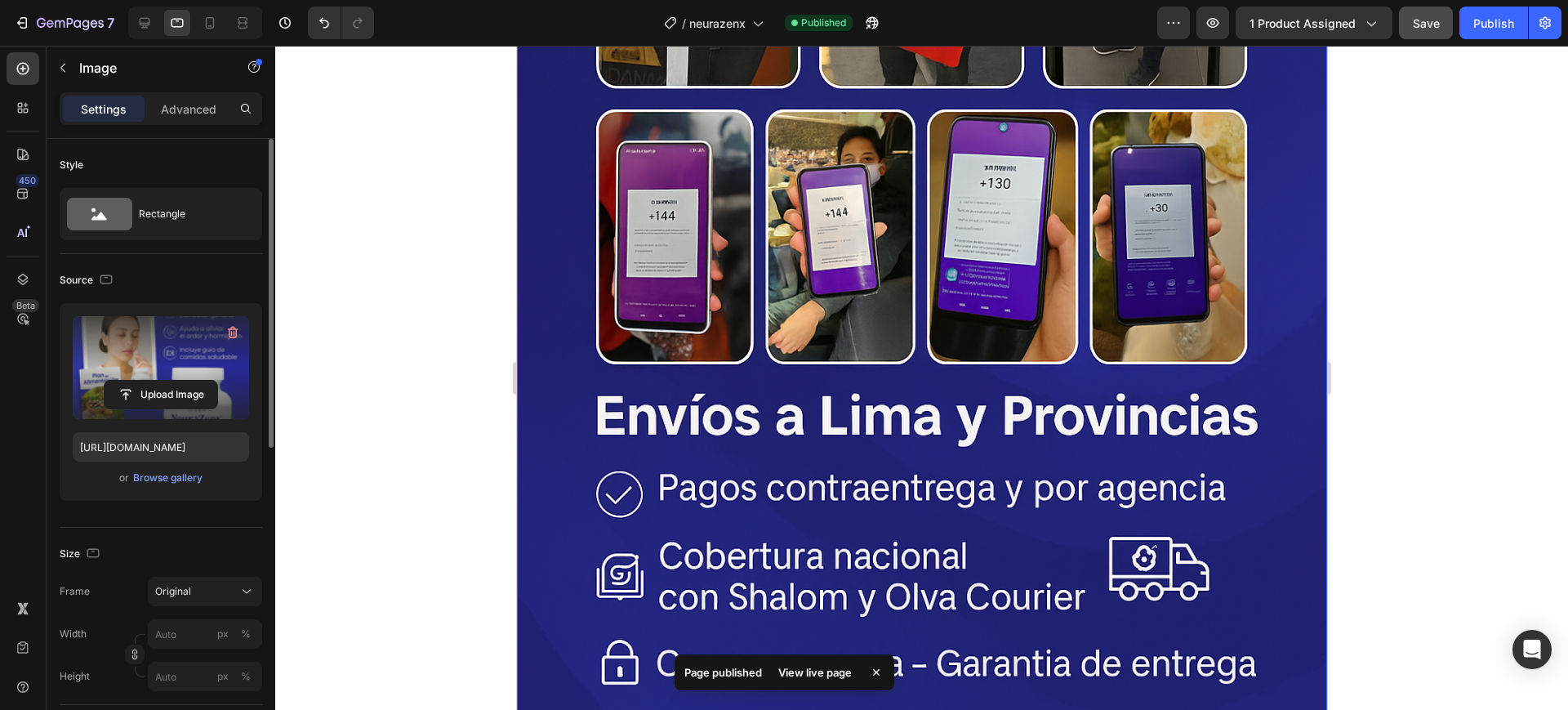
scroll to position [11876, 0]
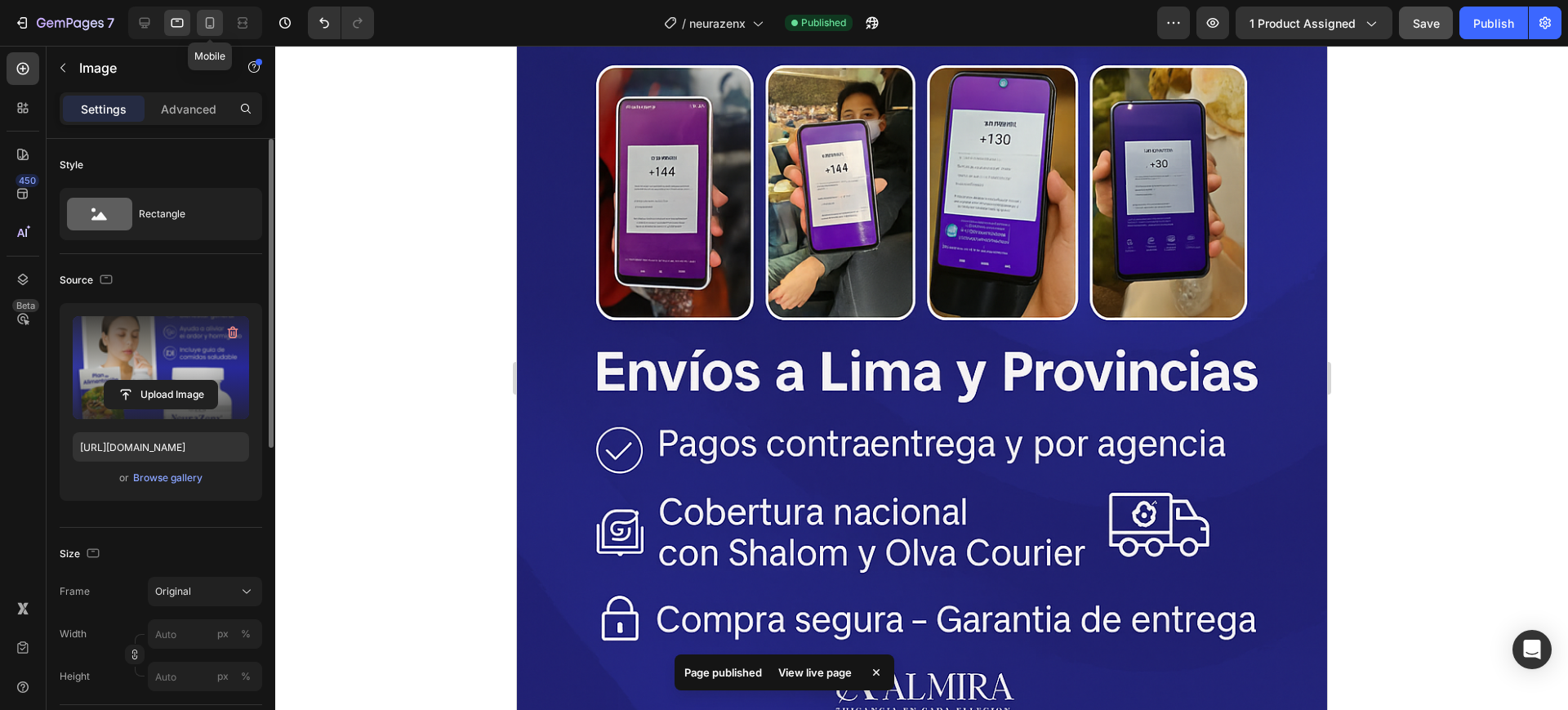
click at [201, 26] on icon at bounding box center [209, 23] width 16 height 16
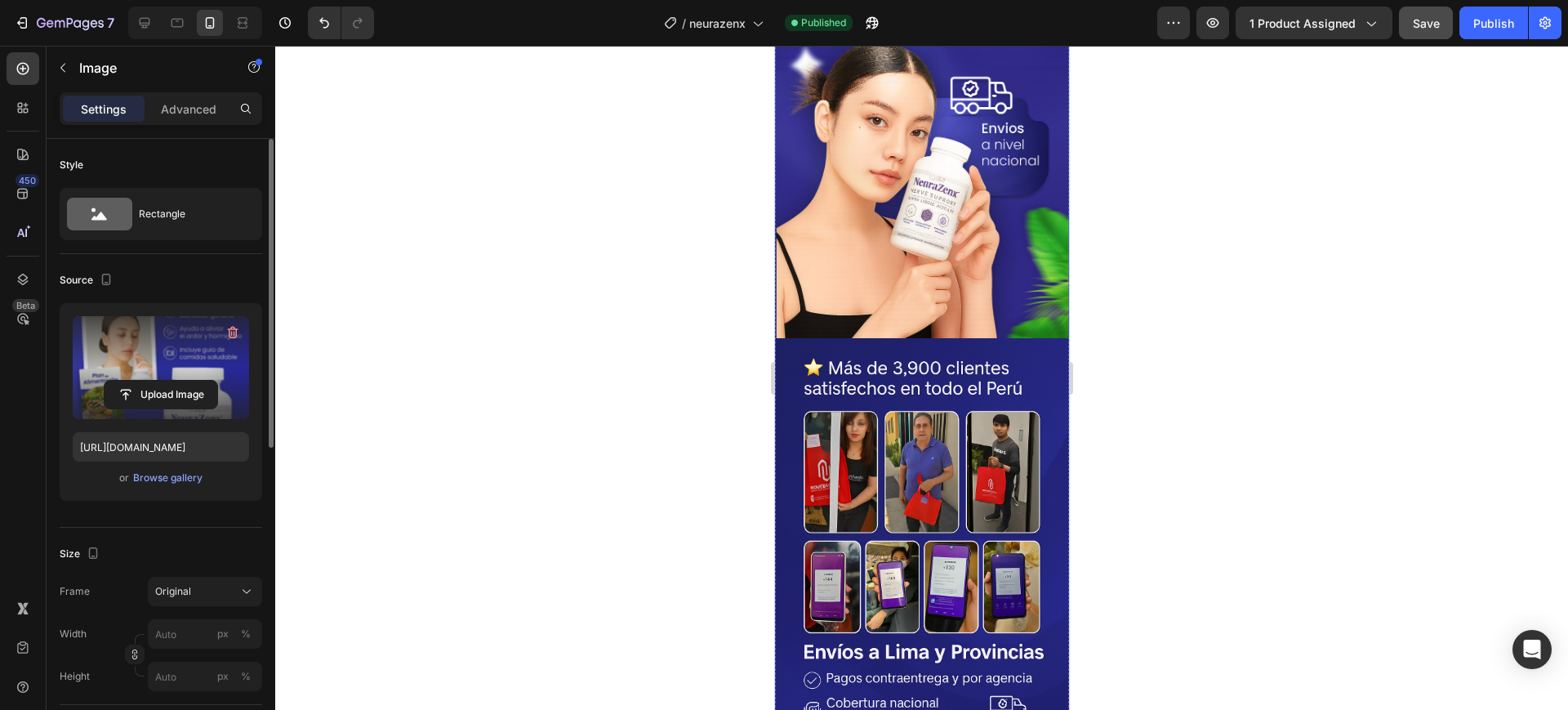
scroll to position [4153, 0]
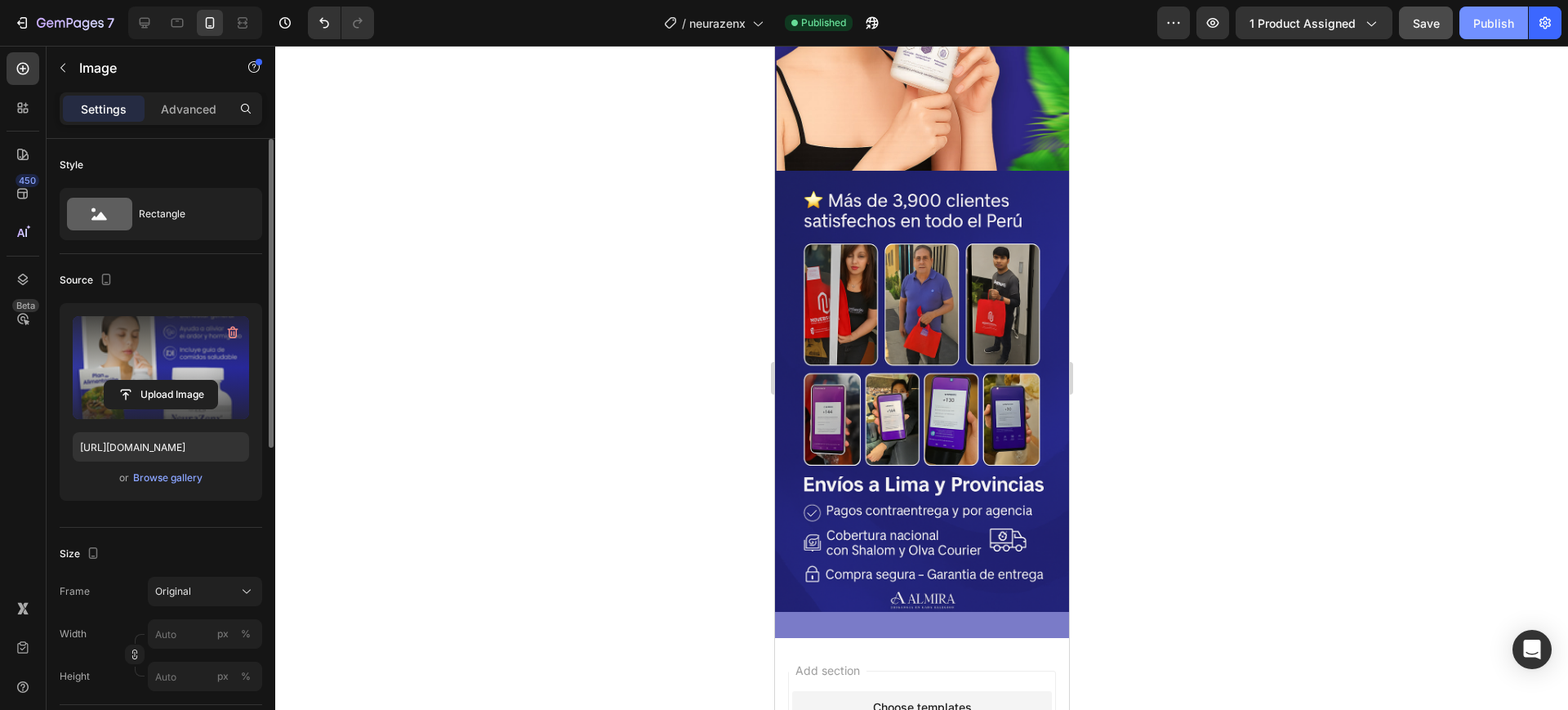
click at [1503, 16] on div "Publish" at bounding box center [1494, 23] width 41 height 17
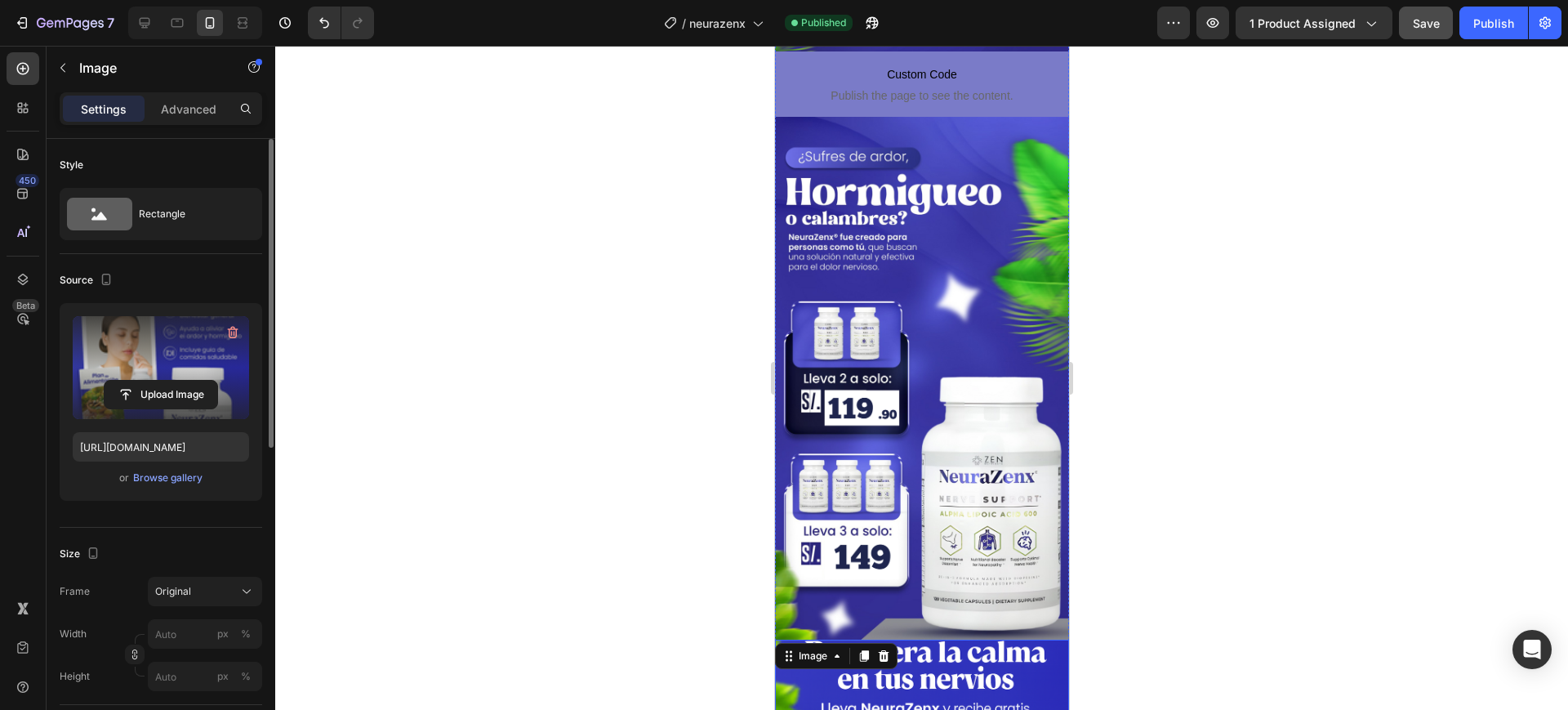
scroll to position [169, 0]
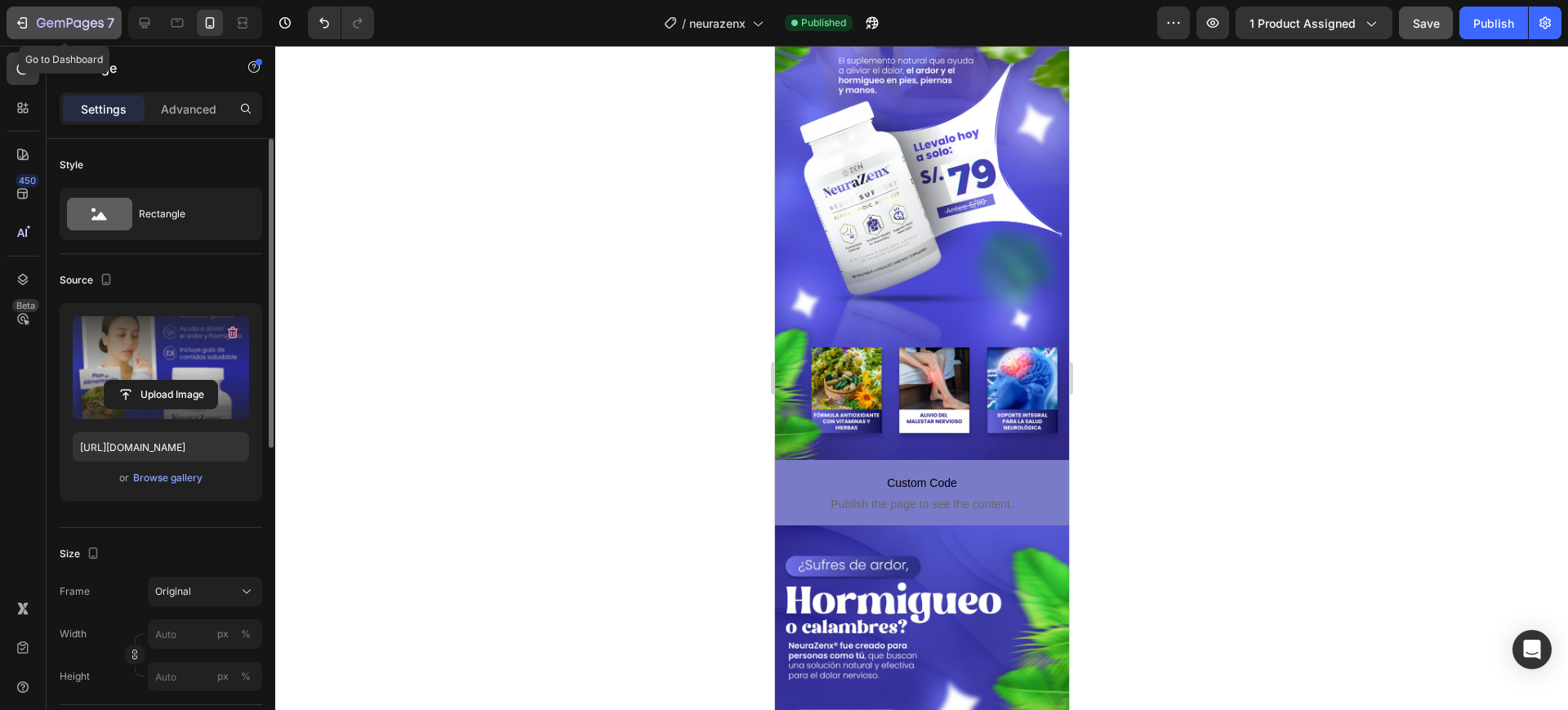
click at [21, 12] on button "7" at bounding box center [65, 23] width 115 height 33
